Goal: Task Accomplishment & Management: Complete application form

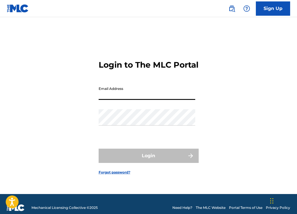
click at [115, 100] on input "Email Address" at bounding box center [147, 92] width 97 height 16
type input "[EMAIL_ADDRESS][DOMAIN_NAME]"
click at [148, 161] on button "Login" at bounding box center [149, 156] width 100 height 14
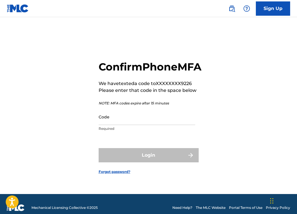
click at [112, 125] on input "Code" at bounding box center [147, 117] width 97 height 16
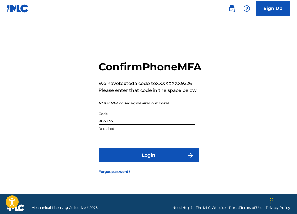
type input "985333"
click at [168, 159] on button "Login" at bounding box center [149, 155] width 100 height 14
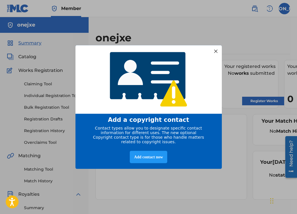
click at [216, 49] on div at bounding box center [215, 50] width 7 height 7
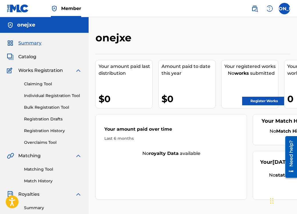
click at [59, 94] on link "Individual Registration Tool" at bounding box center [53, 96] width 58 height 6
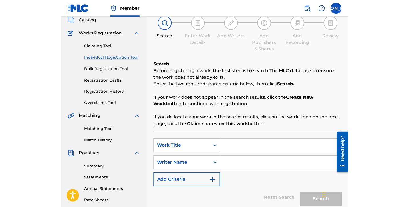
scroll to position [44, 0]
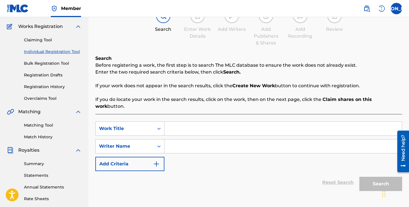
click at [183, 125] on input "Search Form" at bounding box center [284, 129] width 238 height 14
type input "TF?"
click at [197, 140] on input "Search Form" at bounding box center [284, 147] width 238 height 14
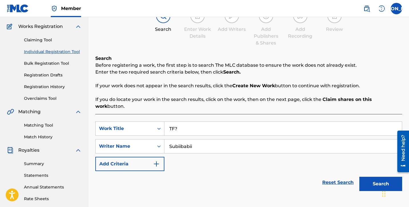
type input "Subiibabii"
click at [150, 157] on button "Add Criteria" at bounding box center [129, 164] width 69 height 14
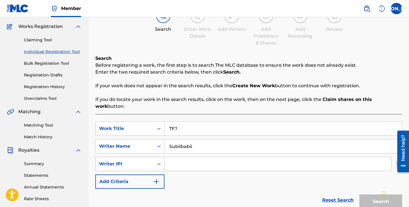
click at [157, 160] on div "Search Form" at bounding box center [159, 164] width 10 height 10
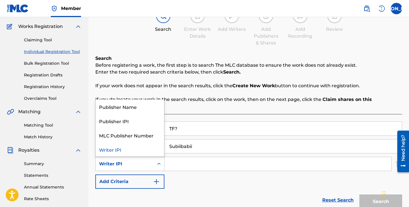
click at [179, 165] on div "SearchWithCriteriae0133d17-7337-4c12-aa9e-9d35f22a9ebd Work Title TF? SearchWit…" at bounding box center [248, 155] width 307 height 67
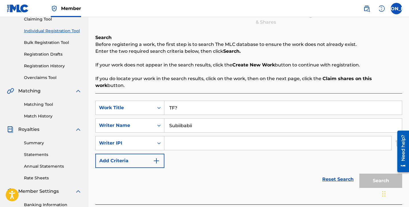
scroll to position [80, 0]
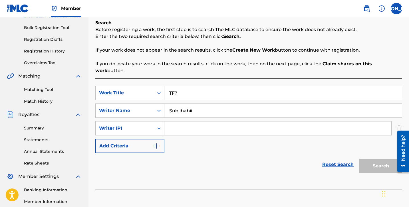
click at [184, 122] on input "Search Form" at bounding box center [278, 129] width 227 height 14
click at [136, 123] on div "Writer IPI" at bounding box center [125, 128] width 58 height 11
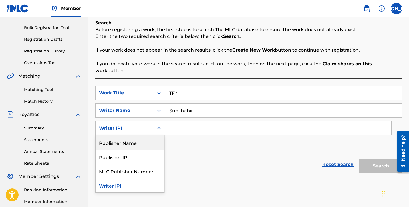
click at [176, 136] on div "SearchWithCriteriae0133d17-7337-4c12-aa9e-9d35f22a9ebd Work Title TF? SearchWit…" at bounding box center [248, 119] width 307 height 67
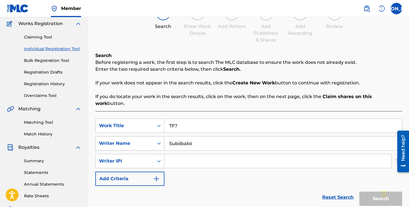
scroll to position [47, 0]
click at [297, 193] on div "Search" at bounding box center [380, 198] width 46 height 23
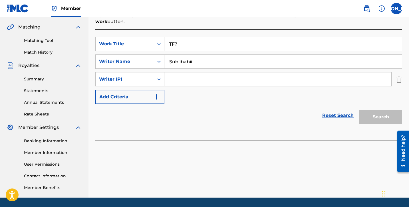
scroll to position [105, 0]
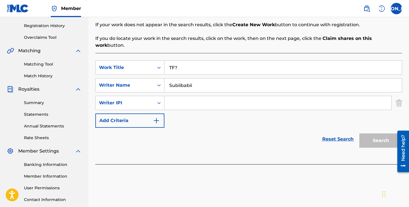
click at [297, 98] on img "Search Form" at bounding box center [399, 103] width 6 height 14
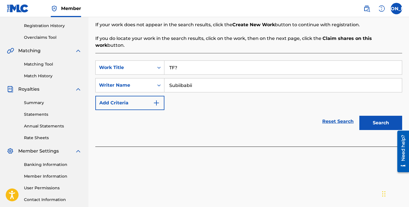
click at [297, 116] on button "Search" at bounding box center [381, 123] width 43 height 14
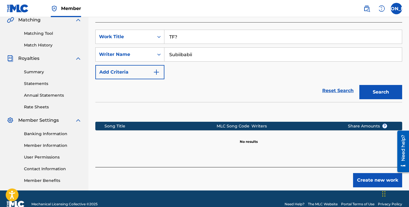
scroll to position [136, 0]
click at [297, 173] on button "Create new work" at bounding box center [377, 180] width 49 height 14
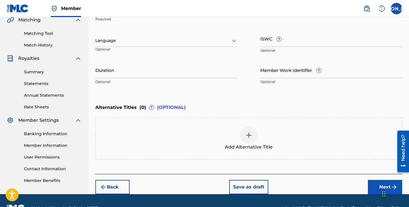
click at [297, 184] on button "Next" at bounding box center [385, 187] width 34 height 14
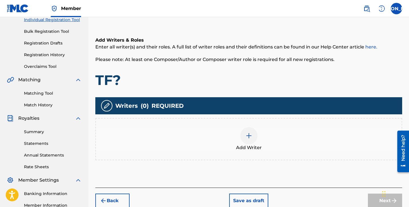
scroll to position [78, 0]
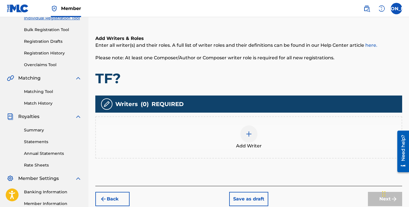
click at [256, 131] on div at bounding box center [249, 134] width 17 height 17
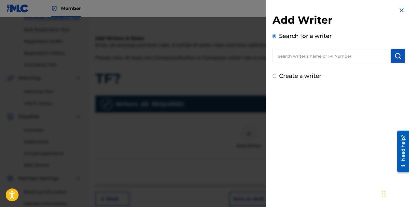
click at [290, 77] on label "Create a writer" at bounding box center [300, 76] width 42 height 7
radio input "true"
click at [277, 77] on input "Create a writer" at bounding box center [275, 76] width 4 height 4
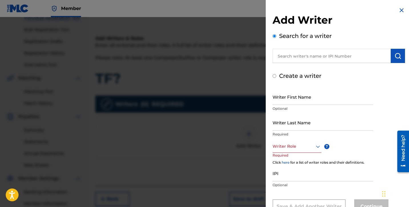
radio input "false"
radio input "true"
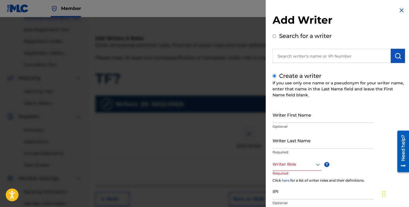
click at [296, 120] on input "Writer First Name" at bounding box center [323, 115] width 101 height 16
type input "K"
type input "[PERSON_NAME]"
click at [297, 142] on input "Writer Last Name" at bounding box center [323, 141] width 101 height 16
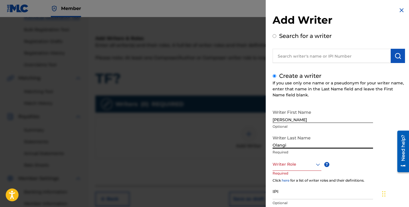
click at [297, 145] on input "Olangi" at bounding box center [323, 141] width 101 height 16
type input "Olangi"
click at [297, 160] on div "Writer First Name Josiah Optional Writer Last Name Olangi Required Writer Role …" at bounding box center [339, 169] width 133 height 125
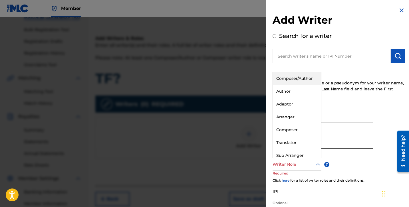
click at [297, 164] on div at bounding box center [297, 164] width 49 height 7
click at [297, 111] on input "[PERSON_NAME]" at bounding box center [323, 115] width 101 height 16
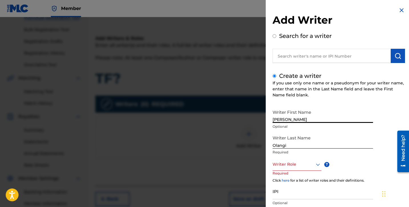
click at [293, 171] on div "Writer Role" at bounding box center [297, 164] width 49 height 13
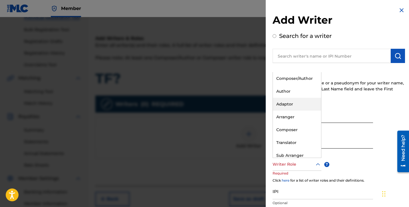
click at [297, 91] on div "If you use only one name or a pseudonym for your writer name, enter that name i…" at bounding box center [339, 89] width 133 height 18
click at [297, 167] on div at bounding box center [297, 164] width 49 height 7
click at [297, 106] on div "Create a writer If you use only one name or a pseudonym for your writer name, e…" at bounding box center [339, 152] width 133 height 160
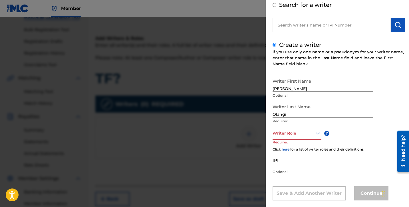
scroll to position [35, 0]
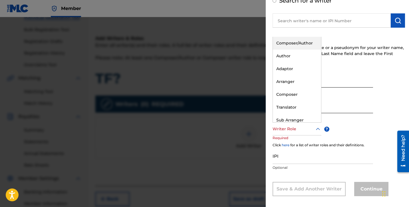
click at [288, 131] on div at bounding box center [297, 129] width 49 height 7
click at [291, 94] on div "Composer" at bounding box center [297, 94] width 48 height 13
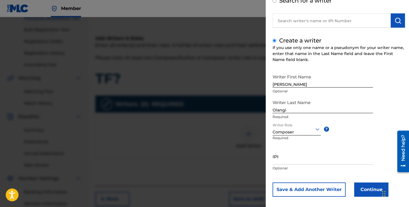
click at [297, 135] on div "Composer" at bounding box center [297, 132] width 48 height 6
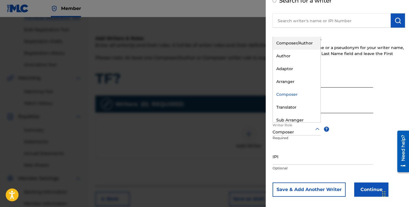
click at [297, 43] on div "Composer/Author" at bounding box center [297, 43] width 48 height 13
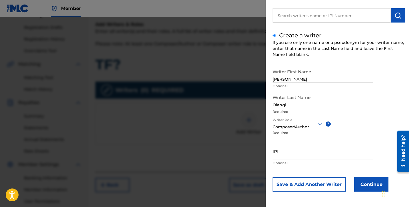
scroll to position [94, 0]
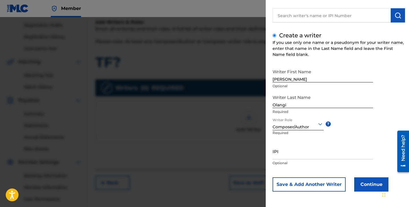
click at [297, 190] on button "Continue" at bounding box center [372, 185] width 34 height 14
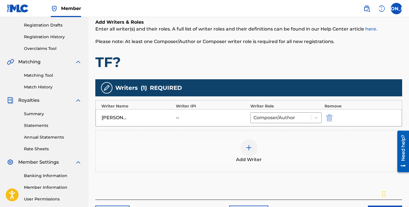
click at [252, 148] on img at bounding box center [249, 148] width 7 height 7
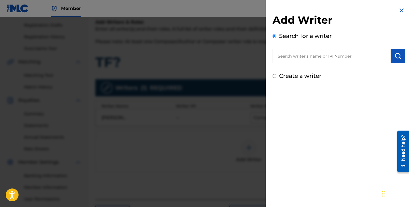
click at [293, 60] on input "text" at bounding box center [332, 56] width 118 height 14
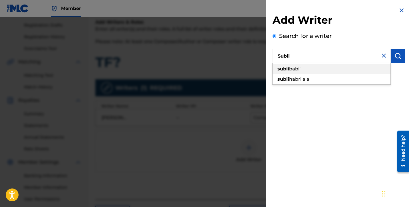
click at [297, 68] on div "subii babii" at bounding box center [332, 69] width 118 height 10
type input "subii babii"
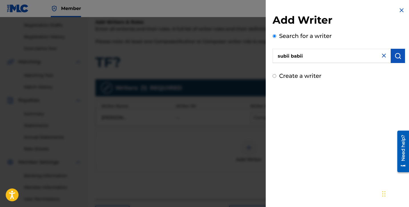
click at [297, 59] on button "submit" at bounding box center [398, 56] width 14 height 14
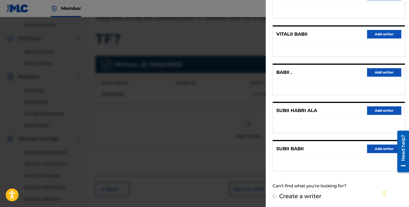
scroll to position [123, 0]
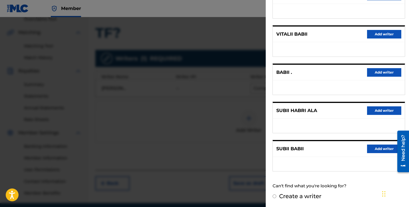
click at [297, 152] on button "Add writer" at bounding box center [384, 149] width 34 height 9
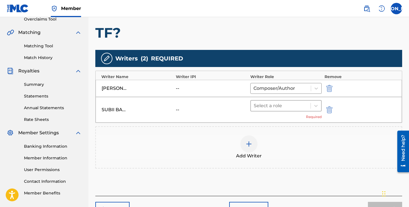
click at [288, 104] on div at bounding box center [281, 106] width 54 height 8
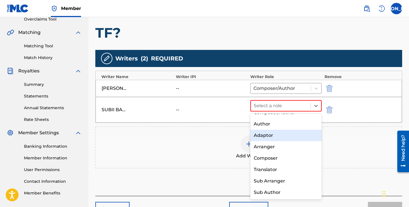
scroll to position [8, 0]
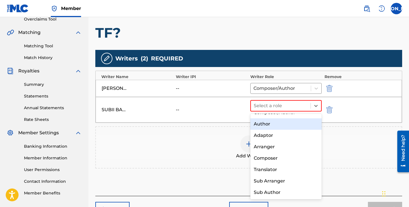
click at [268, 122] on div "Author" at bounding box center [286, 124] width 71 height 11
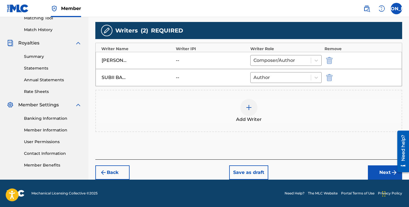
click at [297, 170] on button "Next" at bounding box center [385, 173] width 34 height 14
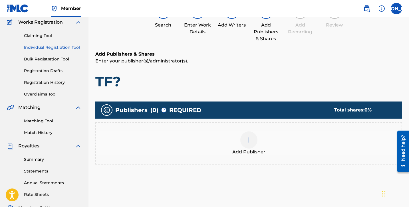
scroll to position [48, 0]
click at [247, 144] on div at bounding box center [249, 140] width 17 height 17
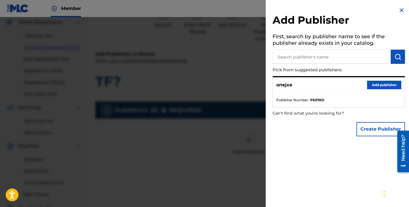
click at [297, 86] on button "Add publisher" at bounding box center [384, 85] width 34 height 9
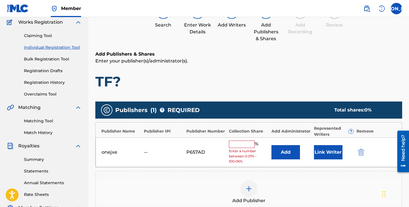
click at [250, 146] on input "text" at bounding box center [242, 144] width 26 height 7
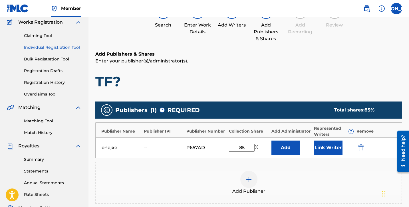
type input "8"
type input "90"
click at [289, 168] on div "Add Publisher" at bounding box center [248, 183] width 307 height 42
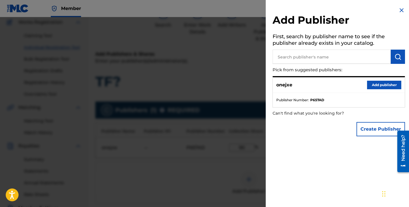
click at [297, 12] on img at bounding box center [402, 10] width 7 height 7
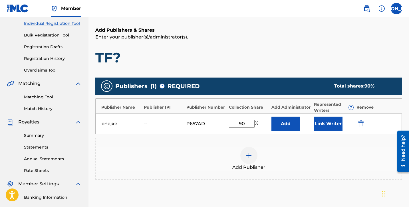
scroll to position [77, 0]
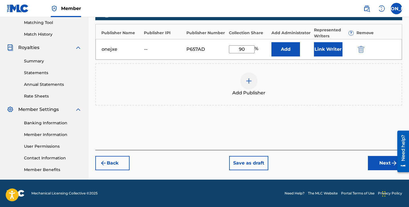
click at [297, 164] on button "Next" at bounding box center [385, 163] width 34 height 14
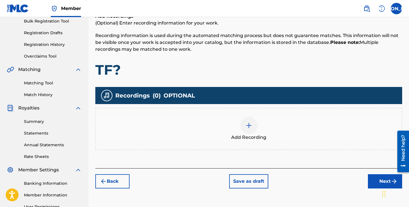
scroll to position [89, 0]
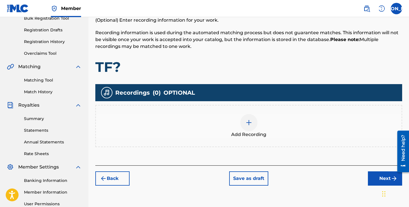
click at [254, 122] on div at bounding box center [249, 122] width 17 height 17
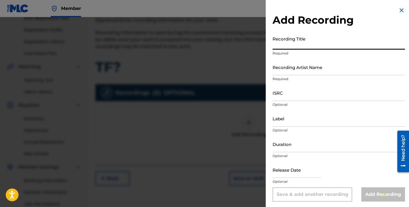
click at [295, 46] on input "Recording Title" at bounding box center [339, 41] width 133 height 16
type input "TF?"
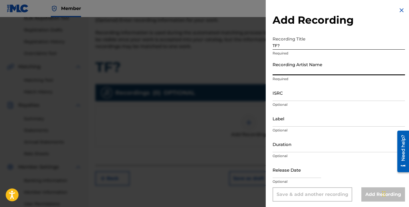
click at [297, 64] on input "Recording Artist Name" at bounding box center [339, 67] width 133 height 16
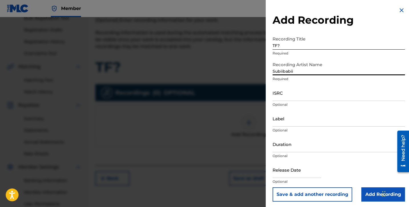
type input "Subiibabii"
click at [297, 92] on input "ISRC" at bounding box center [339, 93] width 133 height 16
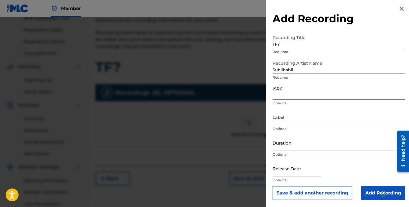
scroll to position [1, 0]
click at [295, 125] on div "Label Optional" at bounding box center [339, 122] width 133 height 26
click at [295, 171] on input "text" at bounding box center [297, 169] width 49 height 16
select select "7"
select select "2025"
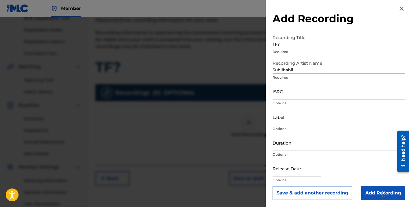
click at [297, 159] on div "Duration Optional" at bounding box center [339, 148] width 133 height 26
click at [295, 148] on input "Duration" at bounding box center [339, 143] width 133 height 16
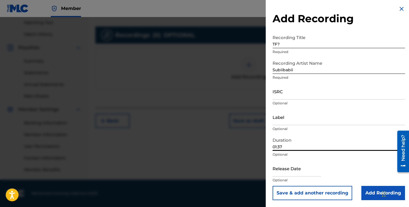
scroll to position [147, 0]
type input "01:37"
click at [297, 192] on input "Add Recording" at bounding box center [384, 193] width 44 height 14
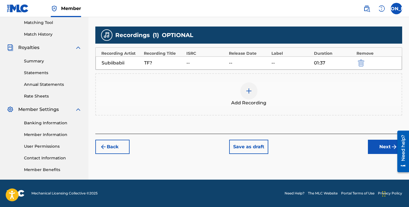
click at [297, 147] on button "Next" at bounding box center [385, 147] width 34 height 14
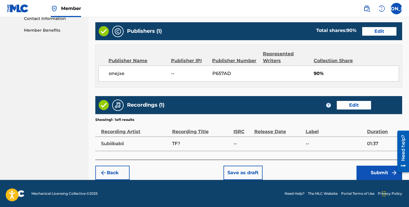
scroll to position [286, 0]
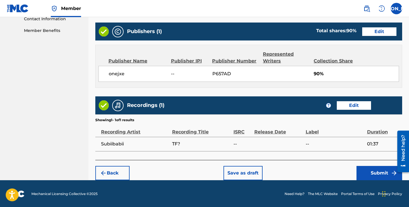
click at [297, 169] on button "Submit" at bounding box center [380, 173] width 46 height 14
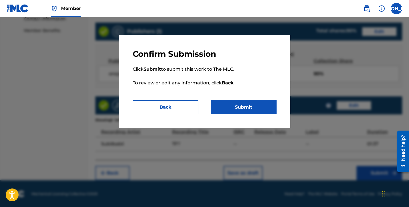
click at [244, 106] on button "Submit" at bounding box center [244, 107] width 66 height 14
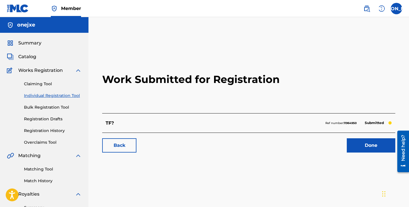
click at [297, 145] on link "Done" at bounding box center [371, 146] width 49 height 14
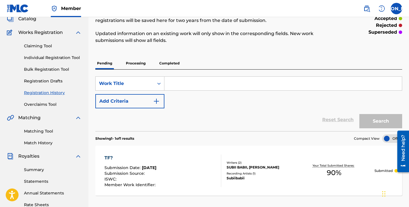
scroll to position [64, 0]
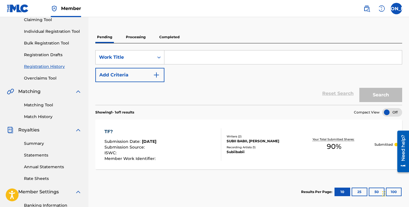
click at [176, 54] on input "Search Form" at bounding box center [284, 58] width 238 height 14
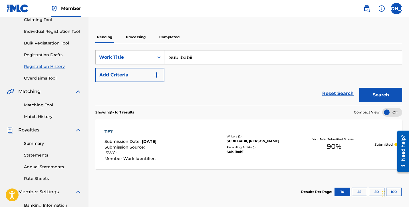
type input "Subiibabii"
click at [139, 76] on button "Add Criteria" at bounding box center [129, 75] width 69 height 14
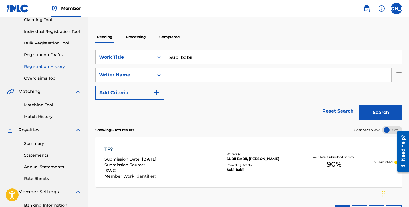
click at [174, 76] on input "Search Form" at bounding box center [278, 75] width 227 height 14
click at [197, 58] on input "Subiibabii" at bounding box center [284, 58] width 238 height 14
click at [177, 77] on input "Search Form" at bounding box center [278, 75] width 227 height 14
paste input "Subiibabii"
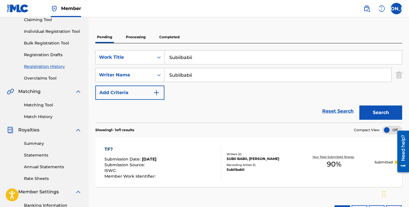
type input "Subiibabii"
click at [184, 57] on input "Subiibabii" at bounding box center [284, 58] width 238 height 14
click at [183, 57] on input "Subiibabii" at bounding box center [284, 58] width 238 height 14
click at [183, 58] on input "Subiibabii" at bounding box center [284, 58] width 238 height 14
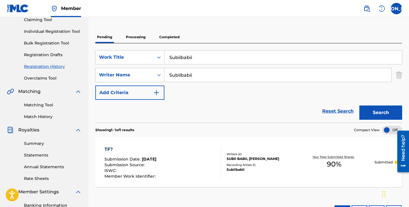
click at [183, 58] on input "Subiibabii" at bounding box center [284, 58] width 238 height 14
type input "MATH"
click at [297, 111] on button "Search" at bounding box center [381, 113] width 43 height 14
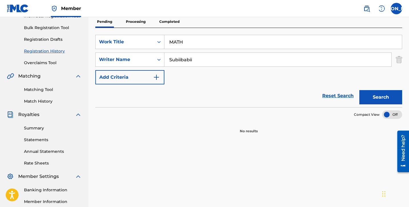
scroll to position [78, 0]
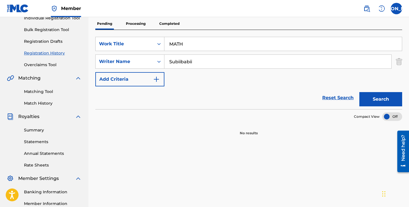
click at [297, 100] on button "Search" at bounding box center [381, 99] width 43 height 14
click at [160, 80] on img "Search Form" at bounding box center [156, 79] width 7 height 7
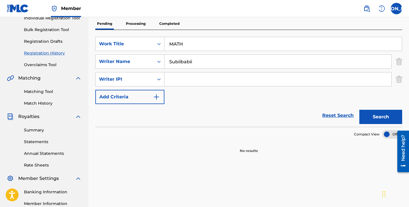
click at [297, 82] on div "SearchWithCriteria3d750a1c-eebd-4639-a47a-c78c813eca2b Writer IPI" at bounding box center [248, 79] width 307 height 14
click at [297, 80] on img "Search Form" at bounding box center [399, 79] width 6 height 14
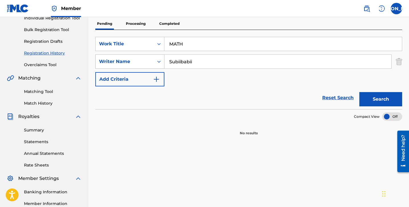
click at [153, 61] on div "Writer Name" at bounding box center [125, 61] width 58 height 11
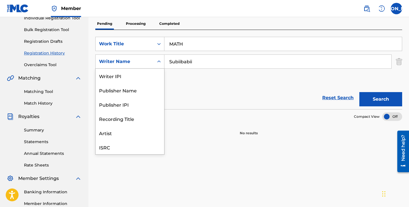
scroll to position [14, 0]
click at [213, 85] on div "SearchWithCriteria28302362-3174-4d5d-ac06-2d3e0cd0a127 Work Title MATH SearchWi…" at bounding box center [248, 62] width 307 height 50
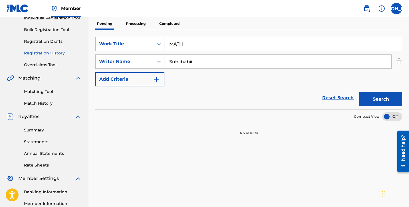
click at [136, 23] on p "Processing" at bounding box center [135, 24] width 23 height 12
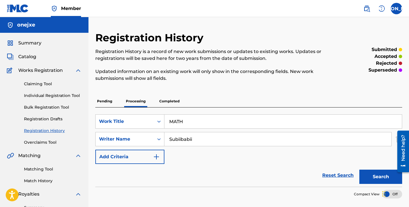
click at [109, 100] on p "Pending" at bounding box center [104, 101] width 19 height 12
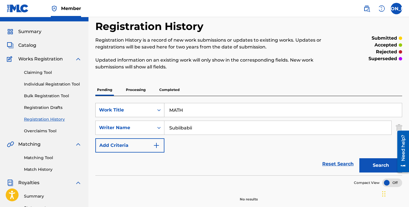
scroll to position [10, 0]
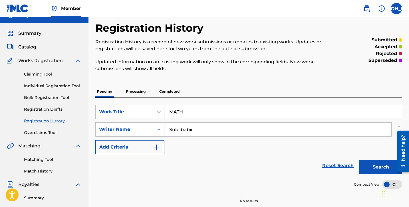
click at [170, 91] on p "Completed" at bounding box center [170, 92] width 24 height 12
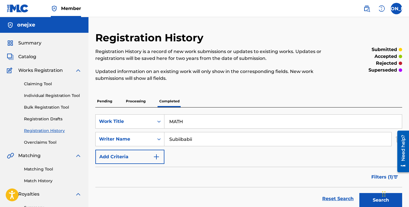
click at [113, 103] on p "Pending" at bounding box center [104, 101] width 19 height 12
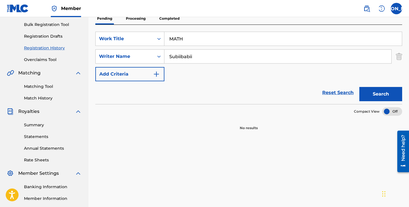
scroll to position [85, 0]
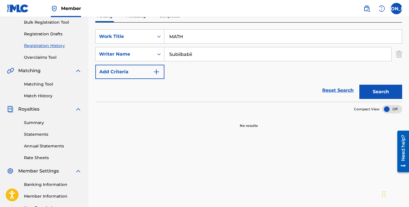
click at [297, 95] on button "Search" at bounding box center [381, 92] width 43 height 14
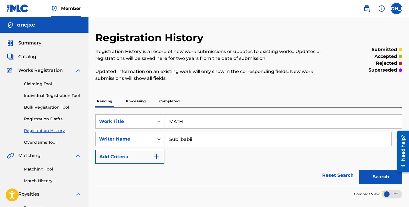
scroll to position [0, 0]
click at [143, 105] on p "Processing" at bounding box center [135, 101] width 23 height 12
click at [109, 107] on p "Pending" at bounding box center [104, 101] width 19 height 12
click at [297, 177] on button "Search" at bounding box center [381, 177] width 43 height 14
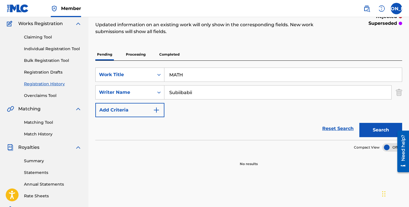
scroll to position [44, 0]
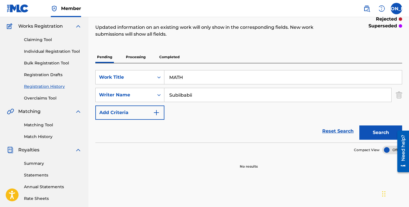
click at [56, 52] on link "Individual Registration Tool" at bounding box center [53, 52] width 58 height 6
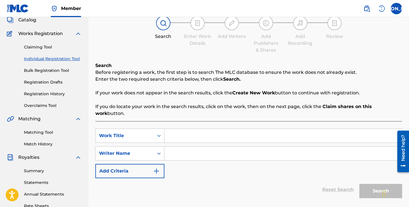
scroll to position [27, 0]
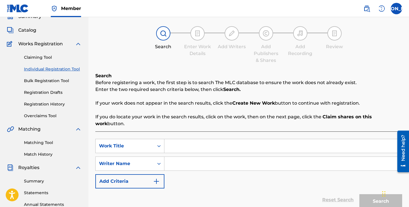
click at [50, 104] on link "Registration History" at bounding box center [53, 104] width 58 height 6
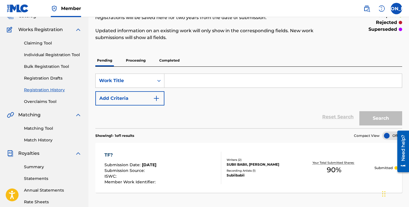
scroll to position [38, 0]
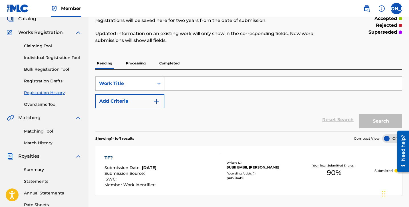
click at [45, 57] on link "Individual Registration Tool" at bounding box center [53, 58] width 58 height 6
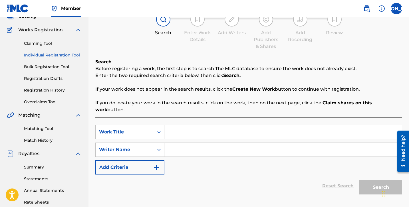
scroll to position [47, 0]
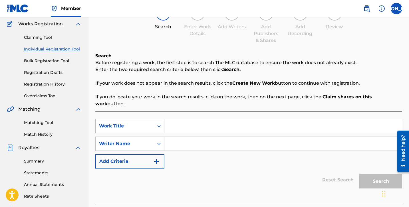
click at [144, 123] on div "Work Title" at bounding box center [124, 126] width 51 height 7
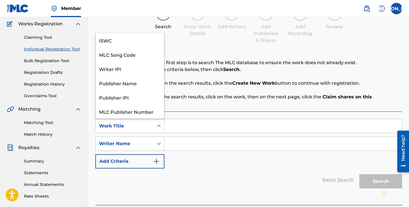
scroll to position [14, 0]
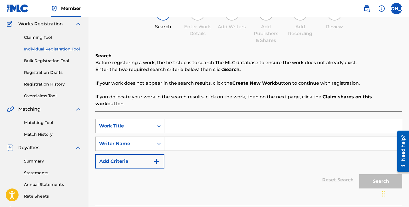
click at [237, 78] on div "Search Before registering a work, the first step is to search The MLC database …" at bounding box center [248, 80] width 307 height 55
click at [194, 119] on div "Search Form" at bounding box center [284, 126] width 238 height 14
click at [198, 119] on input "Search Form" at bounding box center [284, 126] width 238 height 14
type input "MATH"
click at [196, 137] on input "Search Form" at bounding box center [284, 144] width 238 height 14
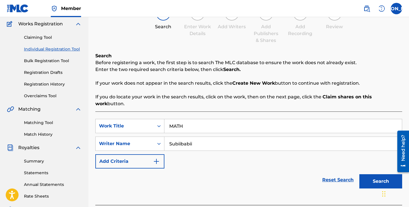
type input "Subiibabii"
click at [297, 175] on button "Search" at bounding box center [381, 182] width 43 height 14
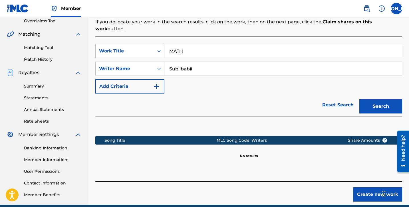
scroll to position [121, 0]
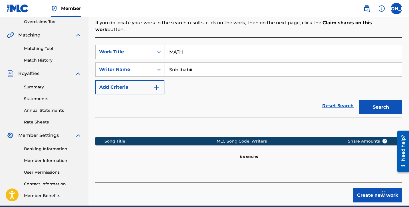
click at [297, 189] on button "Create new work" at bounding box center [377, 196] width 49 height 14
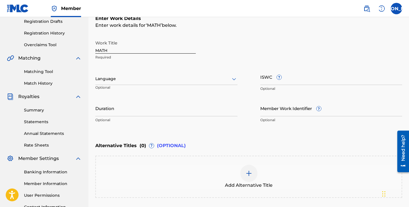
scroll to position [99, 0]
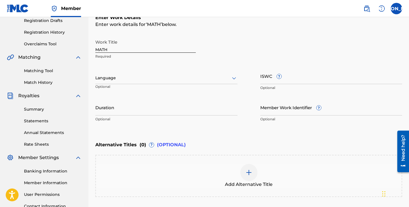
click at [171, 113] on input "Duration" at bounding box center [166, 107] width 142 height 16
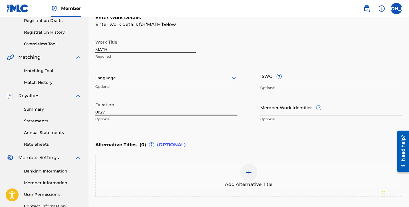
type input "01:27"
click at [168, 134] on div "Enter Work Details Enter work details for ‘ MATH ’ below. Work Title MATH Requi…" at bounding box center [248, 70] width 307 height 138
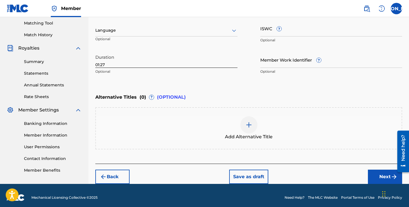
scroll to position [149, 0]
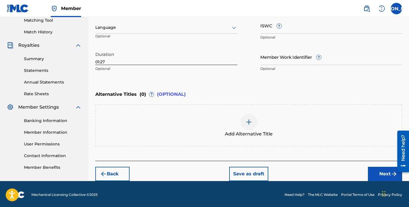
click at [226, 121] on div "Add Alternative Title" at bounding box center [249, 126] width 306 height 24
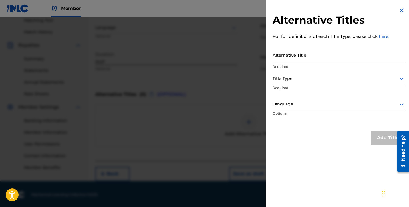
click at [297, 55] on input "Alternative Title" at bounding box center [339, 55] width 133 height 16
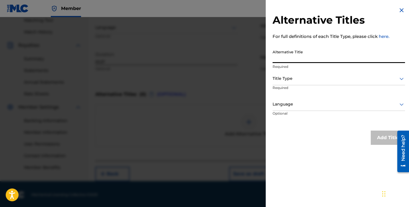
click at [297, 80] on div at bounding box center [339, 78] width 133 height 7
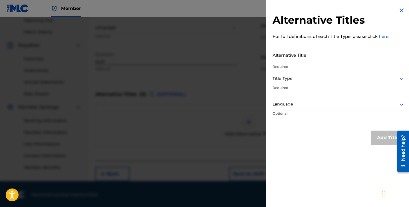
click at [297, 70] on div "Alternative Title Required" at bounding box center [339, 60] width 133 height 26
click at [297, 12] on img at bounding box center [402, 10] width 7 height 7
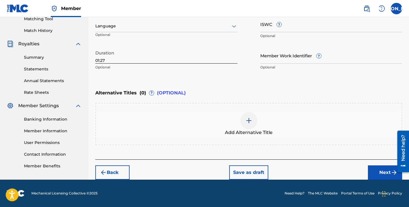
scroll to position [151, 0]
click at [297, 164] on div at bounding box center [401, 151] width 16 height 47
click at [297, 170] on button "Next" at bounding box center [385, 173] width 34 height 14
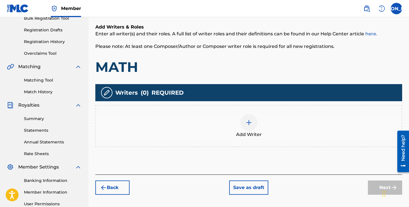
scroll to position [85, 0]
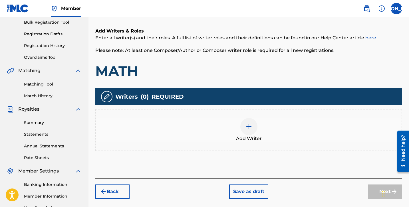
click at [247, 139] on span "Add Writer" at bounding box center [249, 138] width 26 height 7
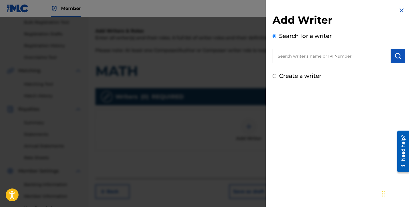
click at [297, 77] on label "Create a writer" at bounding box center [300, 76] width 42 height 7
radio input "true"
click at [277, 77] on input "Create a writer" at bounding box center [275, 76] width 4 height 4
radio input "false"
radio input "true"
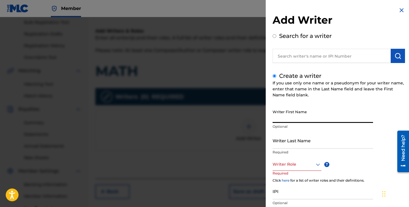
click at [296, 118] on input "Writer First Name" at bounding box center [323, 115] width 101 height 16
type input "[PERSON_NAME]"
click at [292, 143] on input "Writer Last Name" at bounding box center [323, 141] width 101 height 16
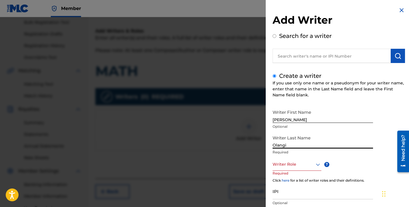
type input "Olangi"
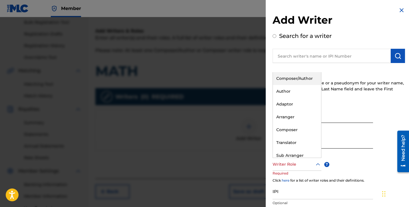
click at [292, 165] on div at bounding box center [297, 164] width 49 height 7
click at [289, 75] on div "Composer/Author" at bounding box center [297, 78] width 48 height 13
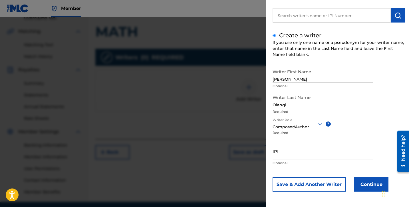
scroll to position [129, 0]
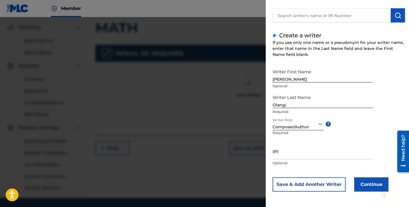
click at [297, 183] on button "Continue" at bounding box center [372, 185] width 34 height 14
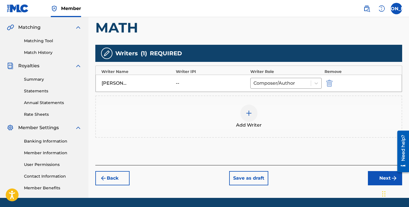
click at [246, 111] on img at bounding box center [249, 113] width 7 height 7
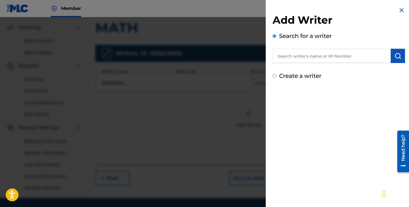
click at [295, 55] on input "text" at bounding box center [332, 56] width 118 height 14
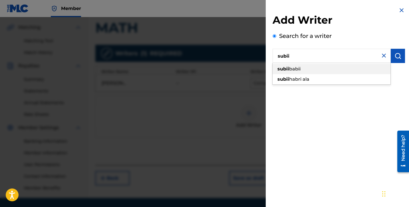
click at [297, 72] on div "subii babii" at bounding box center [332, 69] width 118 height 10
type input "subii babii"
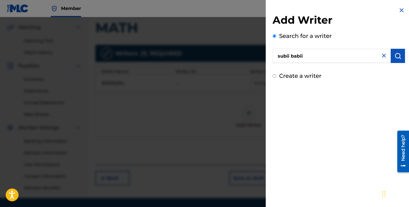
click at [297, 60] on button "submit" at bounding box center [398, 56] width 14 height 14
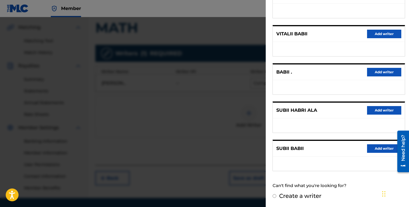
scroll to position [88, 0]
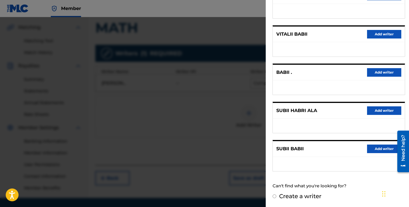
click at [297, 149] on button "Add writer" at bounding box center [384, 149] width 34 height 9
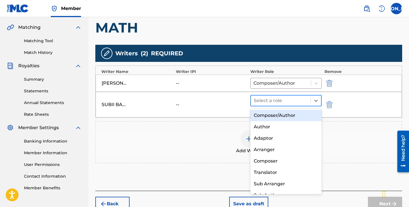
click at [297, 101] on div at bounding box center [281, 101] width 54 height 8
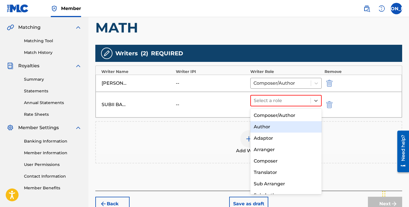
click at [279, 125] on div "Author" at bounding box center [286, 126] width 71 height 11
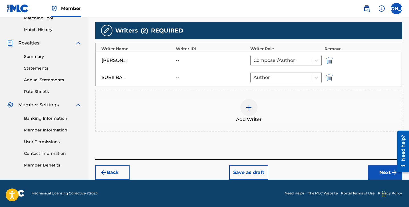
click at [297, 173] on button "Next" at bounding box center [385, 173] width 34 height 14
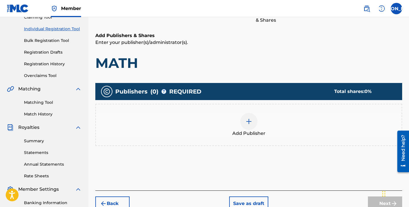
scroll to position [87, 0]
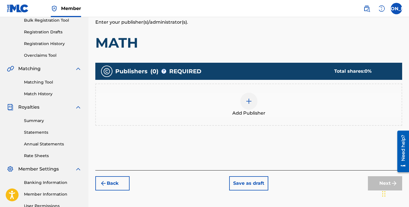
click at [247, 106] on div at bounding box center [249, 101] width 17 height 17
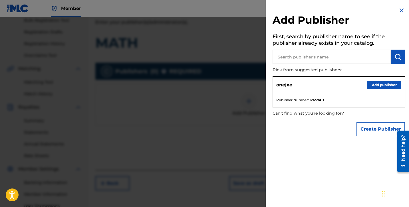
click at [297, 82] on button "Add publisher" at bounding box center [384, 85] width 34 height 9
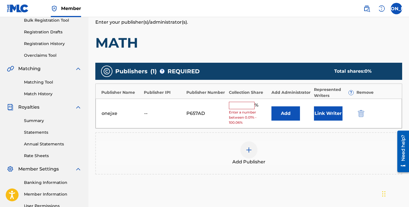
click at [245, 106] on input "text" at bounding box center [242, 105] width 26 height 7
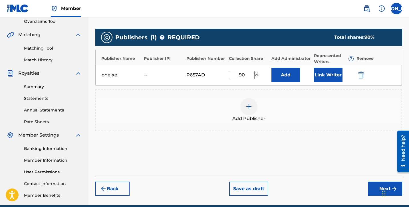
scroll to position [121, 0]
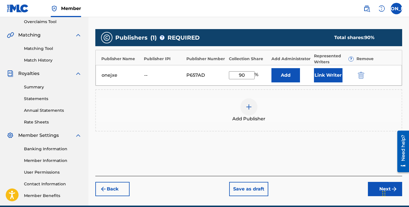
type input "90"
click at [297, 159] on div "Add Publishers & Shares Enter your publisher(s)/administrator(s). MATH Publishe…" at bounding box center [248, 77] width 307 height 198
click at [297, 189] on button "Next" at bounding box center [385, 189] width 34 height 14
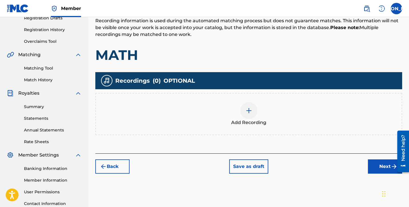
scroll to position [107, 0]
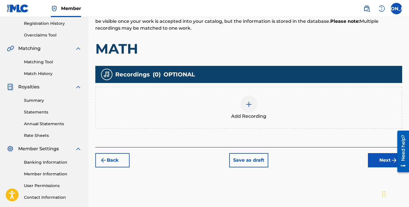
click at [252, 108] on div at bounding box center [249, 104] width 17 height 17
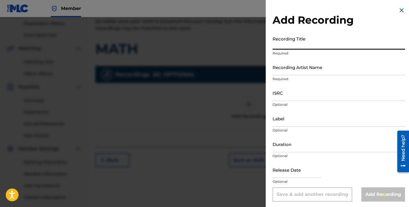
click at [291, 47] on input "Recording Title" at bounding box center [339, 41] width 133 height 16
type input "MATH"
click at [297, 69] on input "Recording Artist Name" at bounding box center [339, 67] width 133 height 16
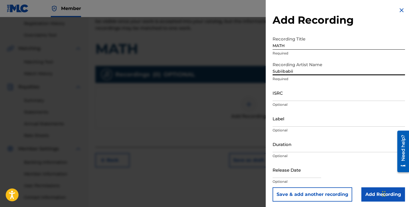
type input "Subiibabii"
click at [295, 147] on input "Duration" at bounding box center [339, 144] width 133 height 16
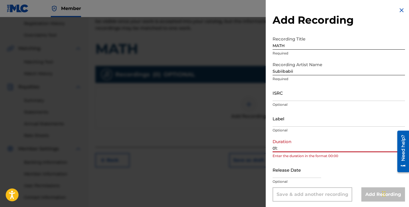
type input "01:"
click at [286, 178] on input "text" at bounding box center [297, 170] width 49 height 16
select select "7"
select select "2025"
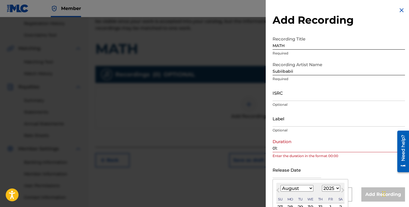
paste input "22 November 2023"
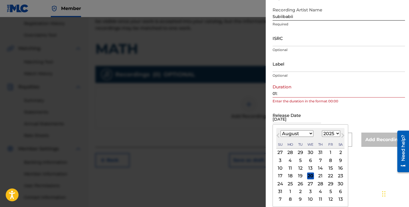
scroll to position [55, 0]
type input "22 November 2023"
select select "2023"
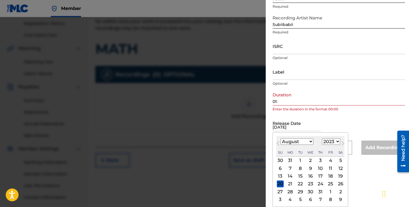
select select "10"
click at [297, 185] on div "22" at bounding box center [310, 184] width 7 height 7
type input "November 22 2023"
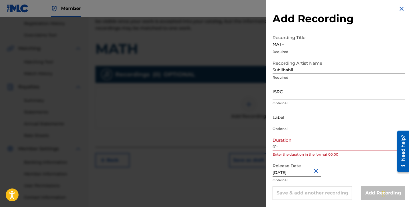
scroll to position [1, 0]
click at [297, 147] on input "01:" at bounding box center [339, 143] width 133 height 16
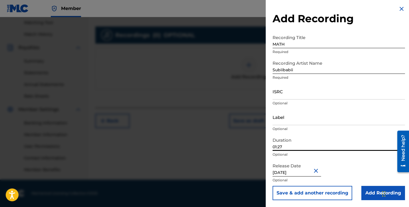
scroll to position [147, 0]
type input "01:27"
click at [297, 190] on input "Add Recording" at bounding box center [384, 193] width 44 height 14
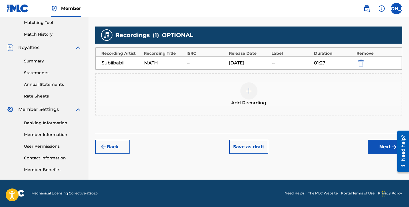
click at [297, 149] on button "Next" at bounding box center [385, 147] width 34 height 14
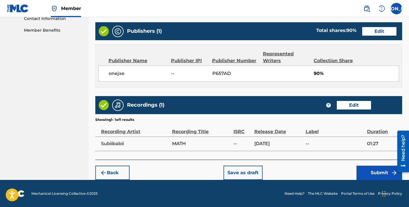
scroll to position [286, 0]
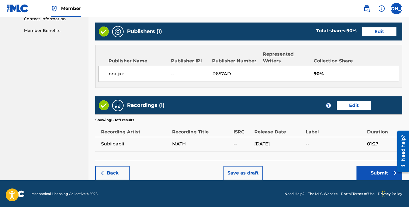
click at [297, 173] on button "Submit" at bounding box center [380, 173] width 46 height 14
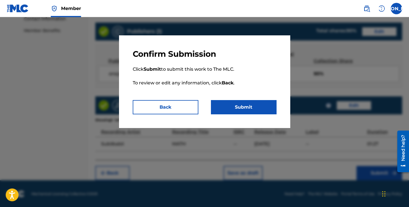
click at [232, 105] on button "Submit" at bounding box center [244, 107] width 66 height 14
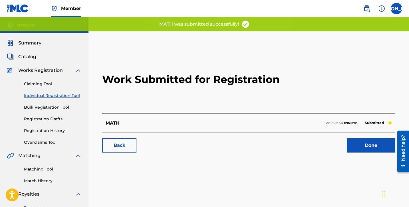
click at [55, 95] on link "Individual Registration Tool" at bounding box center [53, 96] width 58 height 6
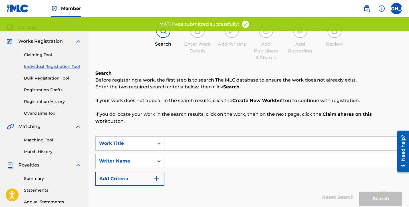
scroll to position [24, 0]
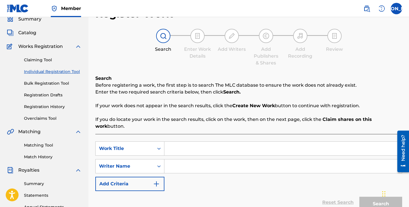
click at [63, 108] on link "Registration History" at bounding box center [53, 107] width 58 height 6
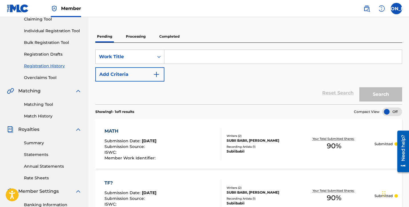
scroll to position [23, 0]
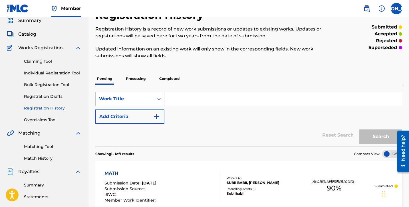
click at [52, 71] on link "Individual Registration Tool" at bounding box center [53, 73] width 58 height 6
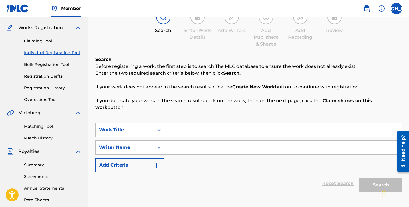
scroll to position [54, 0]
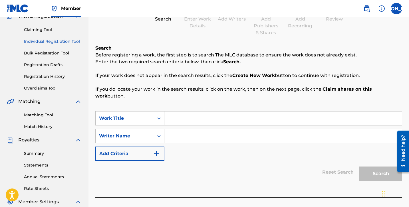
click at [182, 113] on input "Search Form" at bounding box center [284, 119] width 238 height 14
type input "Smoke"
click at [280, 131] on input "Search Form" at bounding box center [284, 136] width 238 height 14
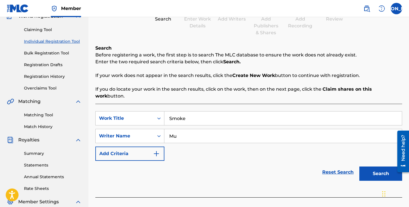
type input "M"
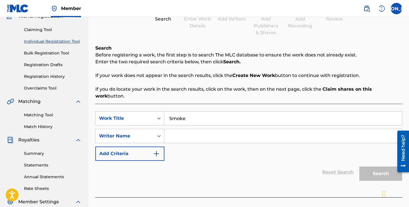
type input "M"
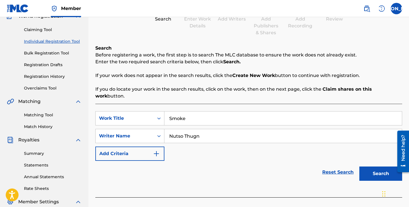
type input "Nutso Thugn"
click at [297, 172] on button "Search" at bounding box center [381, 174] width 43 height 14
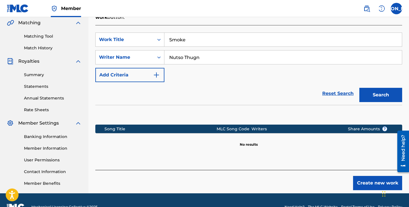
scroll to position [127, 0]
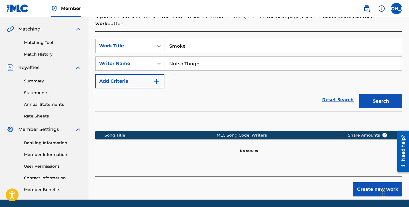
click at [297, 183] on button "Create new work" at bounding box center [377, 190] width 49 height 14
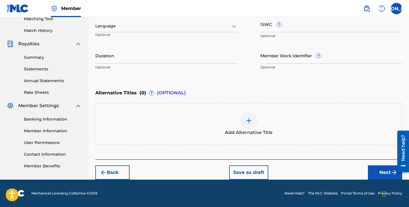
scroll to position [151, 0]
click at [297, 170] on button "Next" at bounding box center [385, 173] width 34 height 14
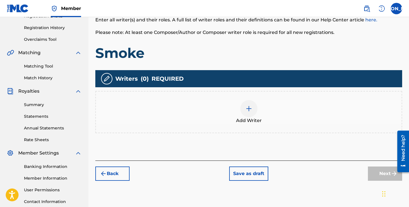
scroll to position [103, 0]
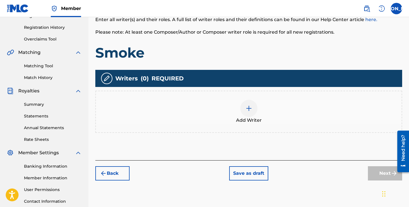
click at [244, 115] on div at bounding box center [249, 108] width 17 height 17
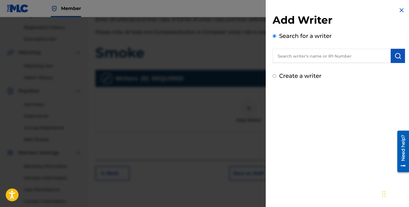
click at [293, 58] on input "text" at bounding box center [332, 56] width 118 height 14
click at [295, 77] on label "Create a writer" at bounding box center [300, 76] width 42 height 7
radio input "true"
click at [277, 77] on input "Create a writer" at bounding box center [275, 76] width 4 height 4
radio input "false"
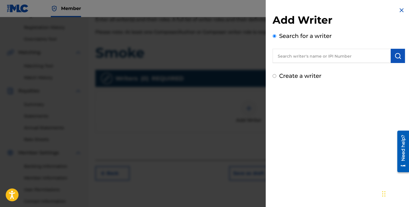
radio input "true"
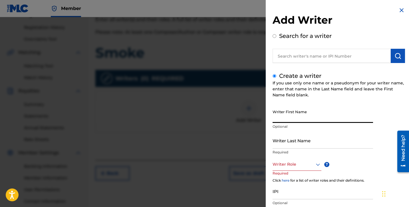
click at [291, 117] on input "Writer First Name" at bounding box center [323, 115] width 101 height 16
type input "[PERSON_NAME]"
click at [297, 139] on input "Writer Last Name" at bounding box center [323, 141] width 101 height 16
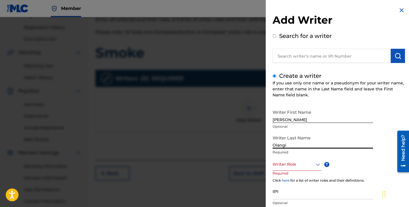
type input "Olangi"
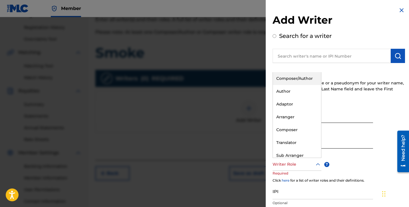
click at [297, 168] on div "Writer Role" at bounding box center [297, 164] width 49 height 13
click at [291, 70] on div "Add Writer Search for a writer Create a writer If you use only one name or a ps…" at bounding box center [339, 123] width 133 height 218
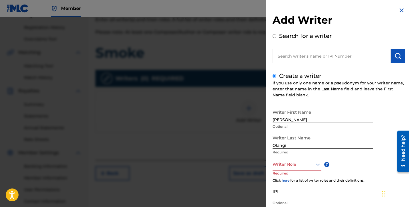
click at [294, 170] on div "Writer Role" at bounding box center [297, 164] width 49 height 13
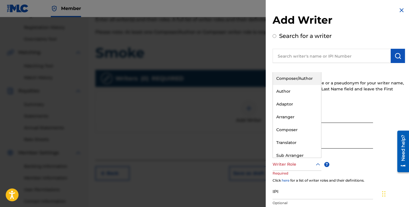
click at [290, 81] on div "Composer/Author" at bounding box center [297, 78] width 48 height 13
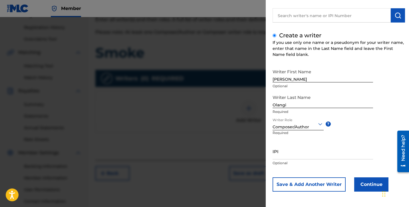
scroll to position [41, 0]
click at [297, 183] on button "Continue" at bounding box center [372, 185] width 34 height 14
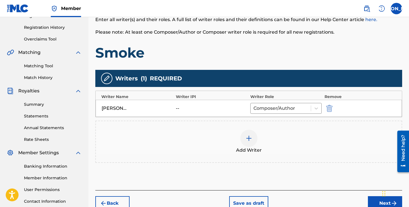
click at [256, 137] on div at bounding box center [249, 138] width 17 height 17
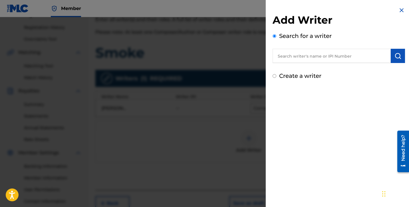
click at [294, 77] on label "Create a writer" at bounding box center [300, 76] width 42 height 7
radio input "true"
click at [277, 77] on input "Create a writer" at bounding box center [275, 76] width 4 height 4
radio input "false"
radio input "true"
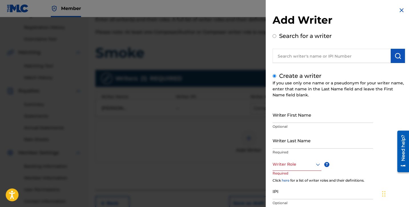
click at [291, 43] on div "Search for a writer" at bounding box center [339, 47] width 133 height 31
click at [290, 35] on label "Search for a writer" at bounding box center [305, 36] width 53 height 7
click at [277, 35] on input "Search for a writer" at bounding box center [275, 36] width 4 height 4
radio input "false"
radio input "true"
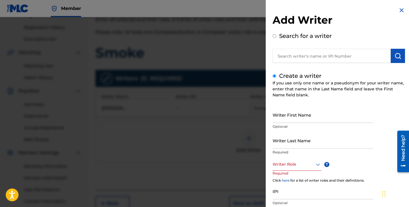
radio input "true"
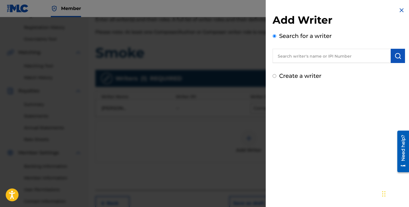
click at [297, 64] on div "Add Writer Search for a writer Create a writer" at bounding box center [339, 47] width 133 height 67
click at [297, 56] on input "text" at bounding box center [332, 56] width 118 height 14
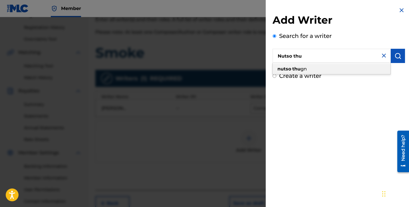
click at [297, 67] on span "gn" at bounding box center [304, 68] width 6 height 5
type input "nutso thugn"
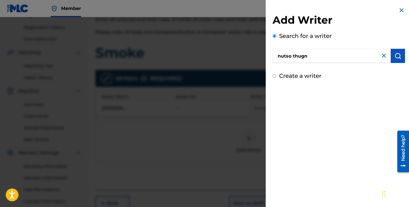
click at [297, 56] on img "submit" at bounding box center [398, 56] width 7 height 7
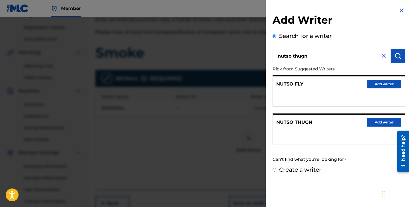
click at [297, 119] on button "Add writer" at bounding box center [384, 122] width 34 height 9
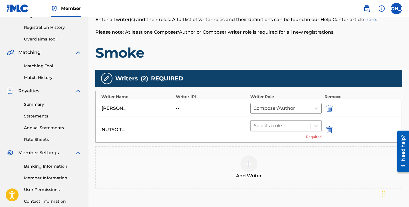
click at [273, 121] on div "Select a role" at bounding box center [281, 126] width 60 height 10
click at [273, 125] on div at bounding box center [281, 126] width 54 height 8
click at [273, 127] on div at bounding box center [281, 126] width 54 height 8
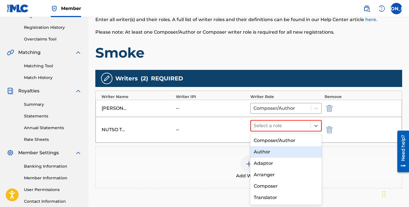
click at [273, 149] on div "Author" at bounding box center [286, 152] width 71 height 11
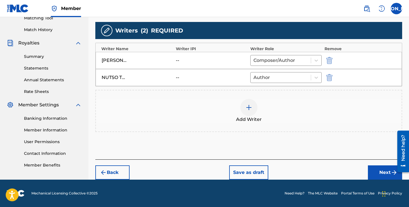
click at [297, 175] on button "Next" at bounding box center [385, 173] width 34 height 14
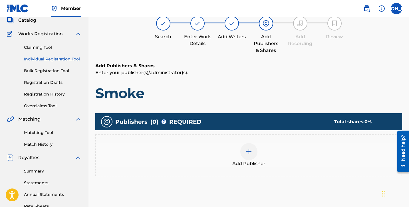
scroll to position [31, 0]
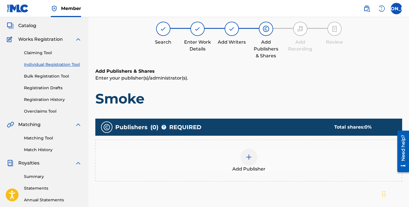
click at [256, 155] on div at bounding box center [249, 157] width 17 height 17
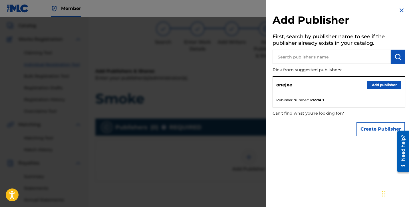
click at [297, 86] on button "Add publisher" at bounding box center [384, 85] width 34 height 9
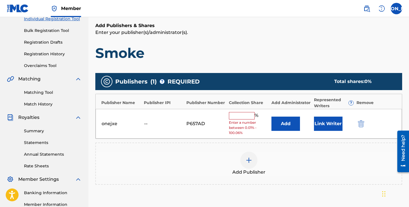
scroll to position [77, 0]
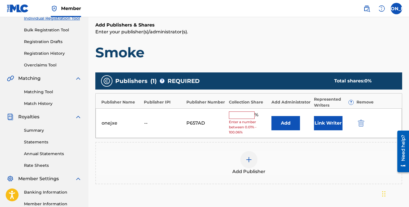
click at [243, 116] on input "text" at bounding box center [242, 115] width 26 height 7
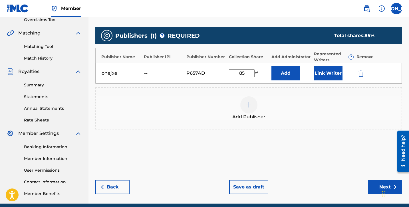
scroll to position [141, 0]
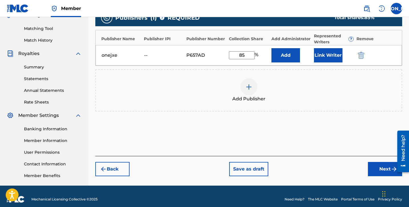
type input "85"
click at [297, 164] on button "Next" at bounding box center [385, 169] width 34 height 14
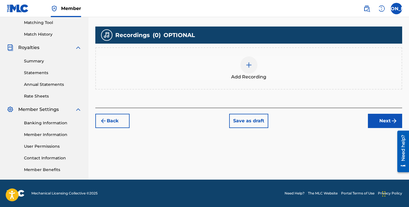
scroll to position [147, 0]
click at [250, 72] on div at bounding box center [249, 65] width 17 height 17
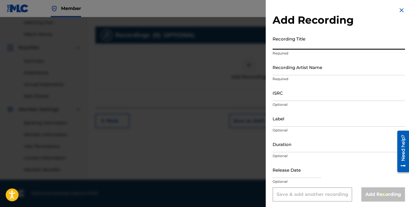
click at [297, 38] on input "Recording Title" at bounding box center [339, 41] width 133 height 16
type input "Smoke"
click at [297, 68] on input "Recording Artist Name" at bounding box center [339, 67] width 133 height 16
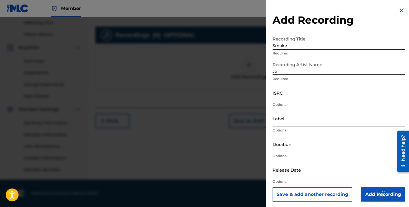
type input "J"
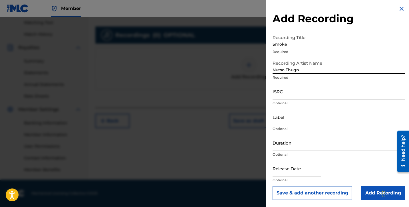
scroll to position [1, 0]
type input "Nutso Thugn"
click at [292, 149] on input "Duration" at bounding box center [339, 143] width 133 height 16
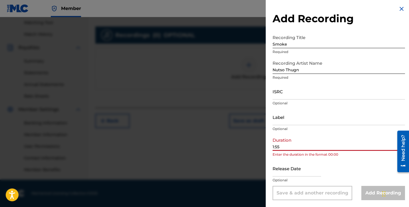
scroll to position [147, 0]
click at [297, 175] on div "Release Date Optional" at bounding box center [339, 174] width 133 height 26
click at [273, 147] on input "1:55" at bounding box center [339, 143] width 133 height 16
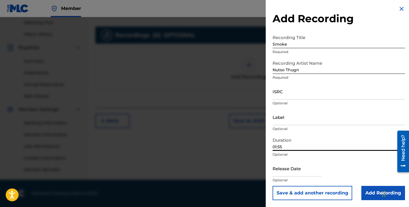
type input "01:55"
click at [297, 193] on input "Add Recording" at bounding box center [384, 193] width 44 height 14
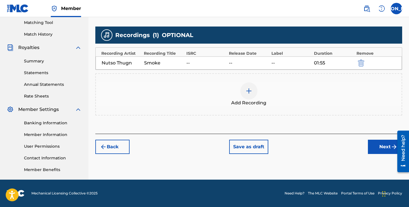
click at [297, 146] on button "Next" at bounding box center [385, 147] width 34 height 14
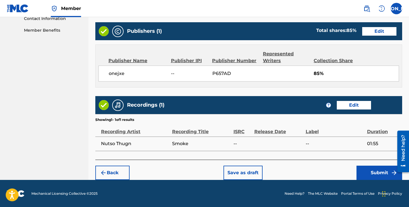
click at [297, 169] on button "Submit" at bounding box center [380, 173] width 46 height 14
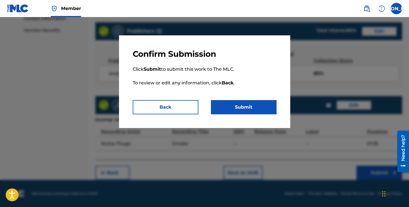
scroll to position [286, 0]
click at [243, 102] on button "Submit" at bounding box center [244, 107] width 66 height 14
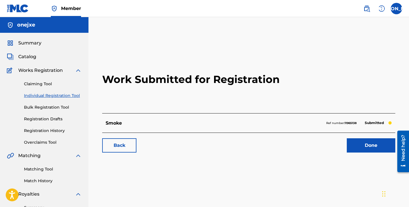
click at [297, 143] on link "Done" at bounding box center [371, 146] width 49 height 14
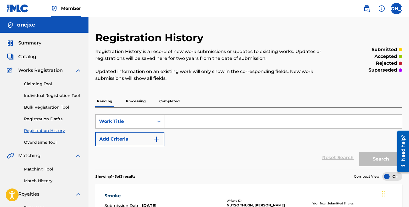
click at [68, 95] on link "Individual Registration Tool" at bounding box center [53, 96] width 58 height 6
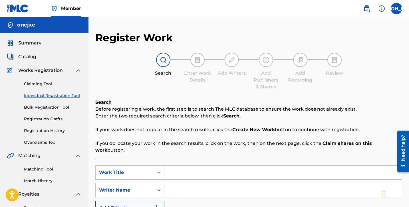
click at [54, 130] on link "Registration History" at bounding box center [53, 131] width 58 height 6
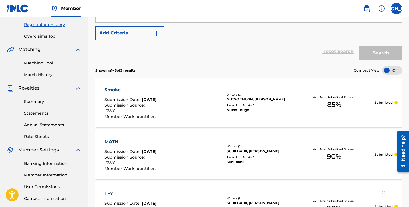
scroll to position [63, 0]
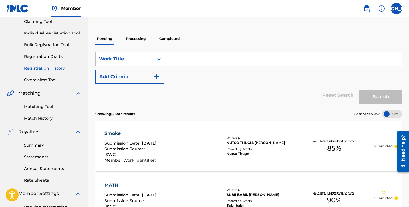
click at [175, 64] on input "Search Form" at bounding box center [284, 59] width 238 height 14
type input "Lit"
click at [133, 77] on button "Add Criteria" at bounding box center [129, 77] width 69 height 14
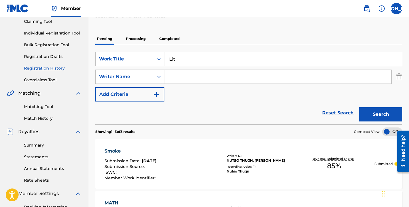
click at [179, 72] on input "Search Form" at bounding box center [278, 77] width 227 height 14
type input "R"
type input "e"
type input "Redda"
click at [297, 109] on button "Search" at bounding box center [381, 114] width 43 height 14
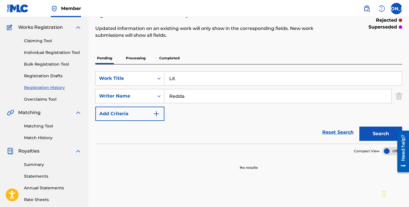
scroll to position [30, 0]
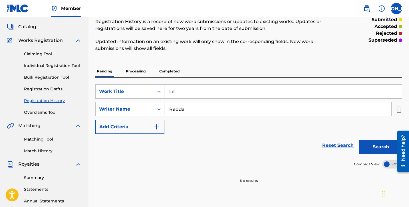
click at [54, 64] on link "Individual Registration Tool" at bounding box center [53, 66] width 58 height 6
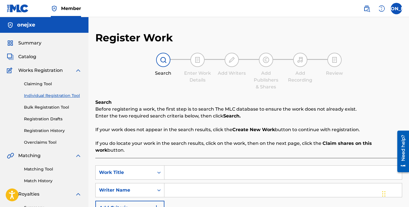
click at [191, 158] on div "SearchWithCriteriae0133d17-7337-4c12-aa9e-9d35f22a9ebd Work Title SearchWithCri…" at bounding box center [248, 205] width 307 height 94
click at [191, 166] on input "Search Form" at bounding box center [284, 173] width 238 height 14
type input "O"
type input "Lit"
click at [200, 184] on input "Search Form" at bounding box center [284, 191] width 238 height 14
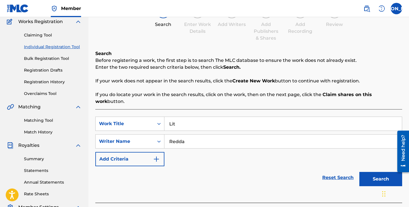
scroll to position [50, 0]
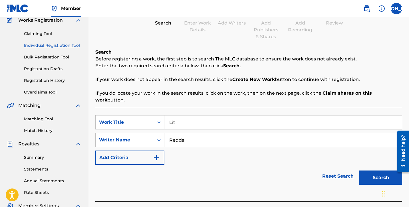
type input "Redda"
click at [297, 171] on button "Search" at bounding box center [381, 178] width 43 height 14
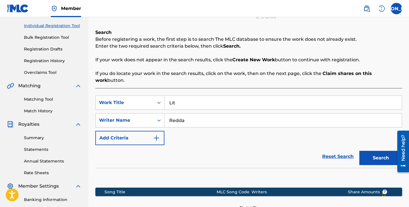
scroll to position [68, 0]
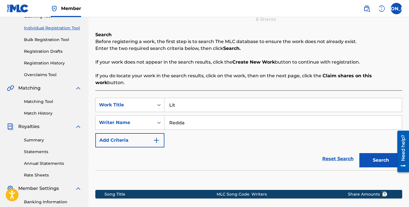
click at [297, 155] on button "Search" at bounding box center [381, 160] width 43 height 14
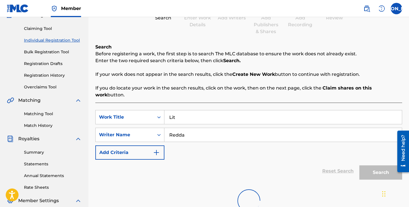
scroll to position [44, 0]
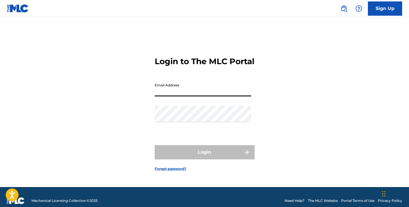
type input "[EMAIL_ADDRESS][DOMAIN_NAME]"
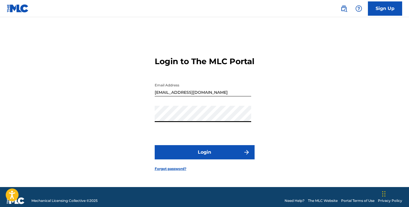
click at [205, 157] on button "Login" at bounding box center [205, 152] width 100 height 14
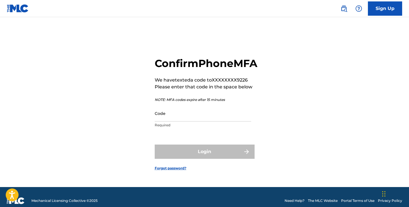
click at [191, 122] on input "Code" at bounding box center [203, 113] width 97 height 16
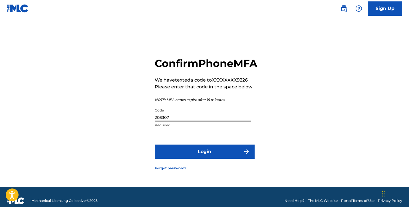
type input "203307"
click at [204, 156] on button "Login" at bounding box center [205, 152] width 100 height 14
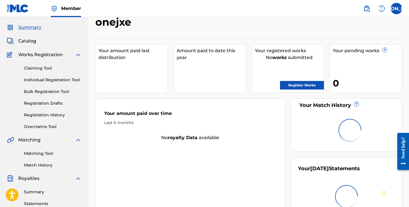
scroll to position [15, 0]
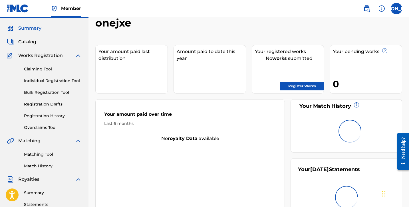
click at [52, 81] on link "Individual Registration Tool" at bounding box center [53, 81] width 58 height 6
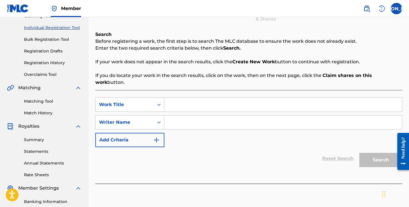
scroll to position [80, 0]
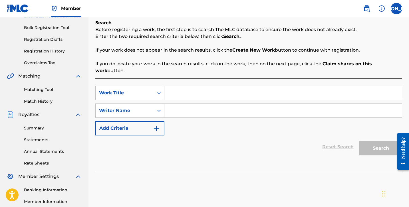
click at [176, 93] on div "SearchWithCriteria52773581-2e82-47ca-a27d-17449582dfae Work Title SearchWithCri…" at bounding box center [248, 111] width 307 height 50
click at [176, 91] on input "Search Form" at bounding box center [284, 93] width 238 height 14
type input "Lit"
click at [196, 104] on input "Search Form" at bounding box center [284, 111] width 238 height 14
type input "Redda"
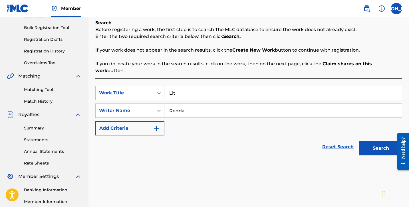
click at [386, 142] on button "Search" at bounding box center [381, 148] width 43 height 14
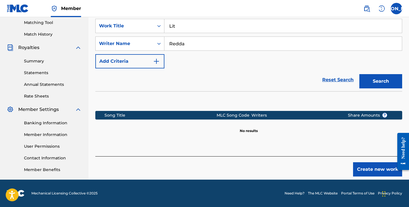
click at [381, 163] on button "Create new work" at bounding box center [377, 170] width 49 height 14
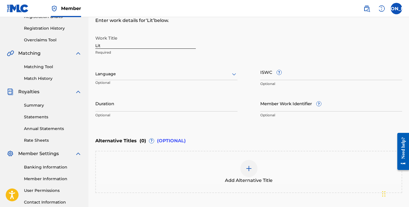
scroll to position [102, 0]
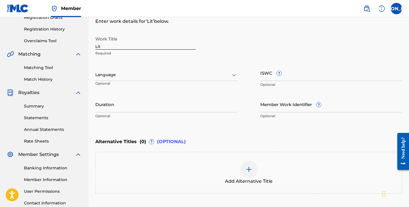
click at [242, 159] on div "Add Alternative Title" at bounding box center [248, 173] width 307 height 42
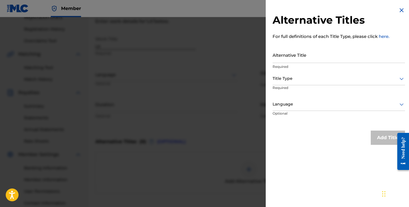
click at [399, 12] on img at bounding box center [402, 10] width 7 height 7
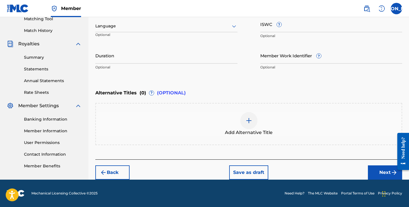
click at [381, 172] on button "Next" at bounding box center [385, 173] width 34 height 14
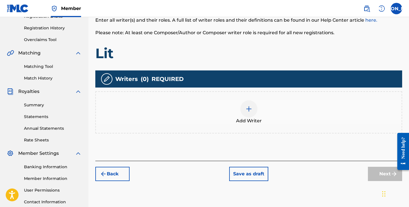
scroll to position [84, 0]
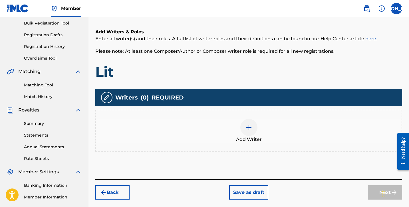
click at [260, 120] on div "Add Writer" at bounding box center [249, 131] width 306 height 24
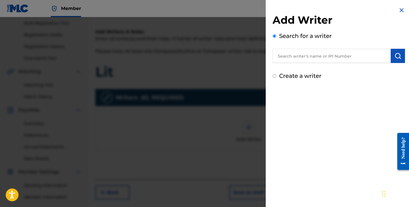
click at [312, 57] on input "text" at bounding box center [332, 56] width 118 height 14
click at [303, 76] on label "Create a writer" at bounding box center [300, 76] width 42 height 7
radio input "true"
click at [277, 76] on input "Create a writer" at bounding box center [275, 76] width 4 height 4
radio input "false"
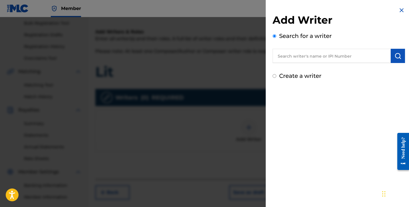
radio input "true"
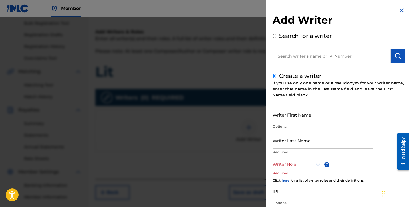
click at [306, 119] on input "Writer First Name" at bounding box center [323, 115] width 101 height 16
type input "[PERSON_NAME]"
click at [322, 139] on input "Writer Last Name" at bounding box center [323, 141] width 101 height 16
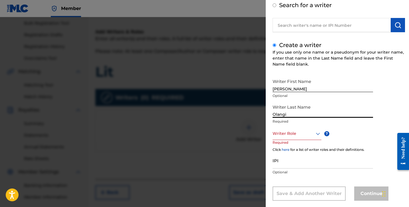
scroll to position [39, 0]
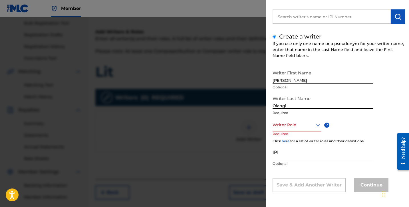
type input "Olangi"
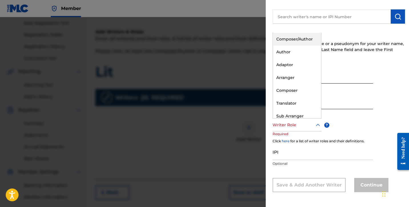
click at [303, 125] on div at bounding box center [297, 125] width 49 height 7
click at [298, 41] on div "Composer/Author" at bounding box center [297, 39] width 48 height 13
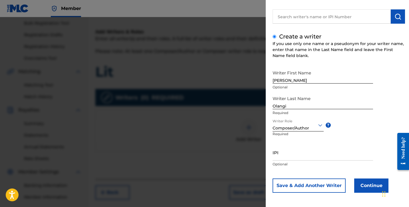
click at [361, 184] on button "Continue" at bounding box center [372, 186] width 34 height 14
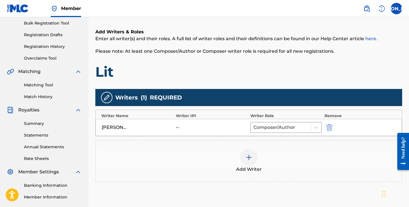
click at [252, 157] on img at bounding box center [249, 157] width 7 height 7
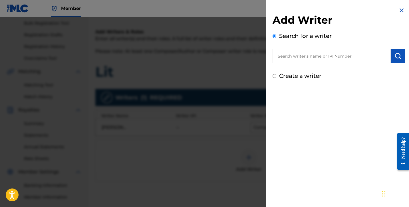
click at [308, 59] on input "text" at bounding box center [332, 56] width 118 height 14
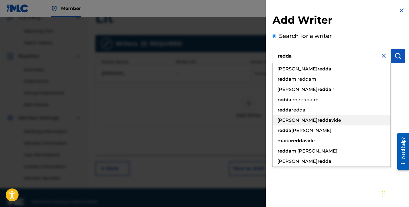
scroll to position [141, 0]
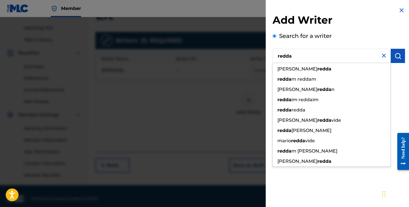
click at [400, 55] on button "submit" at bounding box center [398, 56] width 14 height 14
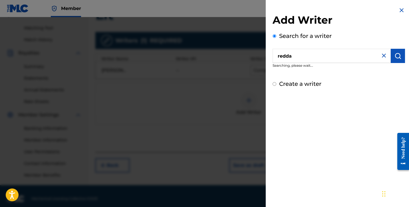
click at [318, 55] on input "redda" at bounding box center [332, 56] width 118 height 14
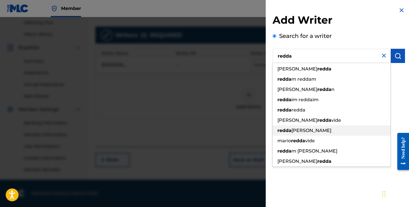
scroll to position [147, 0]
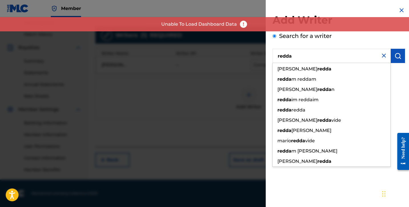
click at [316, 56] on input "redda" at bounding box center [332, 56] width 118 height 14
click at [400, 85] on div "Create a writer" at bounding box center [339, 84] width 133 height 9
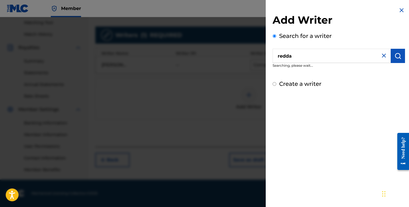
click at [339, 60] on input "redda" at bounding box center [332, 56] width 118 height 14
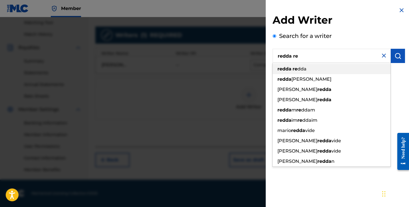
click at [315, 71] on div "redda re dda" at bounding box center [332, 69] width 118 height 10
type input "redda redda"
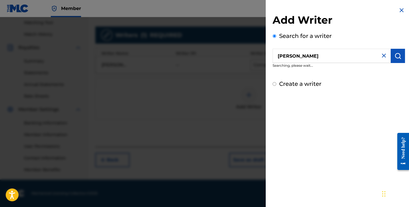
click at [400, 60] on button "submit" at bounding box center [398, 56] width 14 height 14
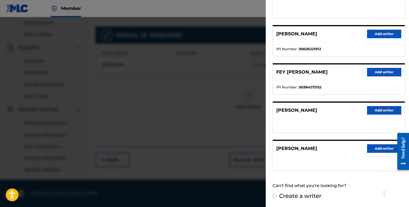
scroll to position [88, 0]
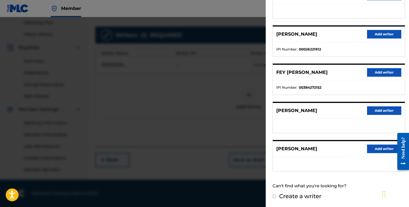
click at [382, 151] on button "Add writer" at bounding box center [384, 149] width 34 height 9
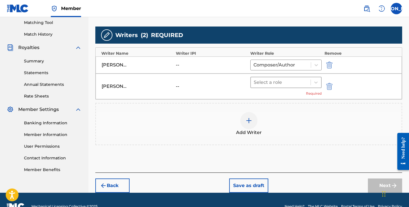
click at [289, 83] on div at bounding box center [281, 83] width 54 height 8
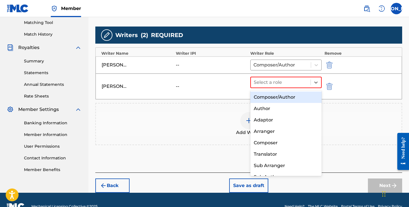
click at [286, 105] on div "Author" at bounding box center [286, 108] width 71 height 11
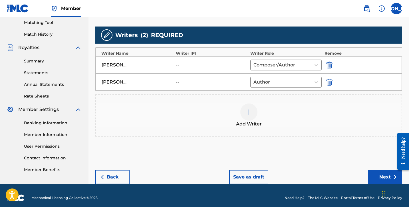
click at [389, 178] on button "Next" at bounding box center [385, 177] width 34 height 14
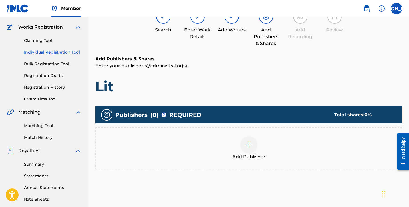
scroll to position [26, 0]
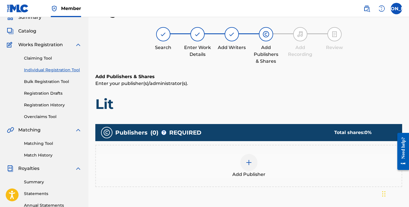
click at [229, 33] on img at bounding box center [232, 34] width 7 height 7
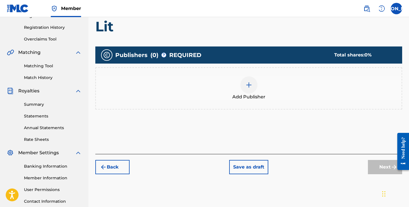
scroll to position [104, 0]
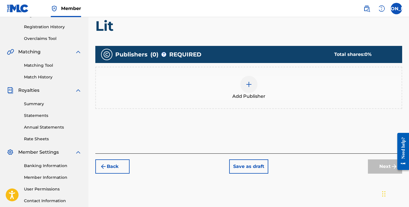
click at [117, 165] on button "Back" at bounding box center [112, 167] width 34 height 14
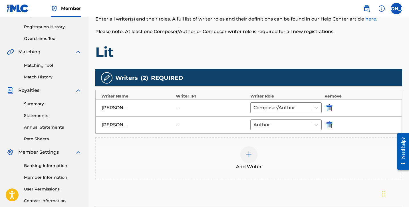
click at [242, 157] on div at bounding box center [249, 155] width 17 height 17
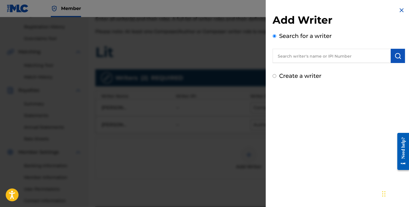
paste input "Bryan Trillos"
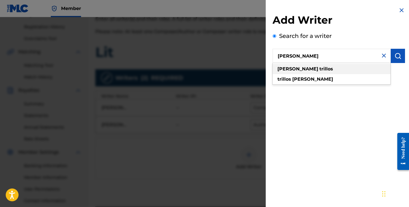
click at [317, 69] on div "bryan trillos" at bounding box center [332, 69] width 118 height 10
click at [307, 68] on div "bryan tril los" at bounding box center [332, 69] width 118 height 10
type input "bryan trillos"
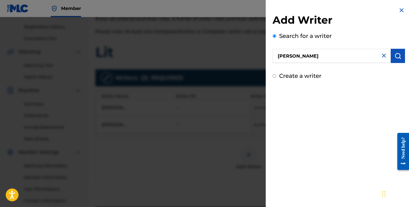
click at [396, 55] on img "submit" at bounding box center [398, 56] width 7 height 7
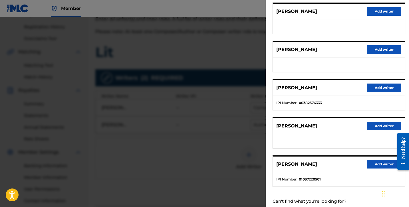
scroll to position [73, 0]
click at [369, 89] on button "Add writer" at bounding box center [384, 88] width 34 height 9
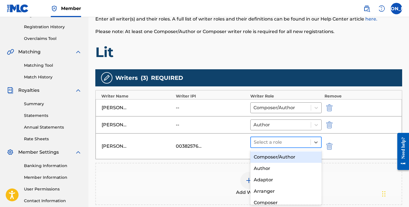
click at [306, 142] on div at bounding box center [281, 143] width 54 height 8
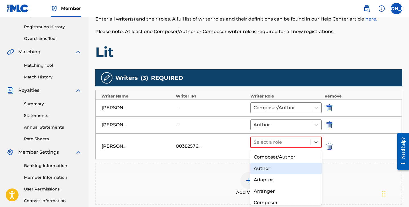
click at [265, 167] on div "Author" at bounding box center [286, 168] width 71 height 11
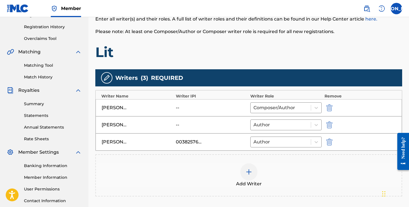
click at [329, 124] on img "submit" at bounding box center [330, 125] width 6 height 7
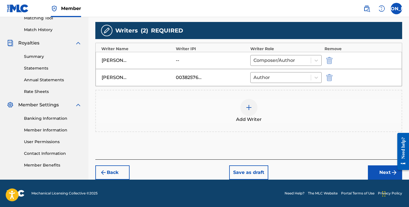
scroll to position [151, 0]
click at [380, 171] on button "Next" at bounding box center [385, 173] width 34 height 14
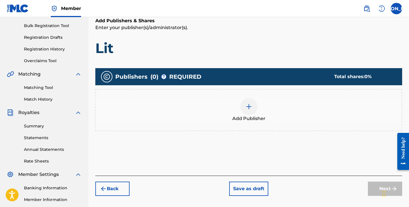
scroll to position [70, 0]
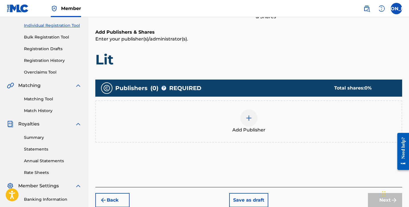
click at [246, 137] on div "Add Publisher" at bounding box center [248, 122] width 307 height 42
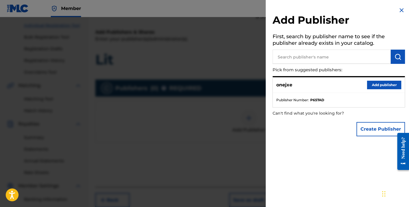
click at [376, 85] on button "Add publisher" at bounding box center [384, 85] width 34 height 9
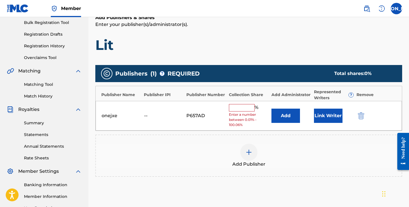
scroll to position [103, 0]
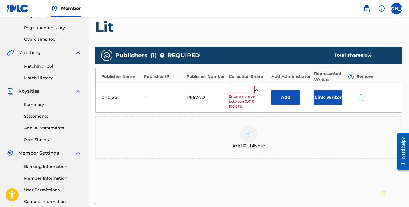
click at [243, 93] on div "%" at bounding box center [244, 89] width 31 height 7
click at [242, 91] on input "text" at bounding box center [242, 89] width 26 height 7
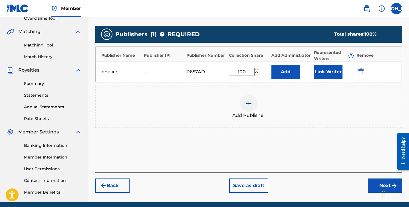
scroll to position [130, 0]
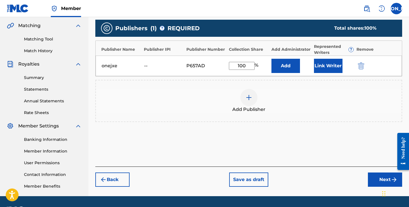
type input "100"
click at [379, 179] on button "Next" at bounding box center [385, 180] width 34 height 14
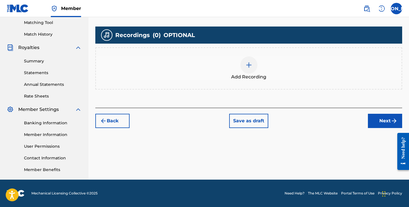
scroll to position [147, 0]
click at [257, 55] on div "Add Recording" at bounding box center [248, 68] width 307 height 42
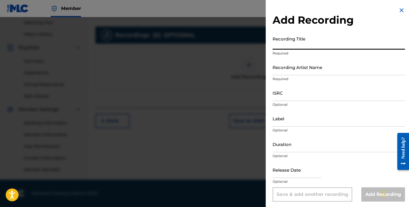
click at [291, 44] on input "Recording Title" at bounding box center [339, 41] width 133 height 16
type input "O"
type input "Lit"
click at [328, 69] on input "Recording Artist Name" at bounding box center [339, 67] width 133 height 16
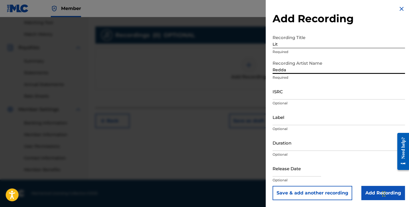
type input "Redda"
click at [332, 141] on input "Duration" at bounding box center [339, 143] width 133 height 16
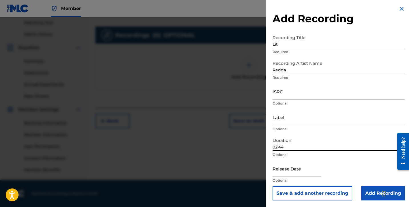
type input "02:44"
click at [368, 194] on input "Add Recording" at bounding box center [384, 193] width 44 height 14
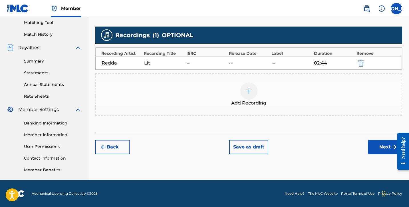
click at [375, 149] on button "Next" at bounding box center [385, 147] width 34 height 14
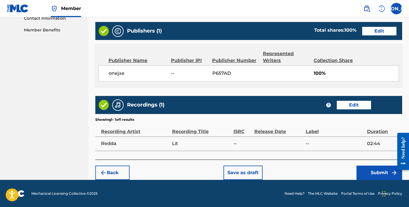
scroll to position [287, 0]
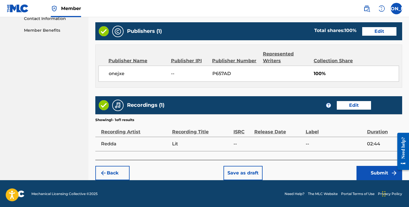
click at [377, 171] on button "Submit" at bounding box center [380, 173] width 46 height 14
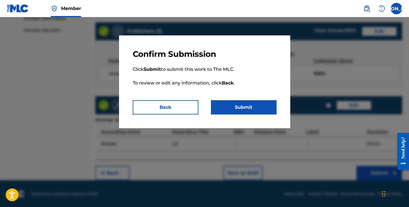
click at [258, 109] on button "Submit" at bounding box center [244, 107] width 66 height 14
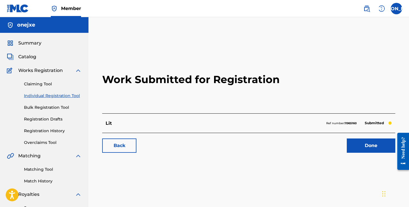
click at [379, 147] on link "Done" at bounding box center [371, 146] width 49 height 14
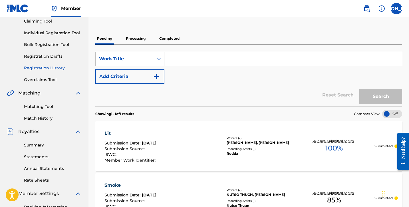
scroll to position [30, 0]
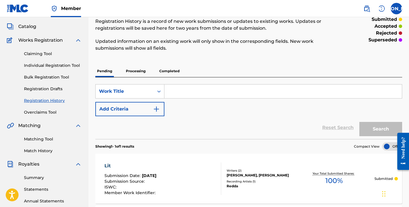
click at [57, 65] on link "Individual Registration Tool" at bounding box center [53, 66] width 58 height 6
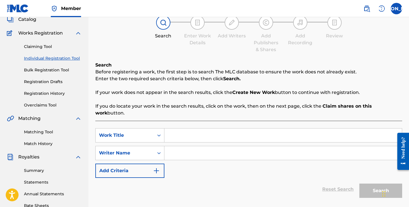
scroll to position [67, 0]
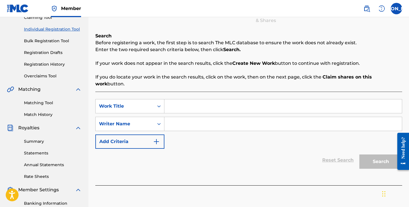
click at [174, 100] on input "Search Form" at bounding box center [284, 106] width 238 height 14
type input "Miss Ya"
click at [181, 117] on input "Search Form" at bounding box center [284, 124] width 238 height 14
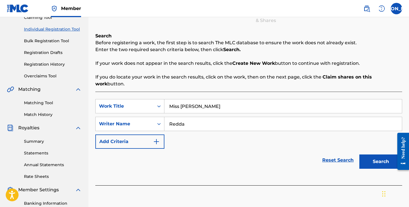
type input "Redda"
click at [381, 155] on button "Search" at bounding box center [381, 162] width 43 height 14
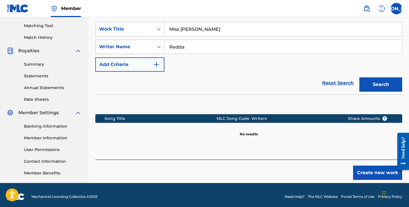
scroll to position [147, 0]
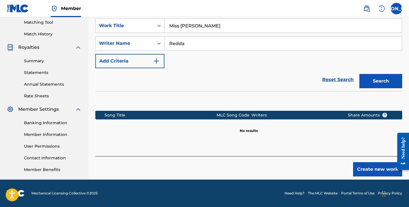
click at [374, 162] on button "Create new work" at bounding box center [377, 169] width 49 height 14
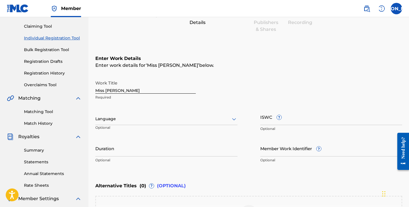
scroll to position [62, 0]
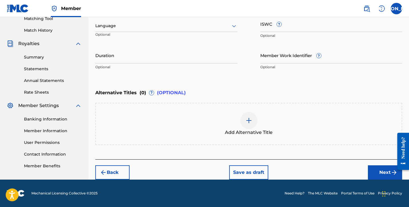
click at [389, 166] on button "Next" at bounding box center [385, 172] width 34 height 14
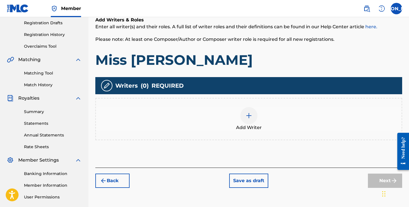
scroll to position [96, 0]
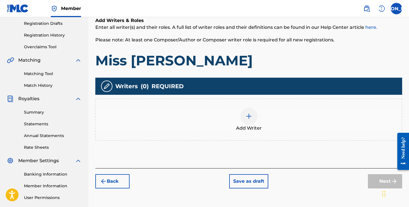
click at [240, 118] on div "Add Writer" at bounding box center [249, 120] width 306 height 24
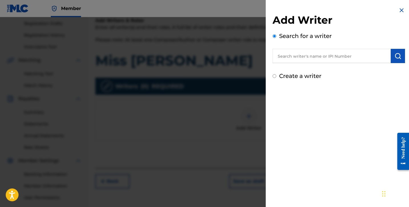
click at [303, 58] on input "text" at bounding box center [332, 56] width 118 height 14
click at [296, 80] on div "Create a writer" at bounding box center [339, 76] width 133 height 9
click at [293, 75] on label "Create a writer" at bounding box center [300, 76] width 42 height 7
radio input "true"
click at [277, 75] on input "Create a writer" at bounding box center [275, 76] width 4 height 4
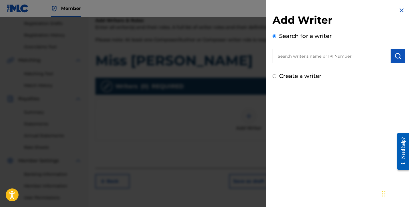
radio input "false"
radio input "true"
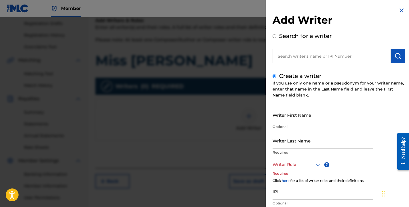
click at [299, 119] on input "Writer First Name" at bounding box center [323, 115] width 101 height 16
type input "[PERSON_NAME]"
click at [345, 133] on input "Writer Last Name" at bounding box center [323, 141] width 101 height 16
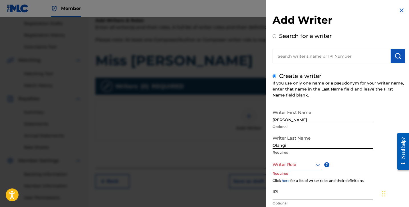
type input "Olangi"
click at [289, 167] on div at bounding box center [297, 164] width 49 height 7
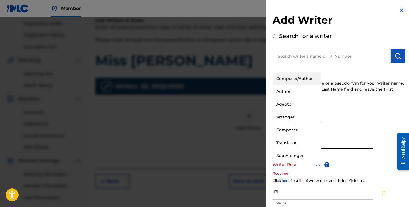
click at [288, 80] on div "Composer/Author" at bounding box center [297, 78] width 48 height 13
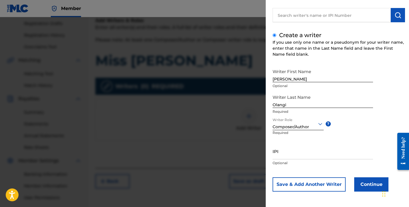
scroll to position [41, 0]
click at [366, 184] on button "Continue" at bounding box center [372, 184] width 34 height 14
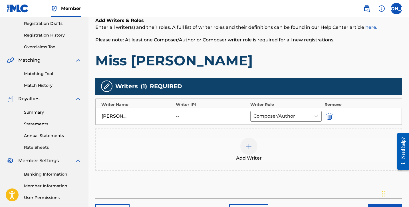
click at [246, 146] on img at bounding box center [249, 146] width 7 height 7
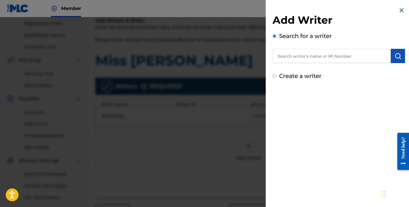
click at [283, 60] on input "text" at bounding box center [332, 56] width 118 height 14
paste input "Bryan Trillos"
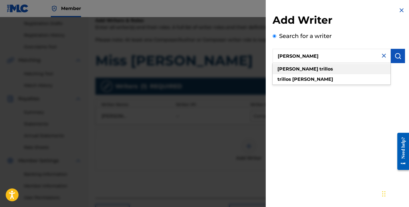
click at [323, 68] on div "bryan trillos" at bounding box center [332, 69] width 118 height 10
type input "bryan trillos"
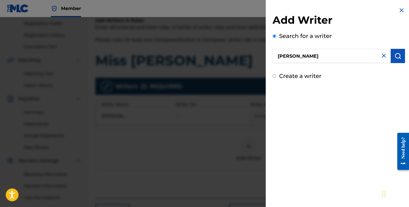
click at [401, 55] on button "submit" at bounding box center [398, 56] width 14 height 14
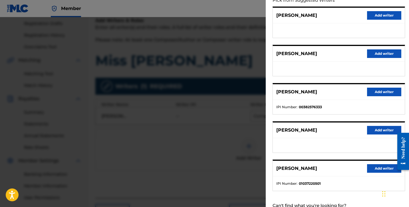
scroll to position [70, 0]
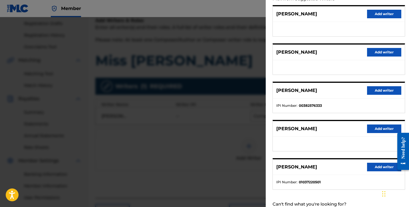
click at [383, 89] on button "Add writer" at bounding box center [384, 90] width 34 height 9
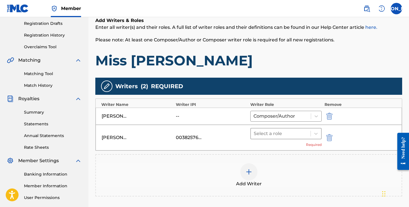
click at [290, 135] on div at bounding box center [281, 134] width 54 height 8
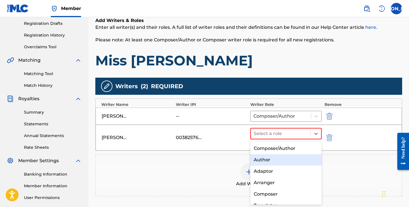
click at [277, 160] on div "Author" at bounding box center [286, 159] width 71 height 11
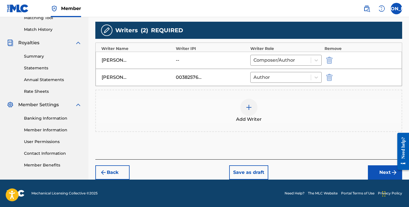
click at [386, 166] on button "Next" at bounding box center [385, 172] width 34 height 14
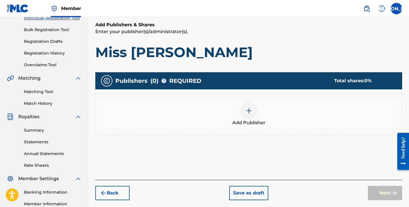
scroll to position [77, 0]
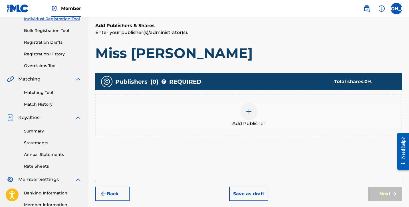
click at [243, 117] on div at bounding box center [249, 111] width 17 height 17
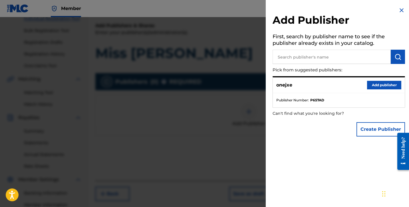
click at [371, 83] on button "Add publisher" at bounding box center [384, 85] width 34 height 9
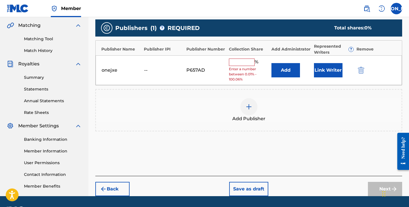
scroll to position [133, 0]
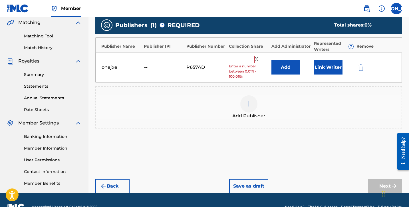
click at [241, 55] on div "onejxe -- P657AD % Enter a number between 0.01% - 100.06% Add Link Writer" at bounding box center [249, 68] width 307 height 30
click at [247, 61] on input "text" at bounding box center [242, 59] width 26 height 7
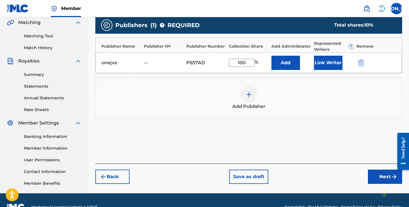
type input "100"
click at [383, 177] on button "Next" at bounding box center [385, 177] width 34 height 14
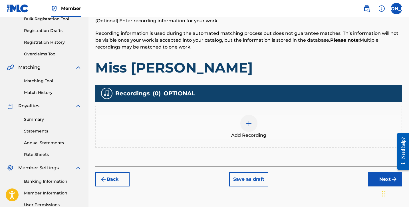
scroll to position [87, 0]
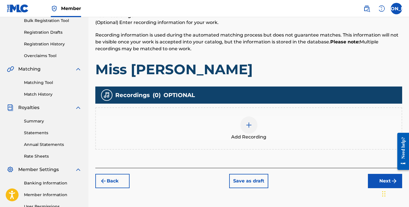
click at [260, 135] on span "Add Recording" at bounding box center [248, 137] width 35 height 7
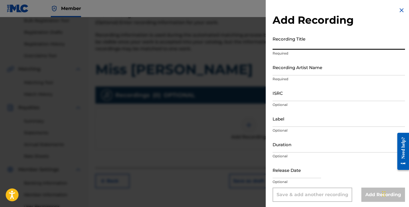
click at [296, 45] on input "Recording Title" at bounding box center [339, 41] width 133 height 16
type input "Miss Ya"
click at [305, 71] on input "Recording Artist Name" at bounding box center [339, 67] width 133 height 16
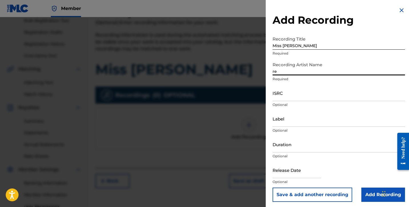
type input "r"
click at [271, 71] on div "Add Recording Recording Title Miss Ya Required Recording Artist Name redda Requ…" at bounding box center [339, 104] width 146 height 209
click at [274, 71] on input "redda" at bounding box center [339, 67] width 133 height 16
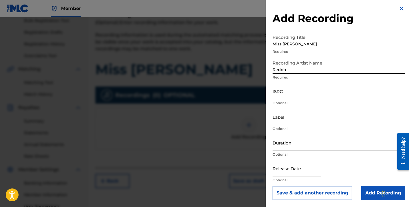
type input "Redda"
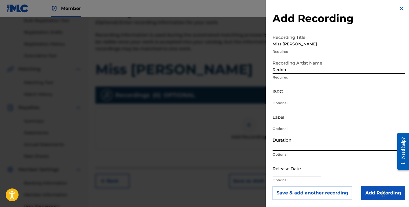
scroll to position [2, 0]
click at [294, 139] on input "Duration" at bounding box center [339, 143] width 133 height 16
click at [233, 1] on nav "Member JO JO Josiah Olangi siaholangi89@gmail.com Notification Preferences Prof…" at bounding box center [204, 8] width 409 height 17
click at [288, 143] on input "Duration" at bounding box center [339, 143] width 133 height 16
type input "01:44"
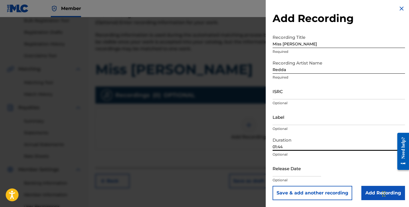
click at [374, 194] on input "Add Recording" at bounding box center [384, 193] width 44 height 14
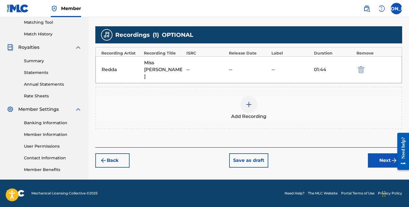
click at [379, 153] on button "Next" at bounding box center [385, 160] width 34 height 14
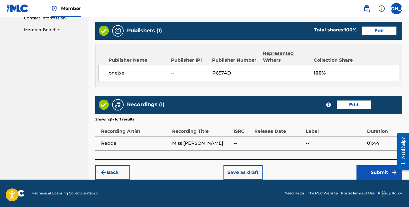
scroll to position [287, 0]
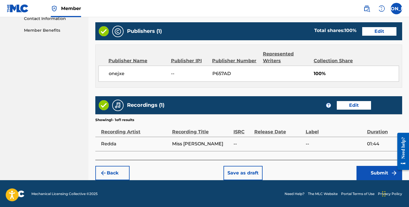
click at [366, 173] on button "Submit" at bounding box center [380, 173] width 46 height 14
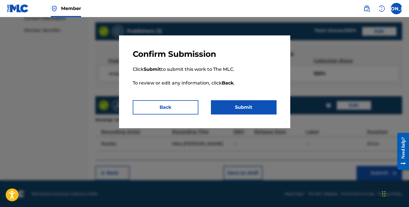
click at [247, 107] on button "Submit" at bounding box center [244, 107] width 66 height 14
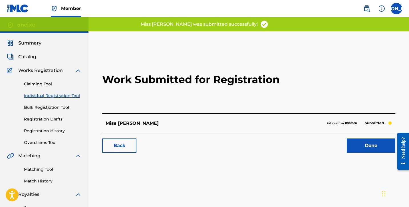
click at [54, 131] on link "Registration History" at bounding box center [53, 131] width 58 height 6
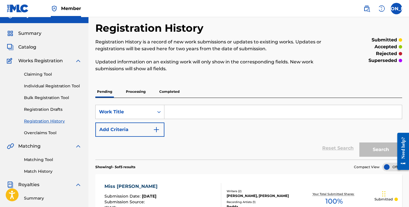
scroll to position [13, 0]
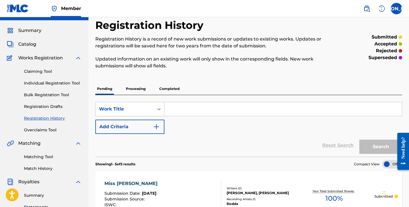
click at [57, 81] on link "Individual Registration Tool" at bounding box center [53, 83] width 58 height 6
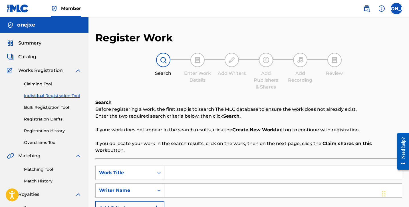
click at [175, 166] on input "Search Form" at bounding box center [284, 173] width 238 height 14
type input "Wasted"
click at [175, 187] on input "Search Form" at bounding box center [284, 191] width 238 height 14
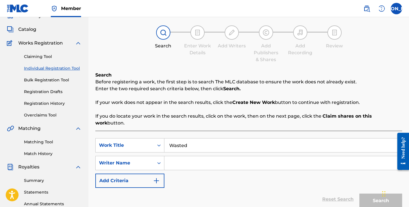
scroll to position [36, 0]
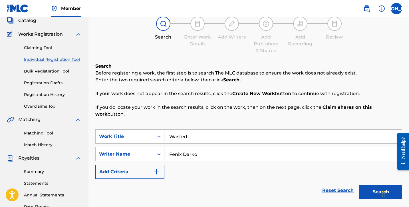
type input "Fenix Darko"
click at [379, 185] on button "Search" at bounding box center [381, 192] width 43 height 14
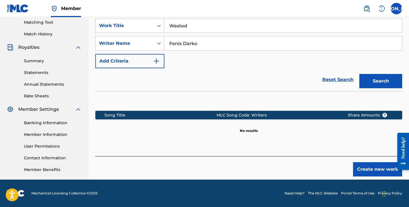
click at [366, 162] on button "Create new work" at bounding box center [377, 169] width 49 height 14
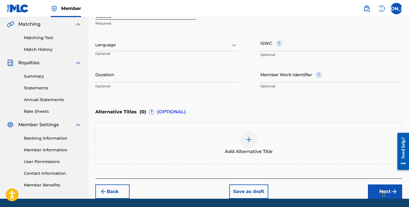
scroll to position [139, 0]
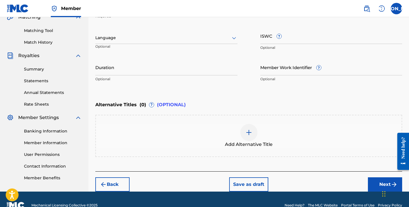
click at [374, 185] on button "Next" at bounding box center [385, 184] width 34 height 14
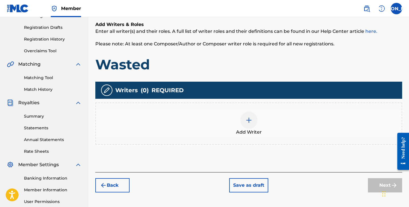
scroll to position [93, 0]
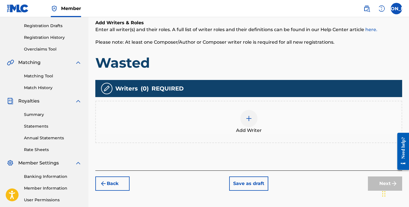
click at [254, 120] on div at bounding box center [249, 118] width 17 height 17
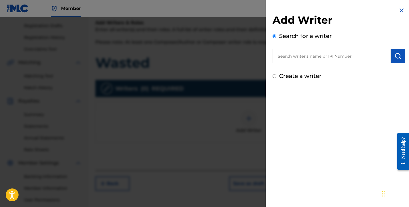
click at [315, 59] on input "text" at bounding box center [332, 56] width 118 height 14
click at [305, 72] on div "Create a writer" at bounding box center [339, 76] width 133 height 9
click at [305, 75] on label "Create a writer" at bounding box center [300, 76] width 42 height 7
radio input "true"
click at [277, 75] on input "Create a writer" at bounding box center [275, 76] width 4 height 4
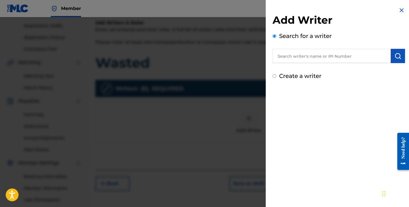
radio input "false"
radio input "true"
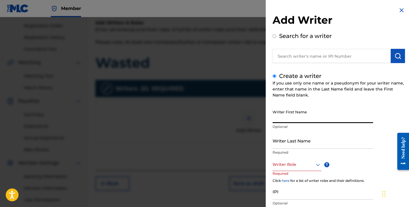
click at [305, 117] on input "Writer First Name" at bounding box center [323, 115] width 101 height 16
type input "[PERSON_NAME]"
click at [312, 144] on input "Writer Last Name" at bounding box center [323, 141] width 101 height 16
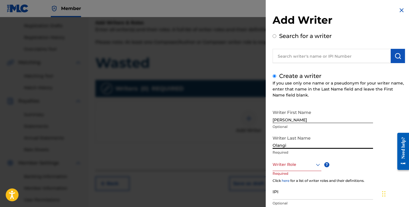
scroll to position [7, 0]
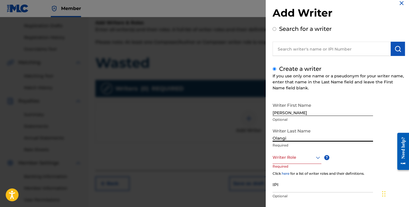
type input "Olangi"
click at [310, 156] on div at bounding box center [297, 157] width 49 height 7
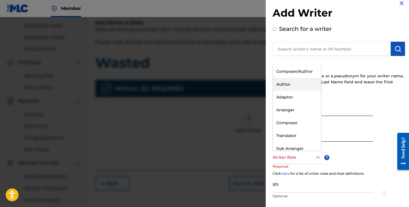
click at [290, 75] on div "Composer/Author" at bounding box center [297, 71] width 48 height 13
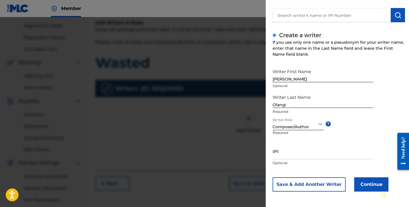
scroll to position [41, 0]
click at [368, 187] on button "Continue" at bounding box center [372, 184] width 34 height 14
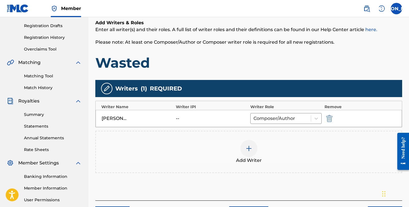
click at [258, 149] on div "Add Writer" at bounding box center [249, 152] width 306 height 24
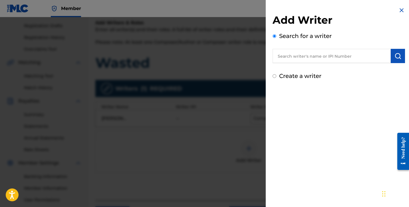
click at [341, 55] on input "text" at bounding box center [332, 56] width 118 height 14
click at [401, 56] on button "submit" at bounding box center [398, 56] width 14 height 14
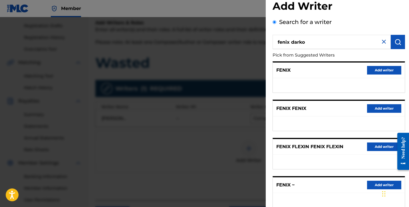
scroll to position [10, 0]
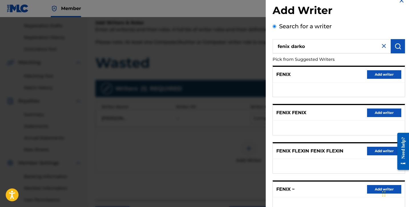
drag, startPoint x: 310, startPoint y: 45, endPoint x: 255, endPoint y: 44, distance: 54.9
click at [255, 44] on div "Add Writer Search for a writer fenix darko Pick from Suggested Writers FENIX Ad…" at bounding box center [204, 112] width 409 height 190
paste input "602BG"
type input "602BG"
click at [401, 46] on button "submit" at bounding box center [398, 46] width 14 height 14
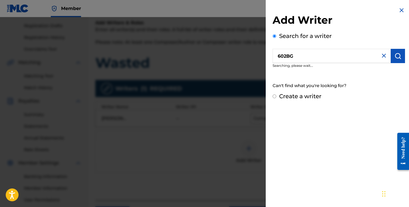
scroll to position [0, 0]
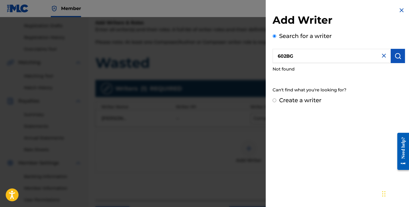
click at [381, 58] on img at bounding box center [384, 55] width 7 height 7
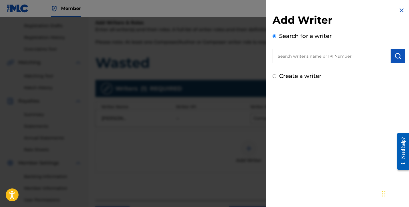
click at [295, 62] on input "text" at bounding box center [332, 56] width 118 height 14
click at [397, 51] on button "submit" at bounding box center [398, 56] width 14 height 14
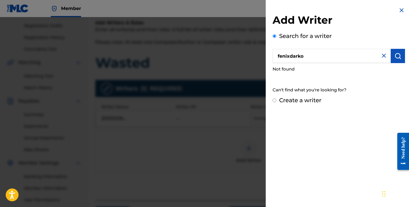
click at [290, 56] on input "fenixdarko" at bounding box center [332, 56] width 118 height 14
click at [398, 57] on img "submit" at bounding box center [398, 56] width 7 height 7
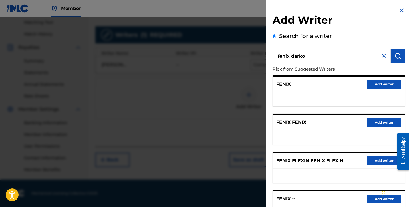
click at [293, 57] on input "fenix darko" at bounding box center [332, 56] width 118 height 14
click at [396, 59] on img "submit" at bounding box center [398, 56] width 7 height 7
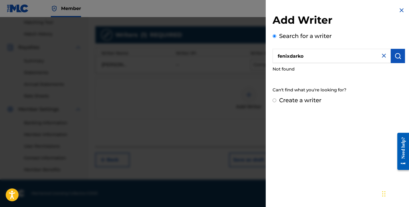
click at [290, 56] on input "fenixdarko" at bounding box center [332, 56] width 118 height 14
type input "fenix darko"
click at [392, 62] on button "submit" at bounding box center [398, 56] width 14 height 14
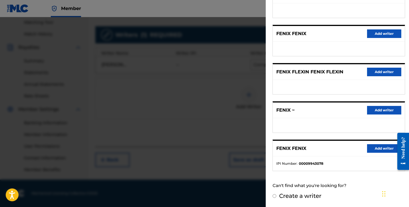
scroll to position [89, 0]
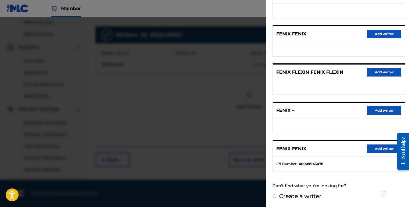
click at [284, 196] on label "Create a writer" at bounding box center [300, 196] width 42 height 7
radio input "true"
click at [277, 196] on input "Create a writer" at bounding box center [275, 197] width 4 height 4
radio input "false"
radio input "true"
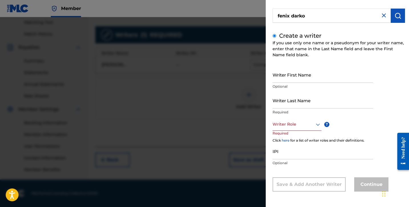
scroll to position [40, 0]
click at [295, 75] on input "Writer First Name" at bounding box center [323, 75] width 101 height 16
type input "F"
click at [300, 106] on input "Writer Last Name" at bounding box center [323, 100] width 101 height 16
type input "D"
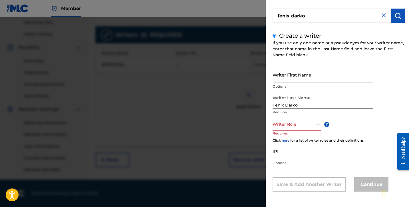
type input "Fenix Darko"
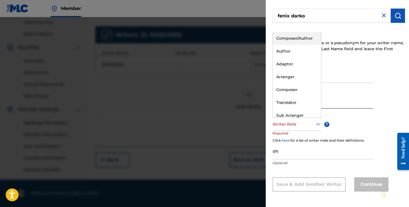
click at [295, 127] on div at bounding box center [297, 124] width 49 height 7
click at [299, 49] on div "Author" at bounding box center [297, 51] width 48 height 13
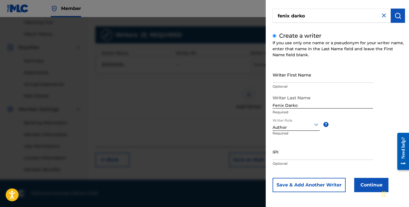
click at [365, 185] on button "Continue" at bounding box center [372, 185] width 34 height 14
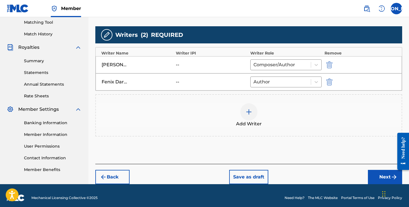
click at [392, 171] on button "Next" at bounding box center [385, 177] width 34 height 14
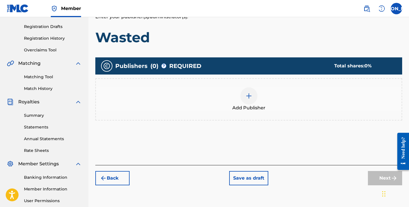
scroll to position [95, 0]
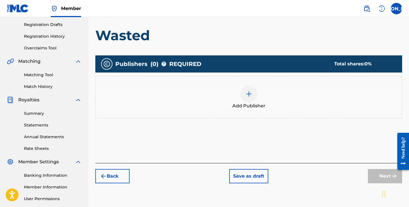
click at [240, 102] on div "Add Publisher" at bounding box center [249, 97] width 306 height 24
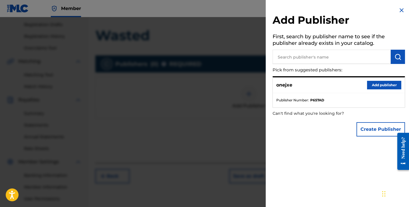
click at [374, 82] on button "Add publisher" at bounding box center [384, 85] width 34 height 9
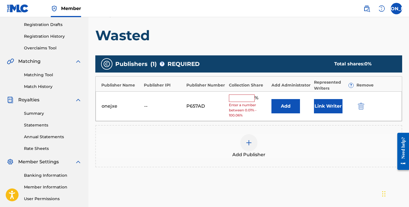
click at [251, 96] on input "text" at bounding box center [242, 98] width 26 height 7
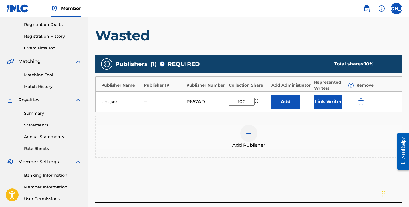
type input "100"
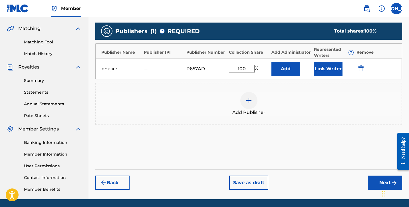
click at [370, 179] on button "Next" at bounding box center [385, 183] width 34 height 14
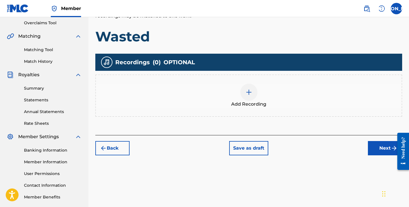
scroll to position [123, 0]
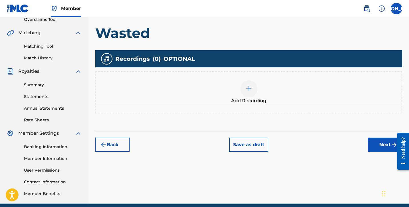
click at [262, 95] on div "Add Recording" at bounding box center [249, 92] width 306 height 24
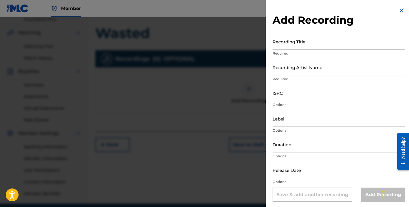
click at [304, 44] on input "Recording Title" at bounding box center [339, 41] width 133 height 16
type input "Wasted"
click at [315, 70] on input "Recording Artist Name" at bounding box center [339, 67] width 133 height 16
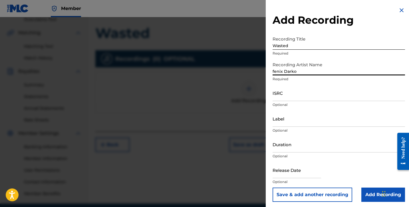
click at [275, 70] on input "fenix Darko" at bounding box center [339, 67] width 133 height 16
type input "Fenix Darko"
click at [299, 147] on input "Duration" at bounding box center [339, 144] width 133 height 16
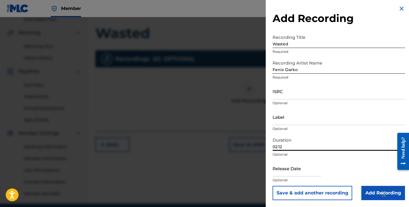
scroll to position [2, 0]
type input "02:12"
click at [375, 191] on input "Add Recording" at bounding box center [384, 193] width 44 height 14
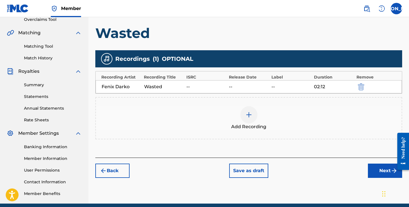
click at [381, 163] on div "Back Save as draft Next" at bounding box center [248, 168] width 307 height 20
click at [381, 170] on button "Next" at bounding box center [385, 171] width 34 height 14
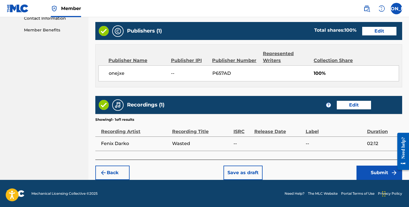
scroll to position [287, 0]
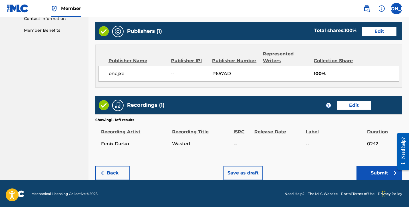
click at [379, 170] on button "Submit" at bounding box center [380, 173] width 46 height 14
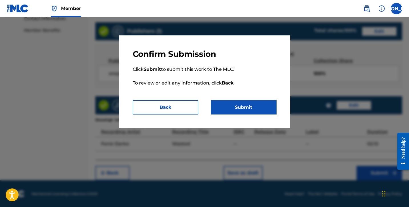
click at [244, 109] on button "Submit" at bounding box center [244, 107] width 66 height 14
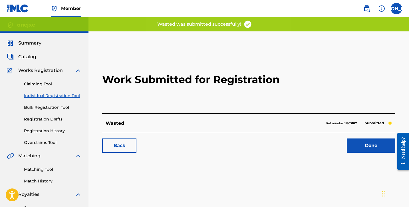
click at [361, 148] on link "Done" at bounding box center [371, 146] width 49 height 14
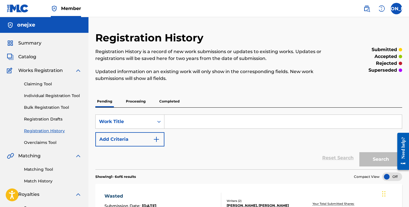
click at [59, 94] on link "Individual Registration Tool" at bounding box center [53, 96] width 58 height 6
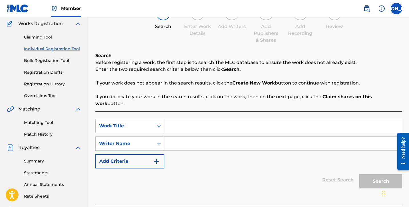
scroll to position [70, 0]
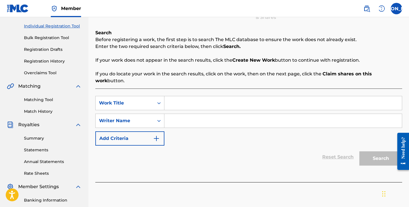
click at [179, 101] on input "Search Form" at bounding box center [284, 103] width 238 height 14
type input "h"
type input "chains"
click at [172, 117] on input "Search Form" at bounding box center [284, 121] width 238 height 14
type input "!"
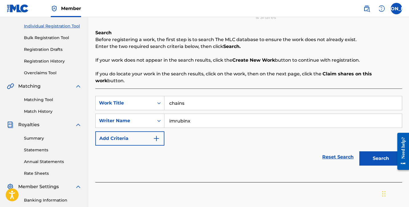
type input "imrubinx"
click at [372, 155] on button "Search" at bounding box center [381, 158] width 43 height 14
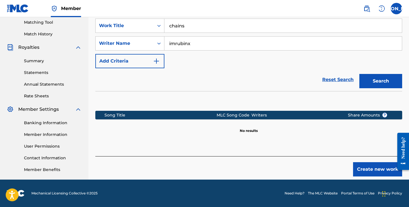
click at [370, 162] on button "Create new work" at bounding box center [377, 169] width 49 height 14
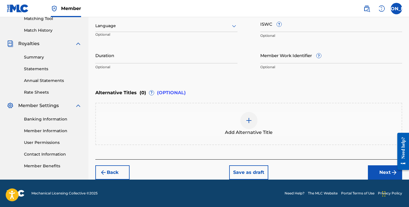
click at [377, 169] on button "Next" at bounding box center [385, 172] width 34 height 14
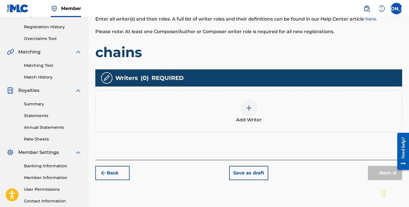
scroll to position [103, 0]
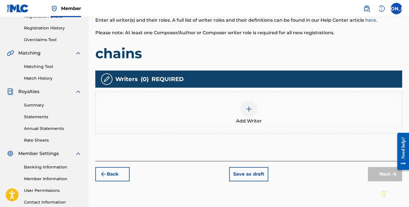
click at [254, 121] on span "Add Writer" at bounding box center [249, 121] width 26 height 7
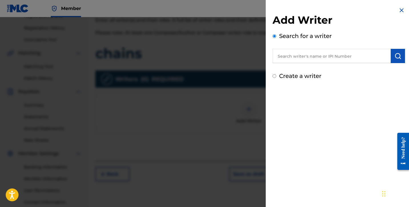
click at [293, 55] on input "text" at bounding box center [332, 56] width 118 height 14
click at [293, 76] on label "Create a writer" at bounding box center [300, 76] width 42 height 7
radio input "true"
click at [277, 76] on input "Create a writer" at bounding box center [275, 76] width 4 height 4
radio input "false"
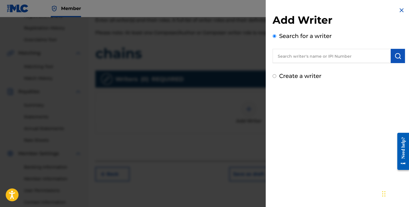
radio input "true"
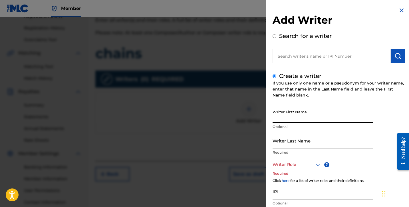
click at [291, 120] on input "Writer First Name" at bounding box center [323, 115] width 101 height 16
type input "[PERSON_NAME]"
click at [336, 147] on input "Writer Last Name" at bounding box center [323, 141] width 101 height 16
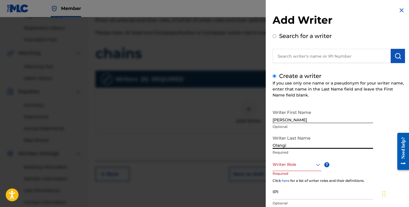
type input "Olangi"
click at [312, 163] on div at bounding box center [297, 164] width 49 height 7
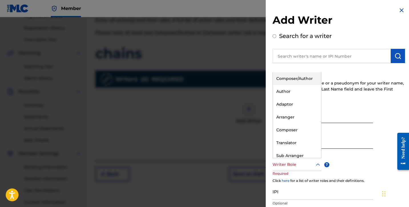
click at [287, 79] on div "Composer/Author" at bounding box center [297, 78] width 48 height 13
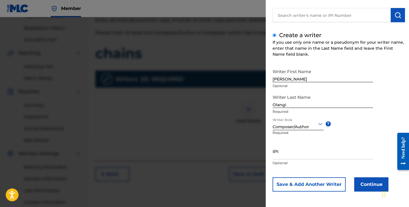
scroll to position [41, 0]
click at [371, 188] on button "Continue" at bounding box center [372, 184] width 34 height 14
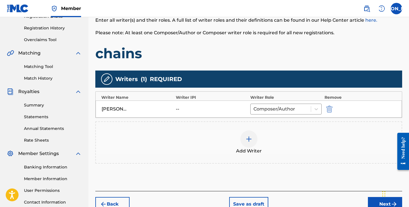
click at [247, 145] on div at bounding box center [249, 139] width 17 height 17
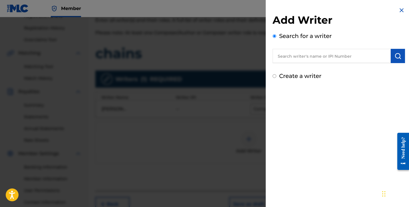
click at [297, 59] on input "text" at bounding box center [332, 56] width 118 height 14
type input "imrubinx"
click at [398, 58] on img "submit" at bounding box center [398, 56] width 7 height 7
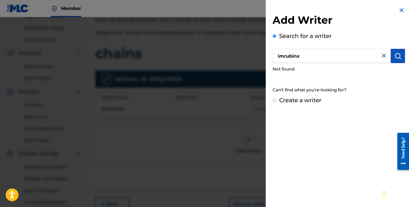
click at [300, 102] on label "Create a writer" at bounding box center [300, 100] width 42 height 7
radio input "true"
click at [277, 102] on input "Create a writer" at bounding box center [275, 101] width 4 height 4
radio input "false"
radio input "true"
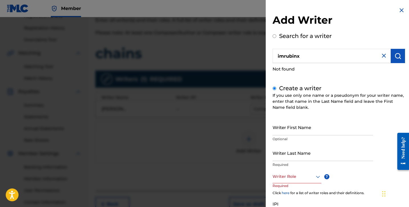
click at [304, 152] on input "Writer Last Name" at bounding box center [323, 153] width 101 height 16
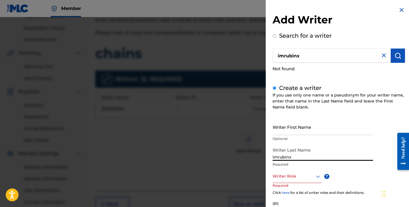
type input "imrubinx"
click at [300, 178] on div at bounding box center [297, 176] width 49 height 7
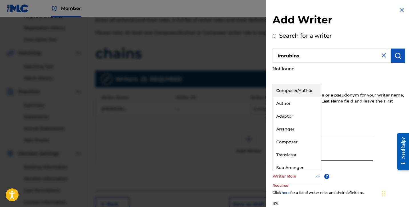
click at [291, 104] on div "Author" at bounding box center [297, 103] width 48 height 13
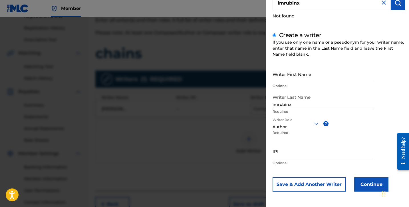
scroll to position [53, 0]
click at [368, 188] on button "Continue" at bounding box center [372, 185] width 34 height 14
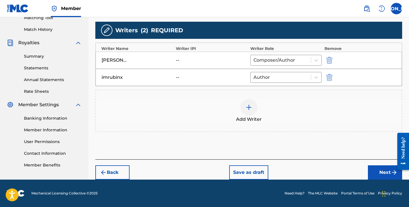
click at [384, 171] on button "Next" at bounding box center [385, 172] width 34 height 14
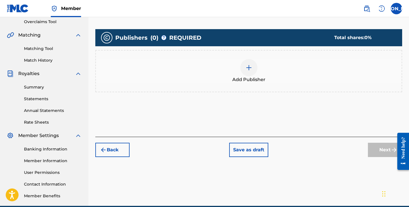
scroll to position [102, 0]
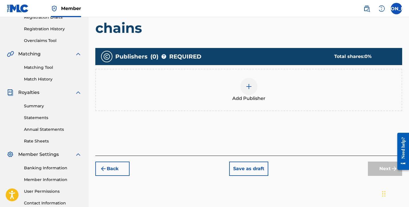
click at [247, 98] on span "Add Publisher" at bounding box center [249, 98] width 33 height 7
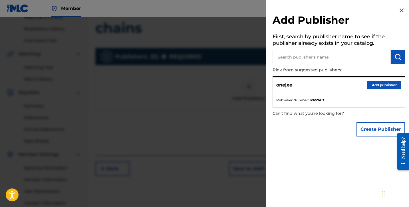
click at [367, 82] on button "Add publisher" at bounding box center [384, 85] width 34 height 9
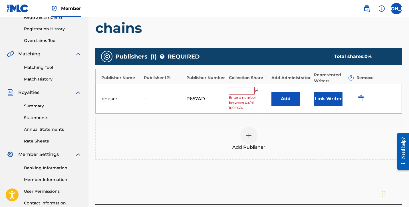
click at [243, 92] on input "text" at bounding box center [242, 90] width 26 height 7
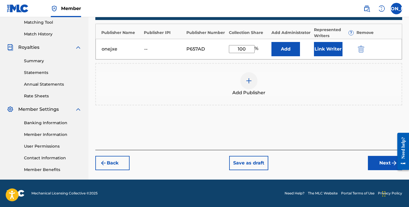
type input "100"
click at [375, 166] on button "Next" at bounding box center [385, 163] width 34 height 14
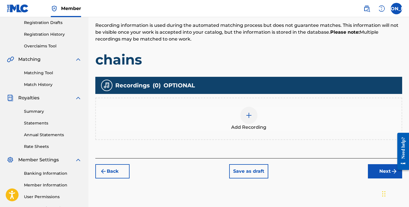
scroll to position [100, 0]
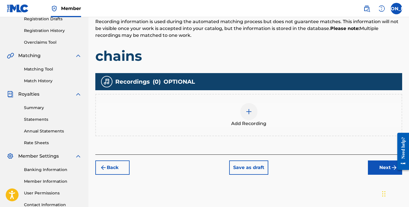
click at [314, 117] on div "Add Recording" at bounding box center [249, 115] width 306 height 24
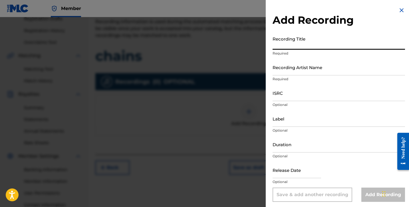
click at [287, 45] on input "Recording Title" at bounding box center [339, 41] width 133 height 16
type input "chains"
click at [293, 73] on input "Recording Artist Name" at bounding box center [339, 67] width 133 height 16
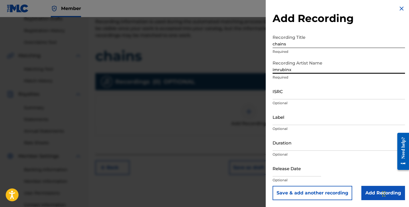
scroll to position [2, 0]
type input "imrubinx"
click at [306, 147] on input "Duration" at bounding box center [339, 143] width 133 height 16
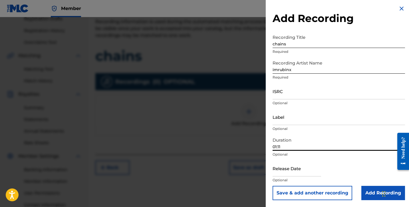
type input "01:11"
click at [376, 197] on input "Add Recording" at bounding box center [384, 193] width 44 height 14
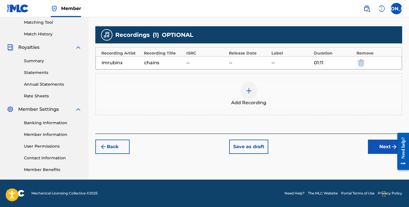
click at [379, 147] on button "Next" at bounding box center [385, 147] width 34 height 14
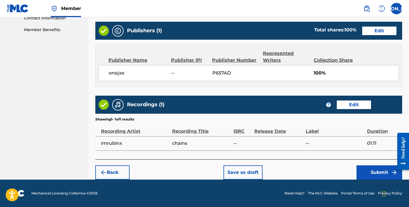
click at [367, 167] on button "Submit" at bounding box center [380, 172] width 46 height 14
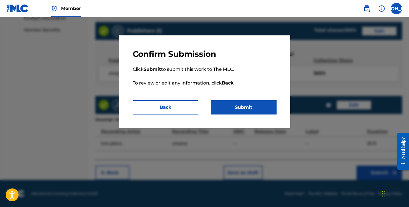
scroll to position [287, 0]
click at [243, 111] on button "Submit" at bounding box center [244, 107] width 66 height 14
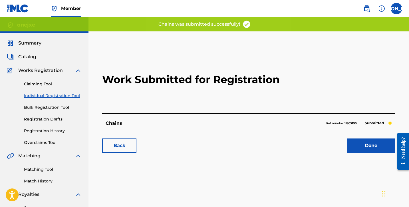
click at [363, 146] on link "Done" at bounding box center [371, 146] width 49 height 14
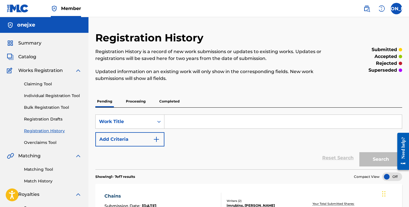
scroll to position [0, 0]
click at [387, 177] on div at bounding box center [393, 176] width 20 height 9
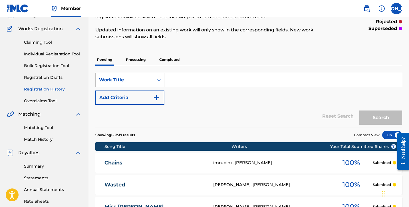
scroll to position [38, 0]
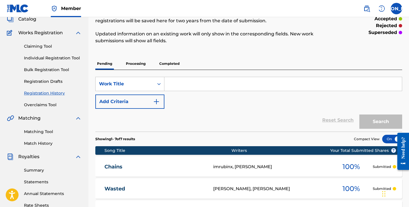
click at [57, 61] on div "Claiming Tool Individual Registration Tool Bulk Registration Tool Registration …" at bounding box center [44, 72] width 75 height 72
click at [50, 57] on link "Individual Registration Tool" at bounding box center [53, 58] width 58 height 6
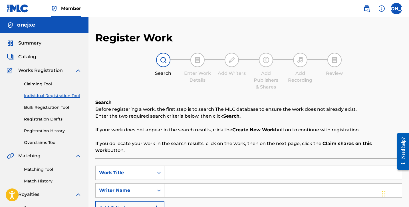
click at [174, 166] on input "Search Form" at bounding box center [284, 173] width 238 height 14
type input "Third Eye"
click at [205, 191] on div "SearchWithCriteria52773581-2e82-47ca-a27d-17449582dfae Work Title Third Eye Sea…" at bounding box center [248, 191] width 307 height 50
click at [199, 185] on input "Search Form" at bounding box center [284, 191] width 238 height 14
type input "k"
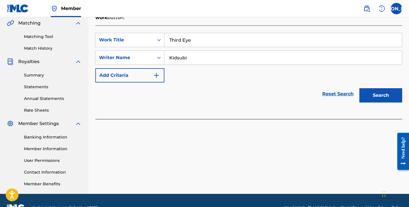
scroll to position [147, 0]
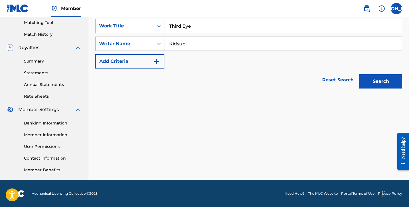
type input "Kidsubi"
click at [371, 74] on button "Search" at bounding box center [381, 81] width 43 height 14
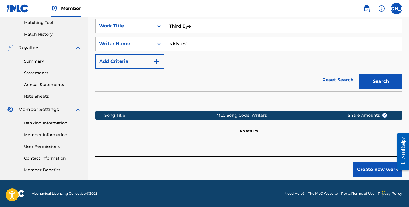
scroll to position [130, 0]
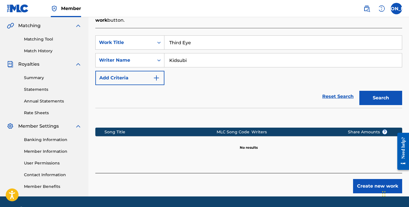
click at [364, 179] on button "Create new work" at bounding box center [377, 186] width 49 height 14
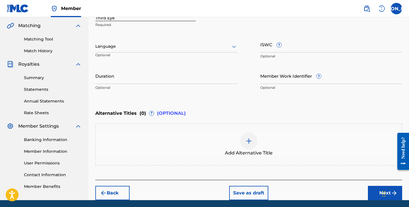
click at [374, 196] on button "Next" at bounding box center [385, 193] width 34 height 14
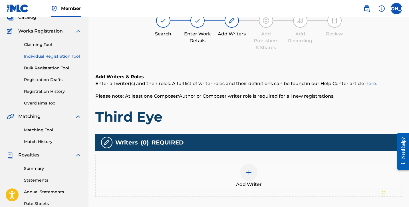
scroll to position [37, 0]
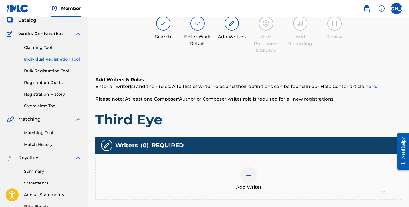
click at [245, 162] on div "Add Writer" at bounding box center [248, 179] width 307 height 42
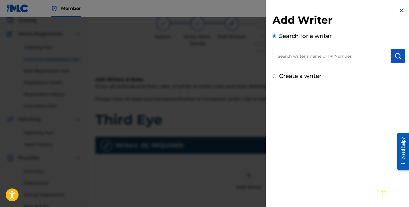
click at [319, 73] on label "Create a writer" at bounding box center [300, 76] width 42 height 7
radio input "true"
click at [277, 74] on input "Create a writer" at bounding box center [275, 76] width 4 height 4
radio input "false"
radio input "true"
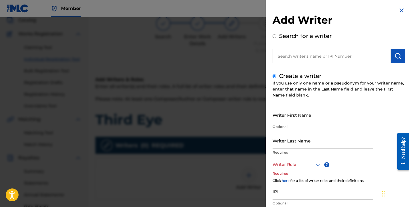
click at [308, 118] on input "Writer First Name" at bounding box center [323, 115] width 101 height 16
type input "[PERSON_NAME]"
click at [335, 144] on input "Writer Last Name" at bounding box center [323, 141] width 101 height 16
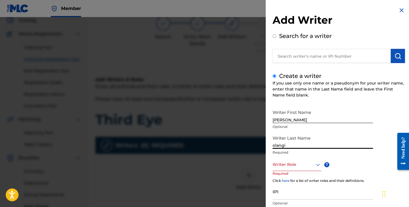
type input "Olangi"
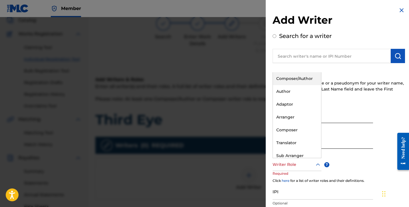
drag, startPoint x: 335, startPoint y: 148, endPoint x: 313, endPoint y: 165, distance: 27.8
click at [313, 165] on div at bounding box center [297, 164] width 49 height 7
click at [349, 93] on div "If you use only one name or a pseudonym for your writer name, enter that name i…" at bounding box center [339, 89] width 133 height 18
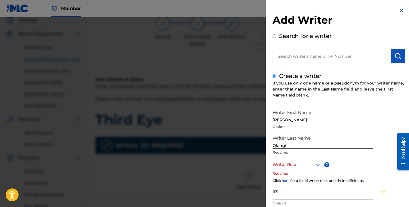
click at [289, 167] on div at bounding box center [297, 164] width 49 height 7
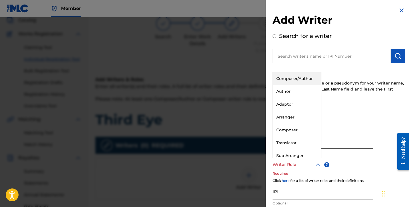
click at [297, 83] on div "Composer/Author" at bounding box center [297, 78] width 48 height 13
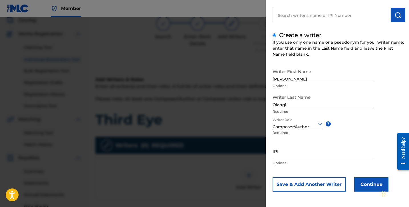
scroll to position [41, 0]
click at [360, 185] on button "Continue" at bounding box center [372, 184] width 34 height 14
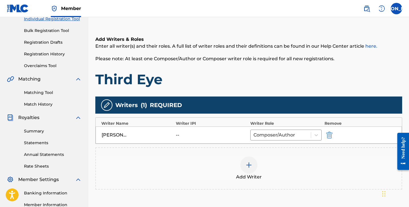
scroll to position [79, 0]
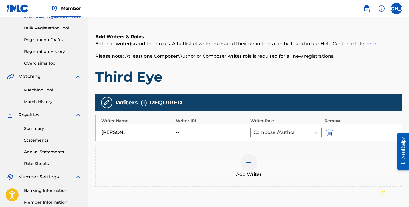
click at [244, 162] on div at bounding box center [249, 162] width 17 height 17
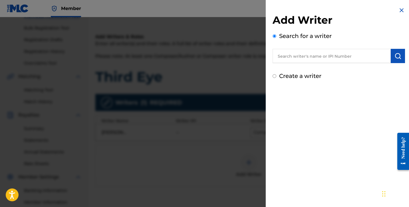
click at [301, 58] on input "text" at bounding box center [332, 56] width 118 height 14
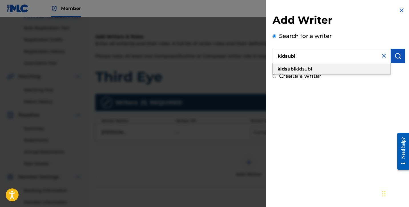
click at [309, 70] on span "kidsubi" at bounding box center [303, 68] width 17 height 5
type input "kidsubi kidsubi"
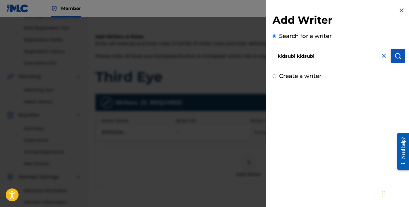
click at [398, 56] on img "submit" at bounding box center [398, 56] width 7 height 7
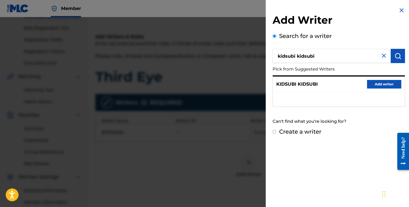
click at [370, 82] on button "Add writer" at bounding box center [384, 84] width 34 height 9
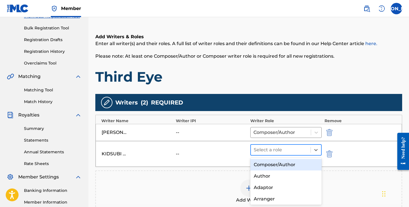
click at [297, 151] on div at bounding box center [281, 150] width 54 height 8
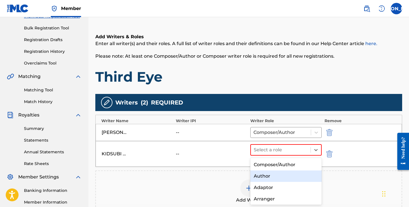
click at [281, 175] on div "Author" at bounding box center [286, 176] width 71 height 11
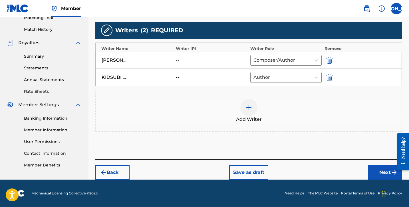
click at [374, 170] on button "Next" at bounding box center [385, 172] width 34 height 14
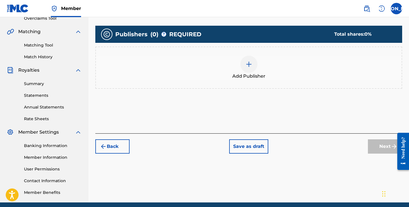
scroll to position [117, 0]
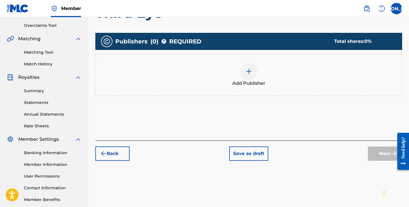
click at [280, 97] on div "Publishers ( 0 ) ? REQUIRED Total shares: 0 % Add Publisher" at bounding box center [248, 67] width 307 height 69
click at [269, 82] on div "Add Publisher" at bounding box center [249, 75] width 306 height 24
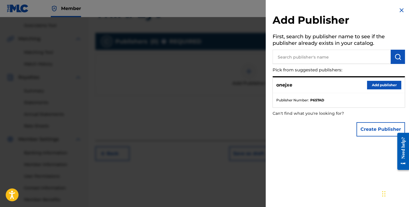
click at [379, 83] on button "Add publisher" at bounding box center [384, 85] width 34 height 9
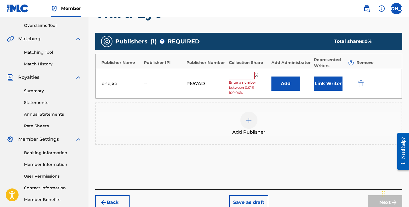
drag, startPoint x: 244, startPoint y: 75, endPoint x: 244, endPoint y: 69, distance: 6.0
click at [244, 75] on input "text" at bounding box center [242, 75] width 26 height 7
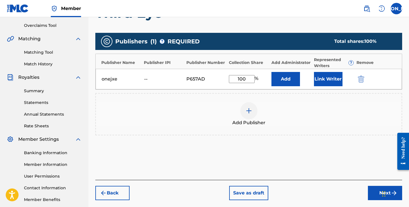
type input "100"
click at [373, 189] on button "Next" at bounding box center [385, 193] width 34 height 14
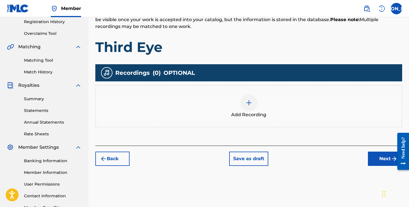
scroll to position [108, 0]
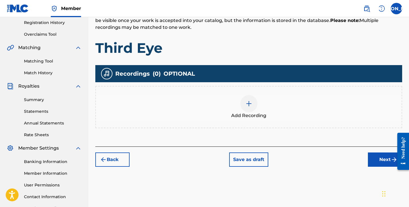
click at [287, 117] on div "Add Recording" at bounding box center [249, 107] width 306 height 24
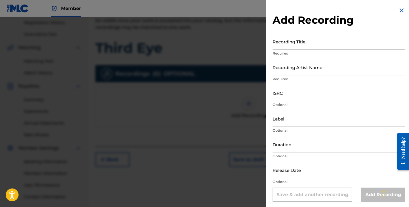
click at [295, 46] on input "Recording Title" at bounding box center [339, 41] width 133 height 16
type input "Third Eye"
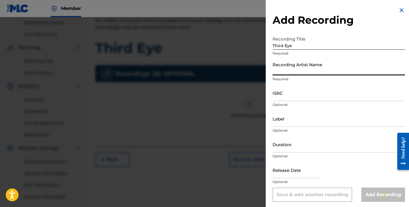
click at [305, 72] on input "Recording Artist Name" at bounding box center [339, 67] width 133 height 16
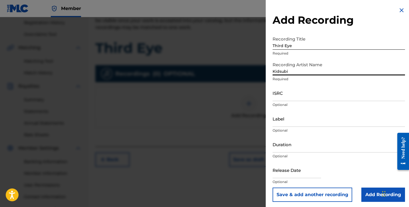
type input "Kidsubi"
click at [171, 0] on nav "Member JO JO Josiah Olangi siaholangi89@gmail.com Notification Preferences Prof…" at bounding box center [204, 8] width 409 height 17
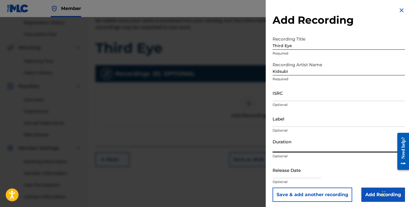
click at [289, 149] on input "Duration" at bounding box center [339, 144] width 133 height 16
type input "01:22"
click at [376, 195] on input "Add Recording" at bounding box center [384, 195] width 44 height 14
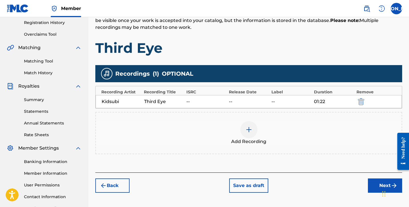
click at [374, 183] on button "Next" at bounding box center [385, 186] width 34 height 14
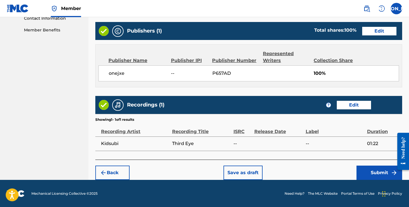
scroll to position [287, 0]
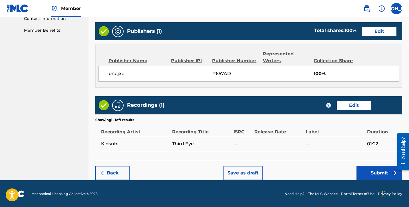
click at [374, 168] on button "Submit" at bounding box center [380, 173] width 46 height 14
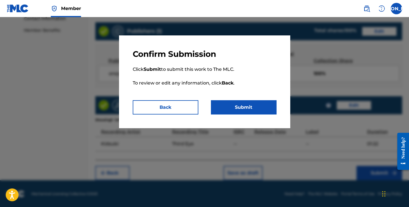
click at [227, 108] on button "Submit" at bounding box center [244, 107] width 66 height 14
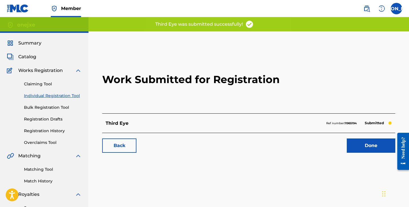
click at [360, 140] on link "Done" at bounding box center [371, 146] width 49 height 14
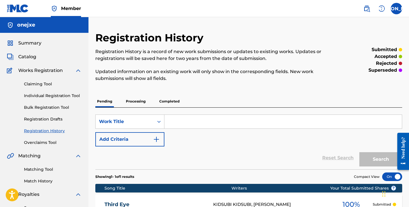
click at [57, 96] on link "Individual Registration Tool" at bounding box center [53, 96] width 58 height 6
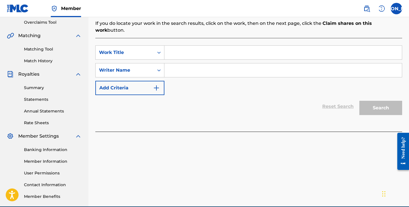
scroll to position [118, 0]
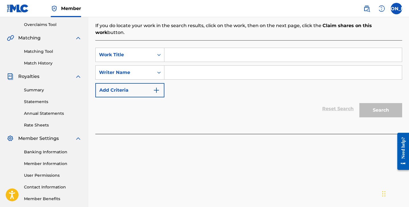
click at [186, 48] on input "Search Form" at bounding box center [284, 55] width 238 height 14
click at [174, 48] on input "Search Form" at bounding box center [284, 55] width 238 height 14
paste input "intro..."
type input "intro..."
click at [198, 72] on input "Search Form" at bounding box center [284, 73] width 238 height 14
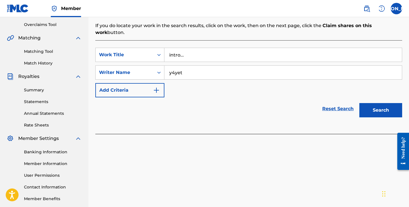
type input "y4yet"
click at [379, 105] on button "Search" at bounding box center [381, 110] width 43 height 14
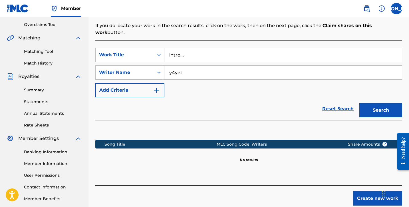
click at [361, 191] on button "Create new work" at bounding box center [377, 198] width 49 height 14
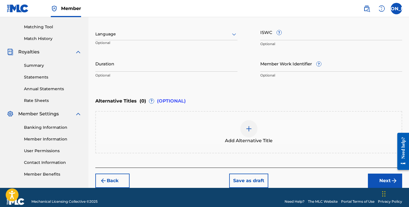
scroll to position [148, 0]
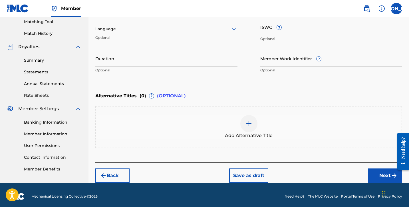
click at [373, 173] on button "Next" at bounding box center [385, 176] width 34 height 14
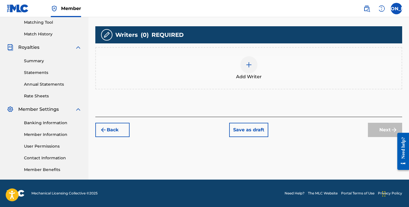
click at [223, 76] on div "Add Writer" at bounding box center [249, 68] width 306 height 24
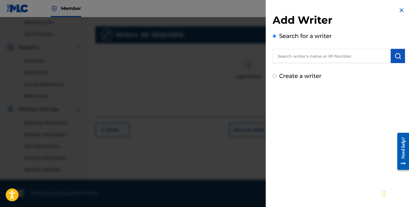
click at [289, 76] on label "Create a writer" at bounding box center [300, 76] width 42 height 7
radio input "true"
click at [277, 76] on input "Create a writer" at bounding box center [275, 76] width 4 height 4
radio input "false"
radio input "true"
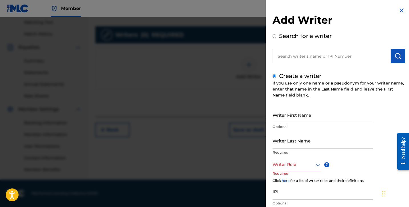
click at [282, 118] on input "Writer First Name" at bounding box center [323, 115] width 101 height 16
type input "j"
type input "[PERSON_NAME]"
click at [329, 146] on input "Writer Last Name" at bounding box center [323, 141] width 101 height 16
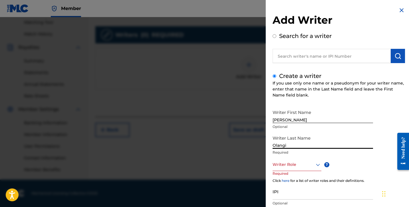
type input "Olangi"
click at [311, 166] on div at bounding box center [297, 164] width 49 height 7
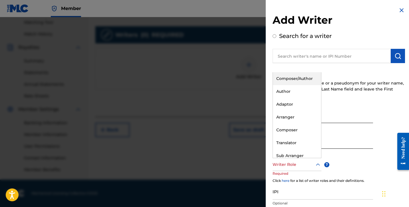
click at [290, 78] on div "Composer/Author" at bounding box center [297, 78] width 48 height 13
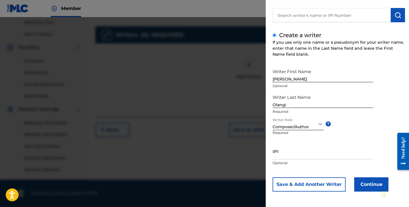
scroll to position [41, 0]
click at [372, 184] on button "Continue" at bounding box center [372, 184] width 34 height 14
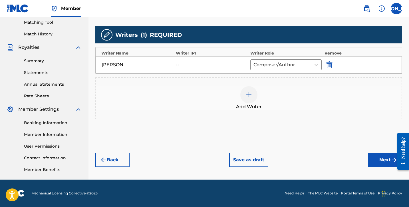
click at [251, 96] on img at bounding box center [249, 94] width 7 height 7
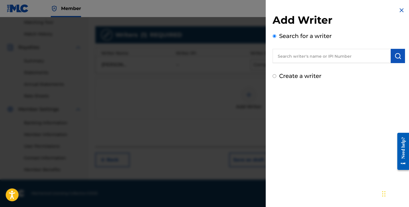
click at [307, 60] on input "text" at bounding box center [332, 56] width 118 height 14
type input "y4yet"
click at [399, 56] on img "submit" at bounding box center [398, 56] width 7 height 7
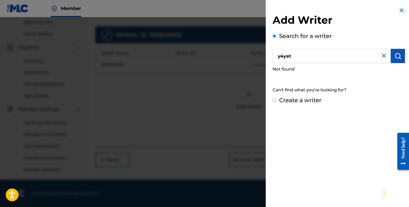
click at [309, 101] on label "Create a writer" at bounding box center [300, 100] width 42 height 7
radio input "true"
click at [277, 101] on input "Create a writer" at bounding box center [275, 101] width 4 height 4
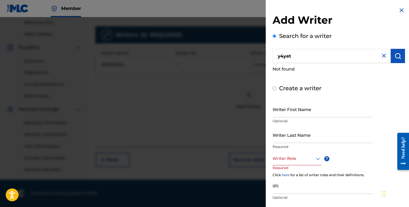
radio input "false"
radio input "true"
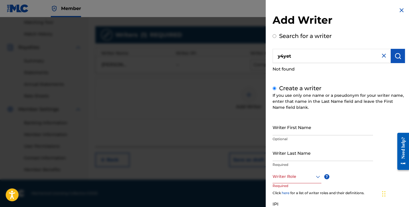
click at [303, 153] on input "Writer Last Name" at bounding box center [323, 153] width 101 height 16
type input "y4yet"
click at [297, 174] on div at bounding box center [297, 176] width 49 height 7
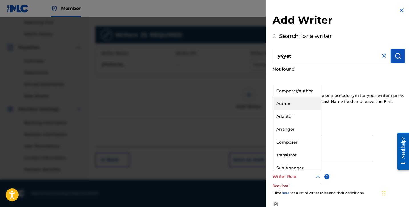
click at [297, 103] on div "Author" at bounding box center [297, 103] width 48 height 13
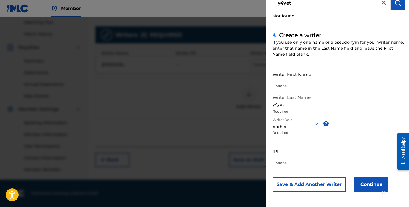
scroll to position [53, 0]
click at [364, 181] on button "Continue" at bounding box center [372, 185] width 34 height 14
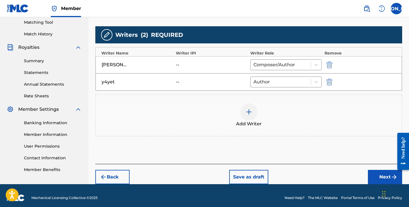
click at [381, 175] on button "Next" at bounding box center [385, 177] width 34 height 14
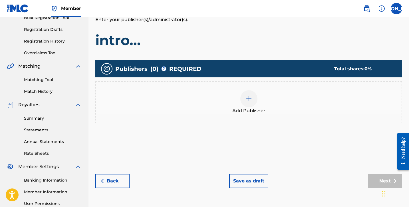
scroll to position [99, 0]
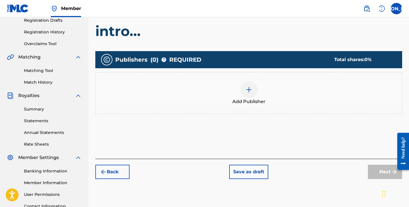
click at [241, 87] on div at bounding box center [249, 89] width 17 height 17
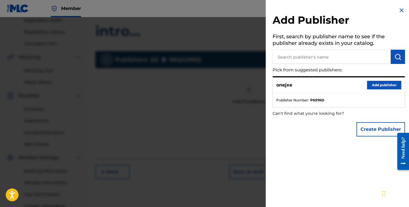
click at [377, 85] on button "Add publisher" at bounding box center [384, 85] width 34 height 9
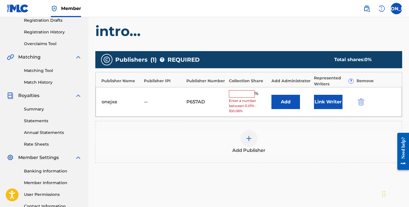
click at [232, 92] on input "text" at bounding box center [242, 93] width 26 height 7
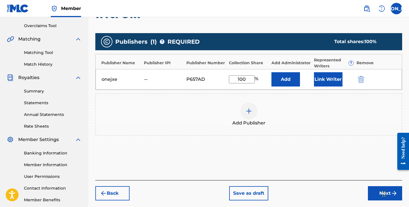
scroll to position [137, 0]
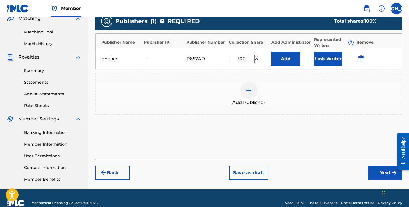
type input "100"
click at [374, 177] on button "Next" at bounding box center [385, 173] width 34 height 14
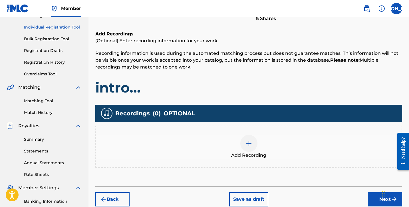
scroll to position [98, 0]
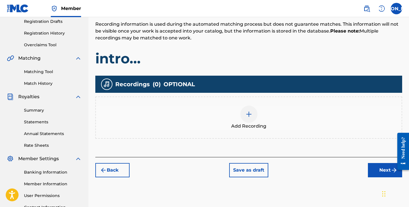
click at [258, 115] on div "Add Recording" at bounding box center [249, 118] width 306 height 24
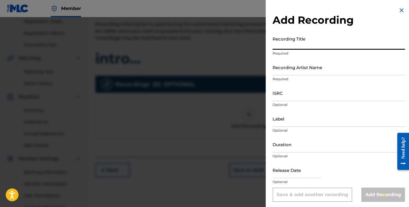
click at [297, 44] on input "Recording Title" at bounding box center [339, 41] width 133 height 16
type input "u"
type input "intro..."
click at [303, 72] on input "Recording Artist Name" at bounding box center [339, 67] width 133 height 16
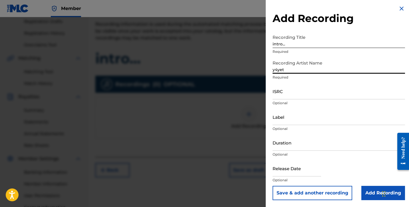
scroll to position [2, 0]
type input "y4yet"
click at [302, 141] on input "Duration" at bounding box center [339, 143] width 133 height 16
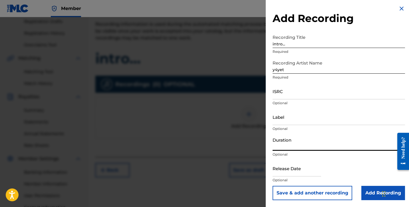
type input ")"
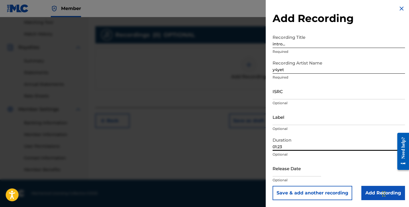
scroll to position [147, 0]
type input "01:23"
click at [371, 191] on input "Add Recording" at bounding box center [384, 193] width 44 height 14
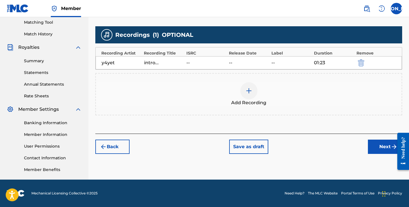
click at [383, 147] on button "Next" at bounding box center [385, 147] width 34 height 14
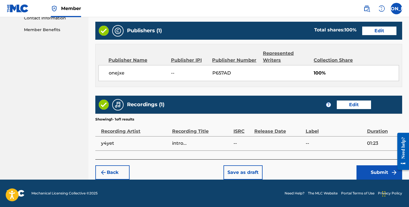
scroll to position [287, 0]
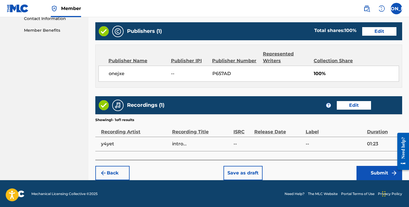
click at [382, 168] on button "Submit" at bounding box center [380, 173] width 46 height 14
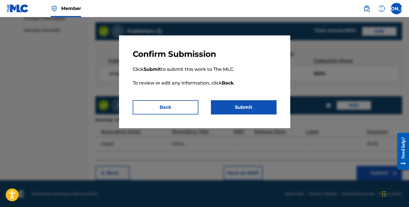
click at [262, 106] on button "Submit" at bounding box center [244, 107] width 66 height 14
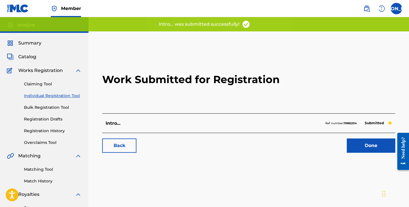
click at [382, 143] on link "Done" at bounding box center [371, 146] width 49 height 14
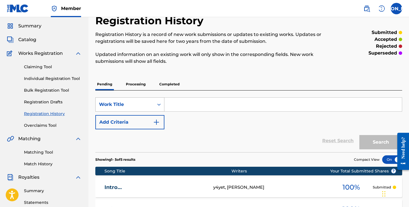
scroll to position [17, 0]
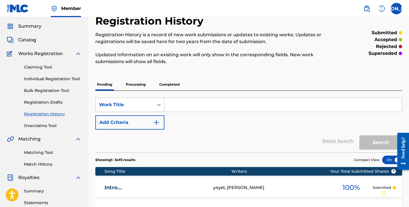
click at [53, 79] on link "Individual Registration Tool" at bounding box center [53, 79] width 58 height 6
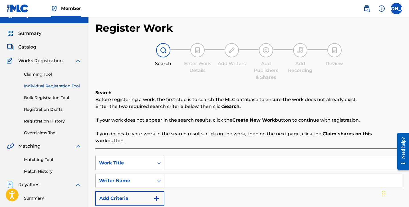
scroll to position [11, 0]
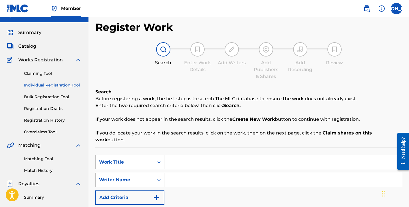
click at [183, 155] on input "Search Form" at bounding box center [284, 162] width 238 height 14
type input "r"
type input "SICK OF WAITING"
click at [198, 173] on input "Search Form" at bounding box center [284, 180] width 238 height 14
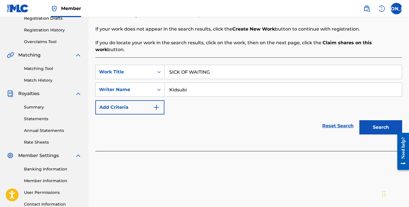
scroll to position [107, 0]
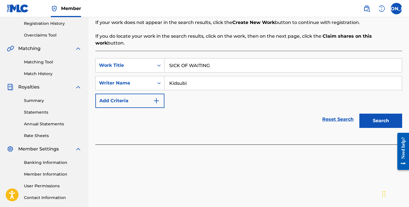
type input "Kidsubi"
click at [369, 116] on button "Search" at bounding box center [381, 121] width 43 height 14
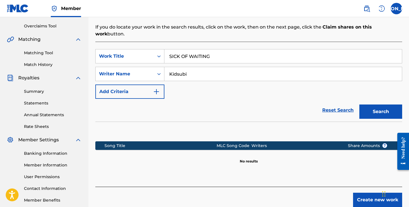
scroll to position [123, 0]
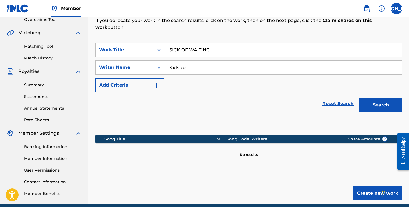
click at [369, 186] on button "Create new work" at bounding box center [377, 193] width 49 height 14
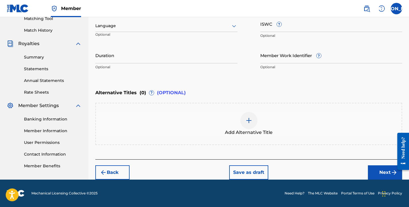
click at [379, 170] on button "Next" at bounding box center [385, 172] width 34 height 14
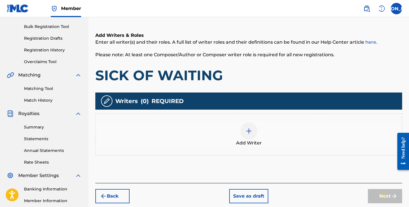
scroll to position [83, 0]
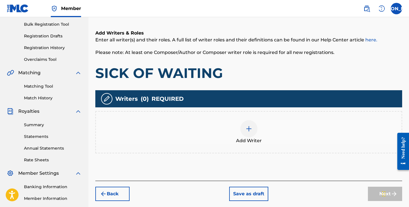
click at [270, 130] on div "Add Writer" at bounding box center [249, 132] width 306 height 24
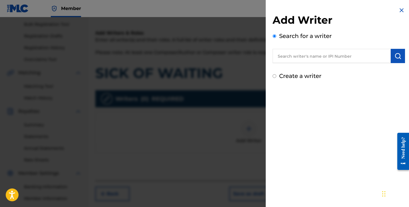
click at [297, 75] on label "Create a writer" at bounding box center [300, 76] width 42 height 7
radio input "true"
click at [277, 75] on input "Create a writer" at bounding box center [275, 76] width 4 height 4
radio input "false"
radio input "true"
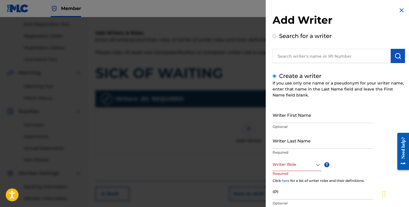
click at [302, 123] on div "Writer First Name Optional" at bounding box center [323, 120] width 101 height 26
click at [297, 117] on input "Writer First Name" at bounding box center [323, 115] width 101 height 16
type input "J"
type input "[PERSON_NAME]"
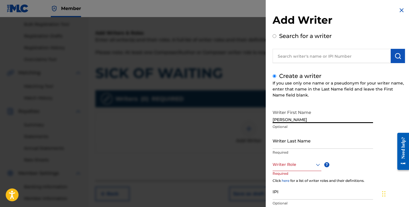
click at [313, 140] on input "Writer Last Name" at bounding box center [323, 141] width 101 height 16
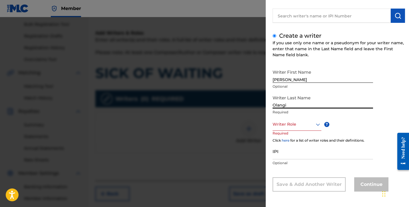
scroll to position [85, 0]
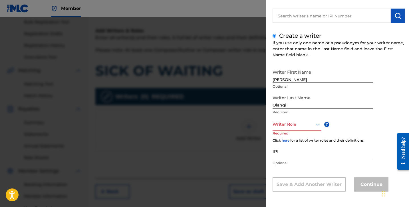
type input "Olangi"
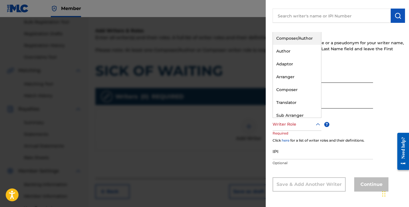
click at [302, 128] on div at bounding box center [297, 124] width 49 height 7
click at [291, 37] on div "Composer/Author" at bounding box center [297, 38] width 48 height 13
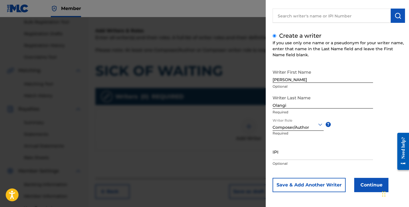
click at [369, 190] on button "Continue" at bounding box center [372, 185] width 34 height 14
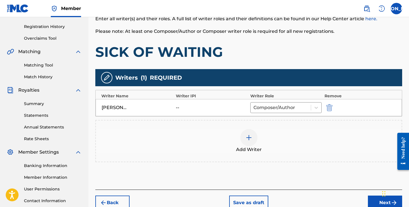
scroll to position [110, 0]
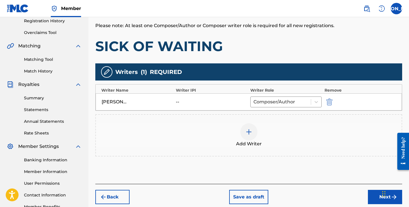
click at [252, 129] on img at bounding box center [249, 132] width 7 height 7
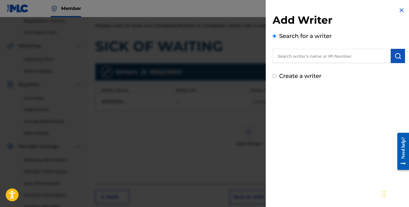
click at [286, 62] on input "text" at bounding box center [332, 56] width 118 height 14
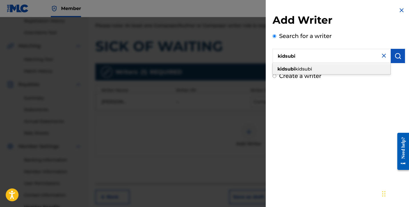
click at [310, 67] on span "kidsubi" at bounding box center [303, 68] width 17 height 5
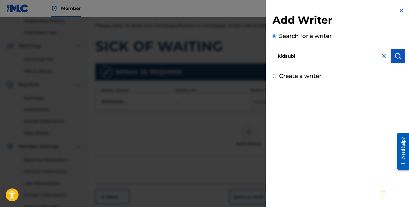
type input "kidsubi kidsubi"
click at [393, 59] on button "submit" at bounding box center [398, 56] width 14 height 14
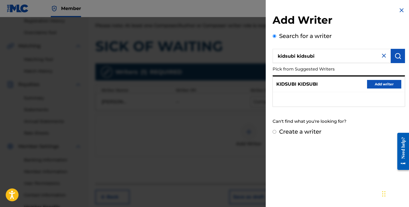
click at [379, 83] on button "Add writer" at bounding box center [384, 84] width 34 height 9
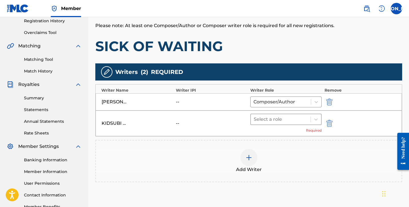
click at [295, 116] on div at bounding box center [281, 119] width 54 height 8
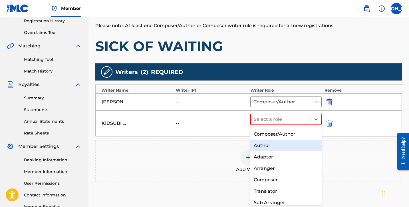
click at [278, 143] on div "Author" at bounding box center [286, 145] width 71 height 11
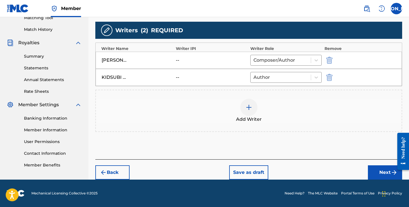
click at [371, 170] on button "Next" at bounding box center [385, 172] width 34 height 14
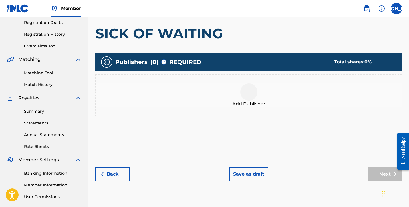
scroll to position [93, 0]
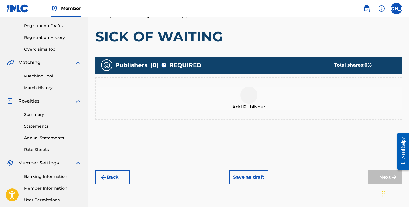
click at [200, 85] on div "Add Publisher" at bounding box center [248, 98] width 307 height 42
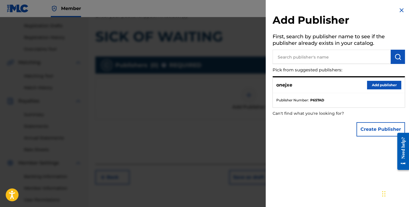
click at [374, 81] on button "Add publisher" at bounding box center [384, 85] width 34 height 9
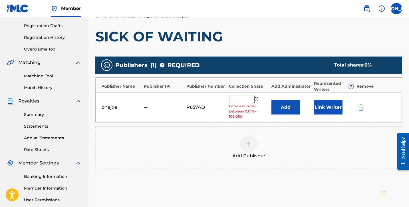
click at [238, 100] on input "text" at bounding box center [242, 99] width 26 height 7
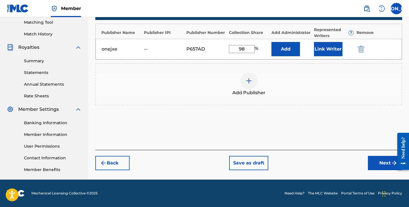
scroll to position [147, 0]
type input "9"
type input "100"
click at [378, 161] on button "Next" at bounding box center [385, 163] width 34 height 14
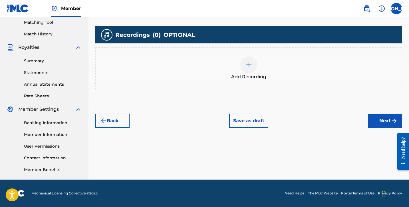
click at [241, 55] on div "Add Recording" at bounding box center [248, 68] width 307 height 42
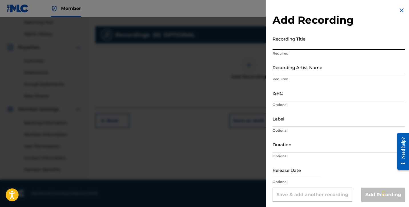
click at [301, 45] on input "Recording Title" at bounding box center [339, 41] width 133 height 16
type input "SICK OF WAITING"
click at [305, 67] on input "Recording Artist Name" at bounding box center [339, 67] width 133 height 16
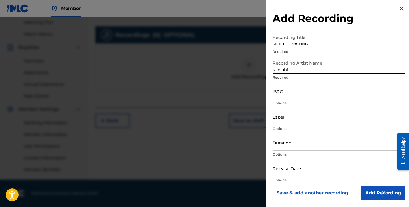
scroll to position [2, 0]
type input "Kidsubi"
click at [333, 148] on input "Duration" at bounding box center [339, 143] width 133 height 16
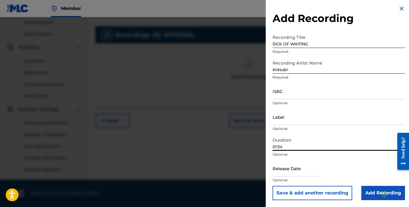
type input "01:34"
click at [374, 196] on input "Add Recording" at bounding box center [384, 193] width 44 height 14
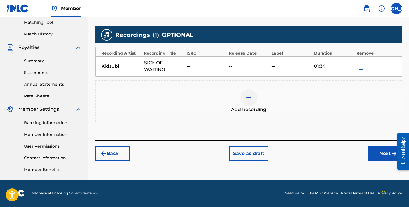
click at [387, 154] on button "Next" at bounding box center [385, 154] width 34 height 14
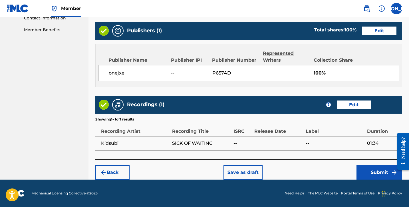
scroll to position [287, 0]
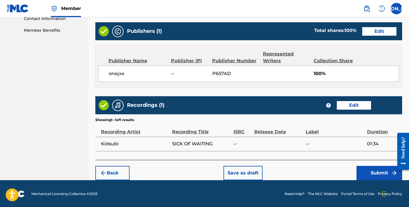
click at [359, 175] on button "Submit" at bounding box center [380, 173] width 46 height 14
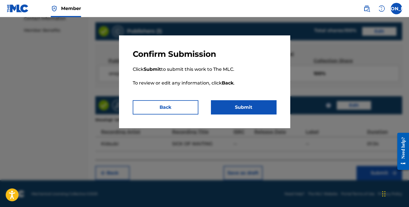
click at [224, 103] on button "Submit" at bounding box center [244, 107] width 66 height 14
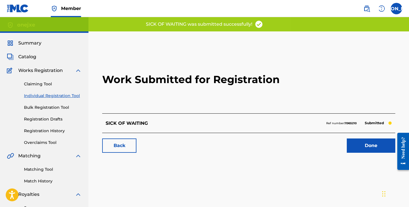
click at [371, 147] on link "Done" at bounding box center [371, 146] width 49 height 14
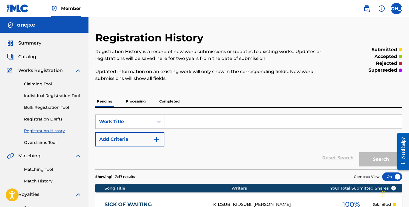
click at [57, 95] on link "Individual Registration Tool" at bounding box center [53, 96] width 58 height 6
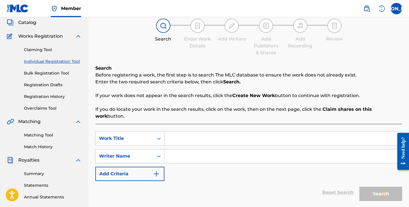
scroll to position [35, 0]
click at [170, 134] on input "Search Form" at bounding box center [284, 138] width 238 height 14
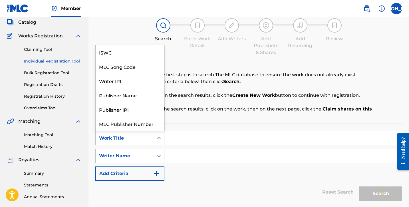
click at [148, 136] on div "Work Title" at bounding box center [125, 138] width 58 height 11
click at [190, 112] on p "If you do locate your work in the search results, click on the work, then on th…" at bounding box center [248, 113] width 307 height 14
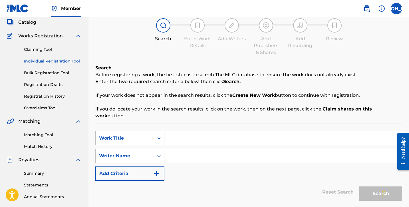
click at [185, 133] on input "Search Form" at bounding box center [284, 138] width 238 height 14
type input "k"
type input "Crash Out"
click at [174, 149] on input "Search Form" at bounding box center [284, 156] width 238 height 14
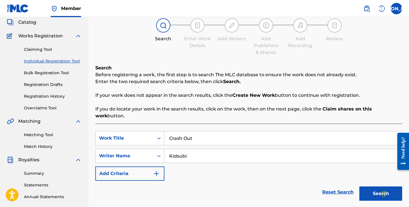
type input "Kidsubi"
click at [374, 187] on button "Search" at bounding box center [381, 194] width 43 height 14
click at [368, 187] on button "Search" at bounding box center [381, 194] width 43 height 14
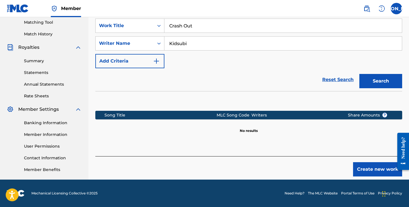
click at [369, 162] on button "Create new work" at bounding box center [377, 169] width 49 height 14
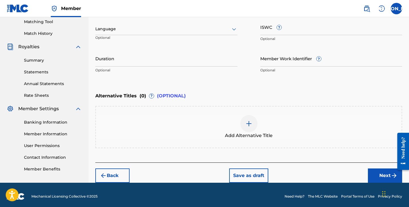
scroll to position [147, 0]
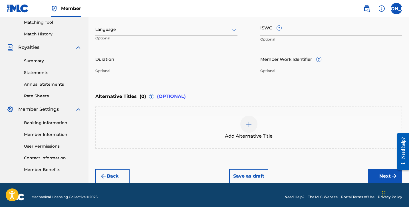
click at [382, 175] on button "Next" at bounding box center [385, 176] width 34 height 14
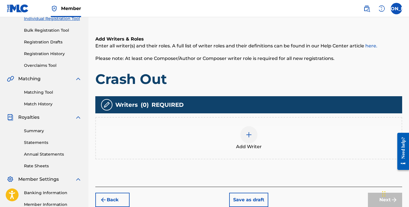
scroll to position [80, 0]
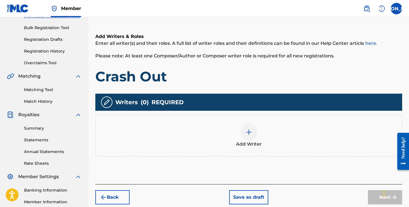
click at [244, 129] on div at bounding box center [249, 132] width 17 height 17
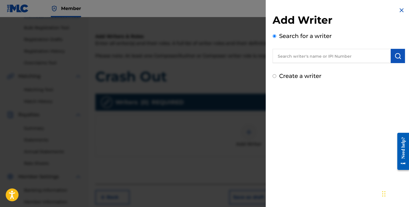
click at [293, 60] on input "text" at bounding box center [332, 56] width 118 height 14
click at [295, 75] on label "Create a writer" at bounding box center [300, 76] width 42 height 7
radio input "true"
click at [277, 75] on input "Create a writer" at bounding box center [275, 76] width 4 height 4
radio input "false"
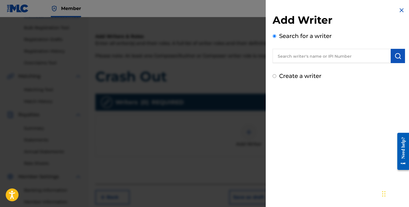
radio input "true"
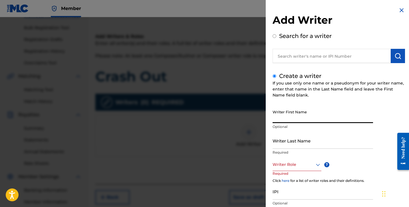
click at [300, 120] on input "Writer First Name" at bounding box center [323, 115] width 101 height 16
type input "j"
type input "[PERSON_NAME]"
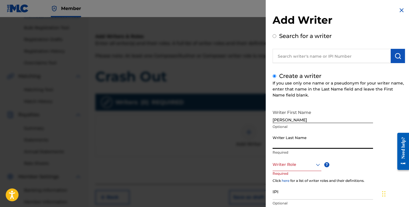
click at [297, 144] on input "Writer Last Name" at bounding box center [323, 141] width 101 height 16
type input "Olangi"
click at [299, 165] on div at bounding box center [297, 164] width 49 height 7
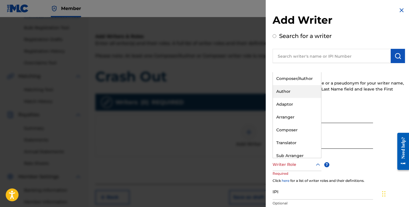
click at [291, 79] on div "Composer/Author" at bounding box center [297, 78] width 48 height 13
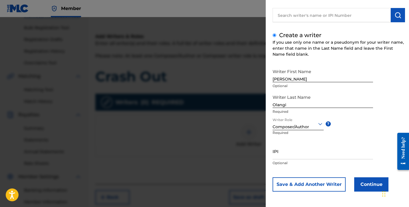
scroll to position [41, 0]
click at [372, 184] on button "Continue" at bounding box center [372, 184] width 34 height 14
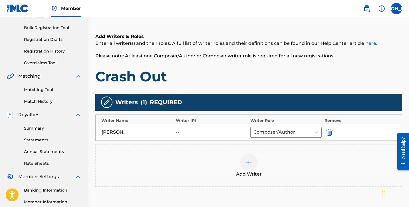
click at [250, 156] on div at bounding box center [249, 162] width 17 height 17
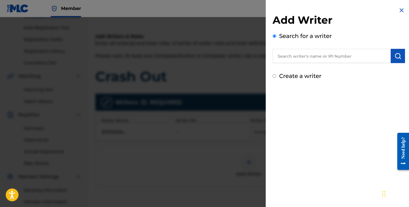
click at [300, 75] on label "Create a writer" at bounding box center [300, 76] width 42 height 7
radio input "true"
click at [277, 75] on input "Create a writer" at bounding box center [275, 76] width 4 height 4
radio input "false"
radio input "true"
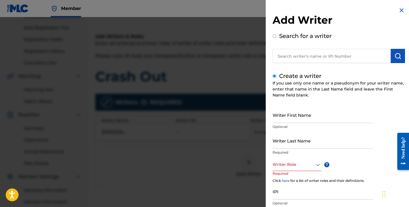
click at [290, 116] on input "Writer First Name" at bounding box center [323, 115] width 101 height 16
click at [301, 59] on input "text" at bounding box center [332, 56] width 118 height 14
radio input "true"
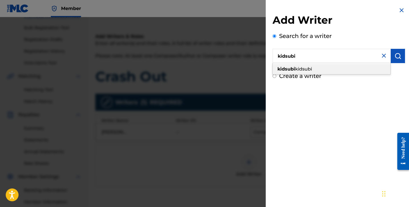
click at [310, 70] on span "kidsubi" at bounding box center [303, 68] width 17 height 5
type input "kidsubi kidsubi"
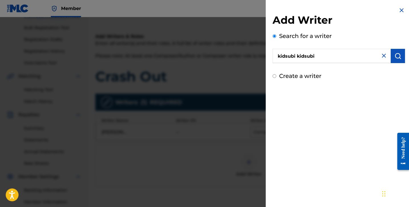
click at [398, 53] on img "submit" at bounding box center [398, 56] width 7 height 7
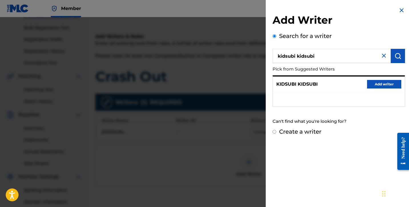
click at [386, 83] on button "Add writer" at bounding box center [384, 84] width 34 height 9
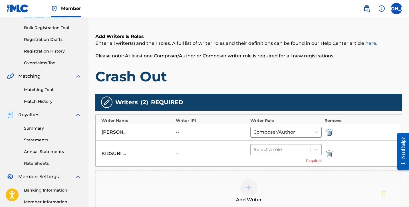
click at [291, 151] on div at bounding box center [281, 150] width 54 height 8
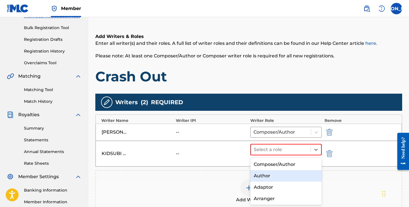
click at [280, 176] on div "Author" at bounding box center [286, 175] width 71 height 11
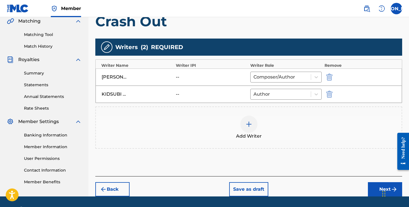
scroll to position [135, 0]
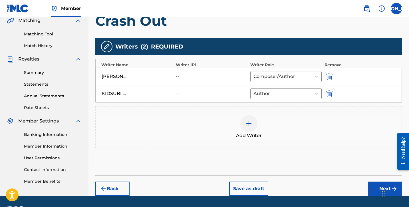
click at [375, 185] on button "Next" at bounding box center [385, 189] width 34 height 14
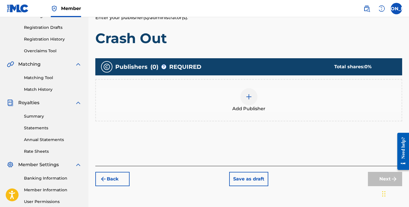
scroll to position [92, 0]
click at [252, 97] on img at bounding box center [249, 96] width 7 height 7
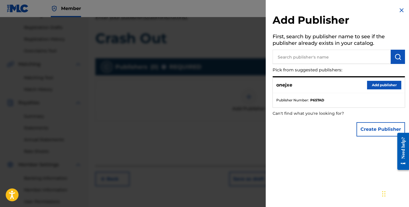
click at [370, 85] on button "Add publisher" at bounding box center [384, 85] width 34 height 9
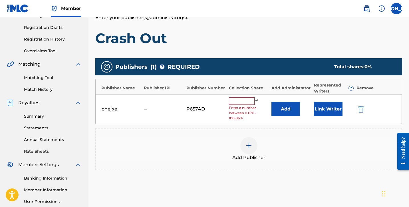
click at [250, 101] on input "text" at bounding box center [242, 100] width 26 height 7
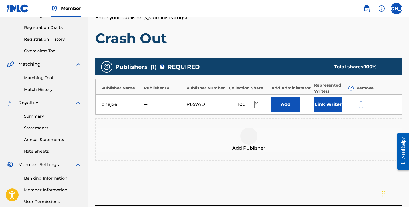
scroll to position [102, 0]
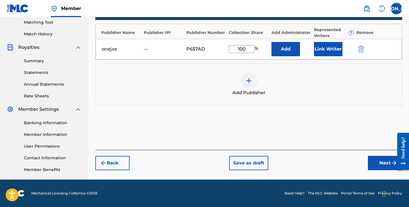
type input "100"
click at [374, 162] on button "Next" at bounding box center [385, 163] width 34 height 14
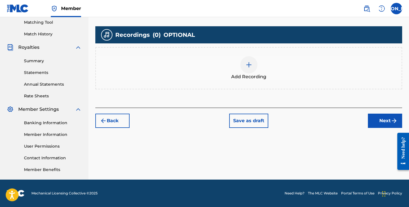
click at [243, 55] on div "Add Recording" at bounding box center [248, 68] width 307 height 42
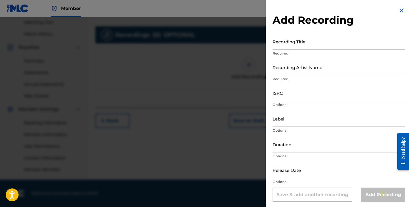
click at [297, 41] on input "Recording Title" at bounding box center [339, 41] width 133 height 16
type input "J"
type input "Crash Out"
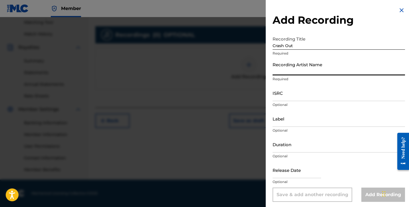
click at [281, 68] on input "Recording Artist Name" at bounding box center [339, 67] width 133 height 16
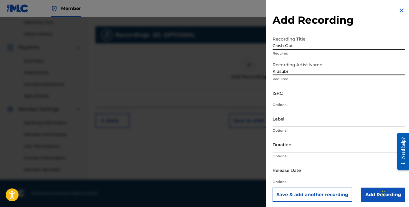
type input "Kidsubi"
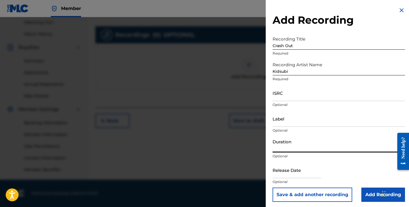
click at [292, 147] on input "Duration" at bounding box center [339, 144] width 133 height 16
type input "02:03"
click at [367, 192] on input "Add Recording" at bounding box center [384, 195] width 44 height 14
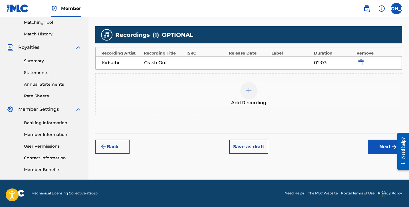
click at [380, 141] on button "Next" at bounding box center [385, 147] width 34 height 14
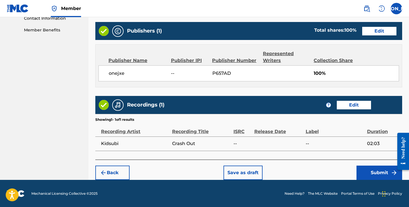
scroll to position [287, 0]
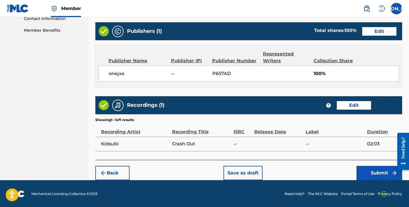
click at [371, 167] on button "Submit" at bounding box center [380, 173] width 46 height 14
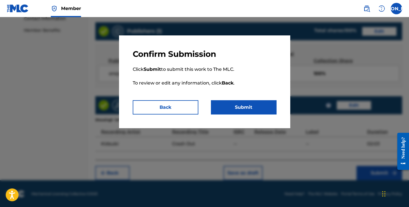
click at [263, 111] on button "Submit" at bounding box center [244, 107] width 66 height 14
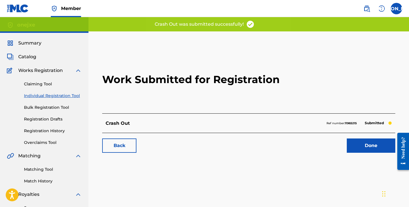
click at [370, 141] on link "Done" at bounding box center [371, 146] width 49 height 14
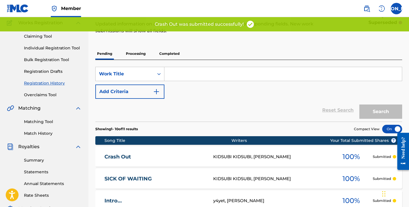
scroll to position [48, 0]
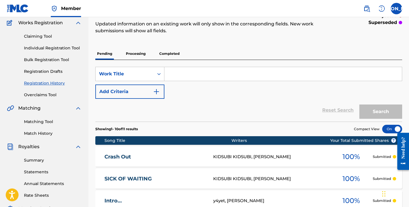
click at [52, 48] on link "Individual Registration Tool" at bounding box center [53, 48] width 58 height 6
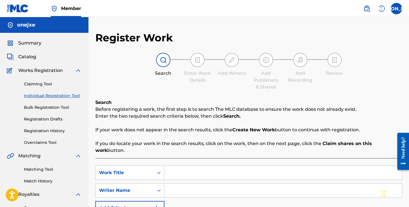
click at [180, 166] on input "Search Form" at bounding box center [284, 173] width 238 height 14
drag, startPoint x: 218, startPoint y: 163, endPoint x: 151, endPoint y: 163, distance: 67.1
click at [151, 166] on div "SearchWithCriteria52773581-2e82-47ca-a27d-17449582dfae Work Title Hate The Game" at bounding box center [248, 173] width 307 height 14
click at [187, 167] on input "Hate The Game" at bounding box center [284, 173] width 238 height 14
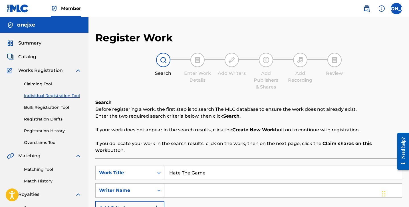
click at [187, 167] on input "Hate The Game" at bounding box center [284, 173] width 238 height 14
type input "hate the game"
click at [202, 184] on input "Search Form" at bounding box center [284, 191] width 238 height 14
type input "J"
type input "V"
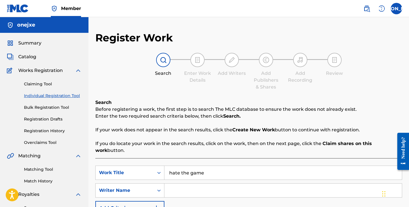
paste input "ezcodylee"
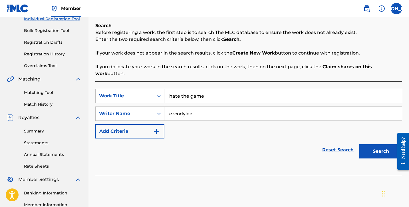
scroll to position [127, 0]
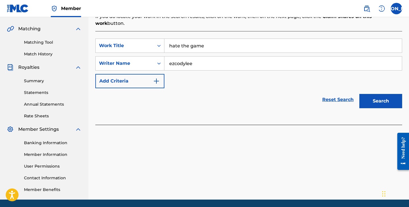
type input "ezcodylee"
click at [372, 94] on button "Search" at bounding box center [381, 101] width 43 height 14
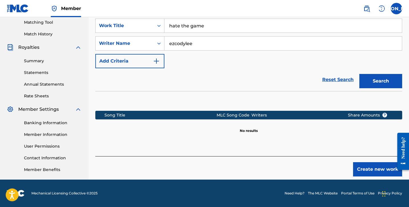
click at [366, 162] on button "Create new work" at bounding box center [377, 169] width 49 height 14
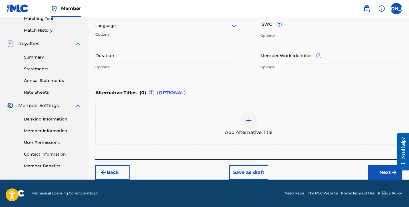
click at [372, 173] on button "Next" at bounding box center [385, 172] width 34 height 14
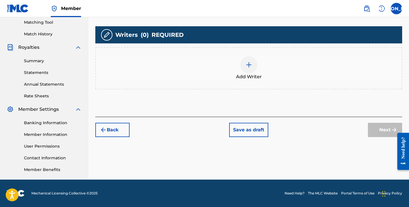
click at [225, 79] on div "Add Writer" at bounding box center [249, 68] width 306 height 24
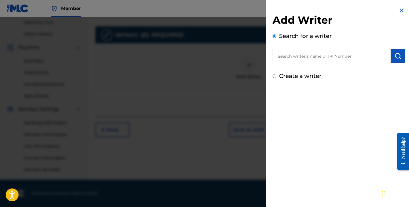
click at [327, 55] on input "text" at bounding box center [332, 56] width 118 height 14
click at [308, 76] on label "Create a writer" at bounding box center [300, 76] width 42 height 7
radio input "true"
click at [277, 76] on input "Create a writer" at bounding box center [275, 76] width 4 height 4
radio input "false"
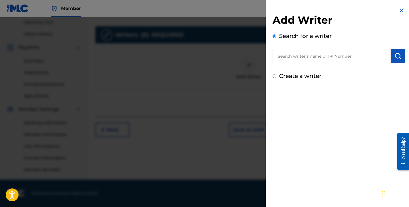
radio input "true"
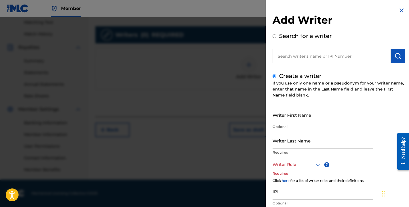
click at [307, 120] on input "Writer First Name" at bounding box center [323, 115] width 101 height 16
type input "[PERSON_NAME]"
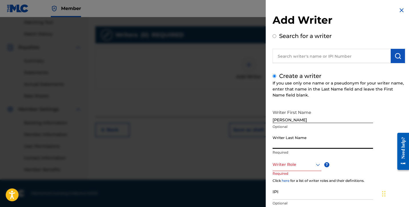
click at [311, 145] on input "Writer Last Name" at bounding box center [323, 141] width 101 height 16
type input "Olangi"
click at [294, 169] on div "Writer Role" at bounding box center [297, 164] width 49 height 13
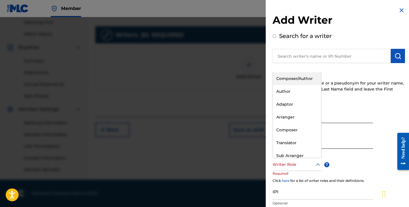
click at [302, 82] on div "Composer/Author" at bounding box center [297, 78] width 48 height 13
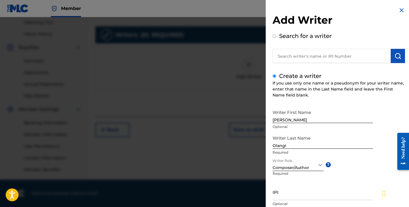
scroll to position [37, 0]
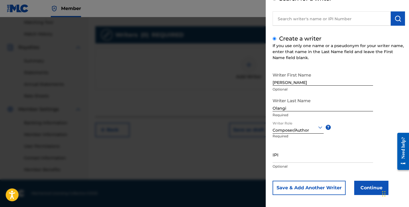
click at [365, 185] on button "Continue" at bounding box center [372, 188] width 34 height 14
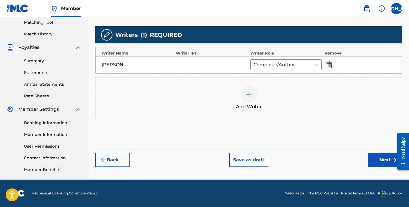
click at [268, 91] on div "Add Writer" at bounding box center [249, 98] width 306 height 24
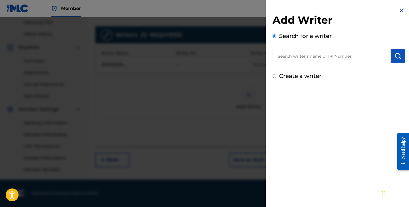
click at [292, 51] on input "text" at bounding box center [332, 56] width 118 height 14
paste input "ezcodylee"
type input "ezcodylee"
click at [400, 58] on button "submit" at bounding box center [398, 56] width 14 height 14
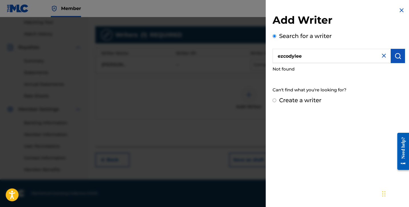
click at [302, 98] on label "Create a writer" at bounding box center [300, 100] width 42 height 7
radio input "true"
click at [277, 99] on input "Create a writer" at bounding box center [275, 101] width 4 height 4
radio input "false"
radio input "true"
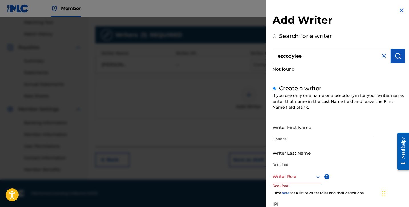
click at [300, 159] on input "Writer Last Name" at bounding box center [323, 153] width 101 height 16
paste input "ezcodylee"
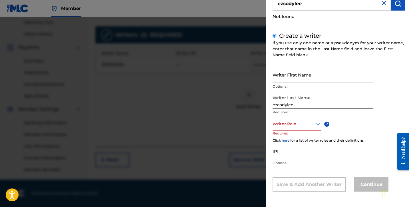
scroll to position [52, 0]
type input "ezcodylee"
click at [297, 124] on div at bounding box center [297, 124] width 49 height 7
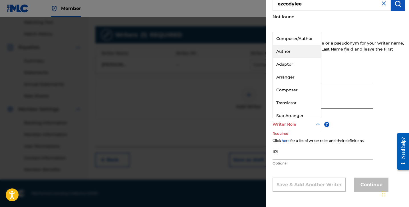
click at [292, 46] on div "Author" at bounding box center [297, 51] width 48 height 13
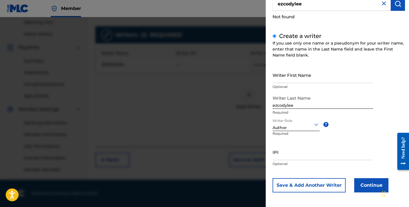
click at [367, 180] on button "Continue" at bounding box center [372, 185] width 34 height 14
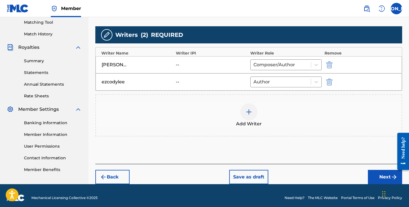
click at [378, 177] on button "Next" at bounding box center [385, 177] width 34 height 14
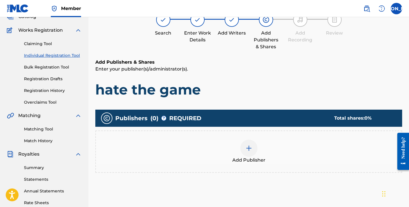
scroll to position [33, 0]
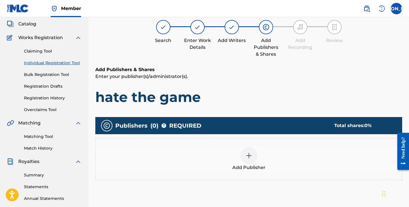
click at [251, 155] on img at bounding box center [249, 155] width 7 height 7
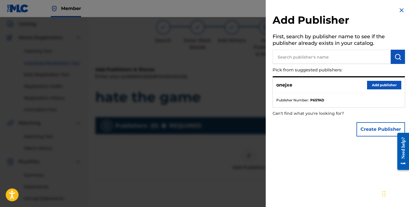
click at [384, 85] on button "Add publisher" at bounding box center [384, 85] width 34 height 9
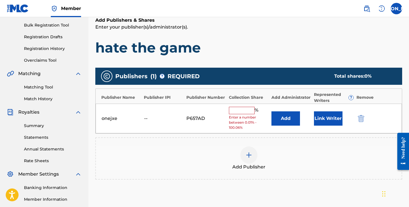
scroll to position [92, 0]
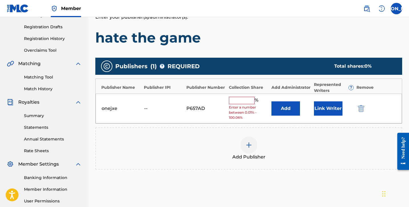
click at [239, 101] on input "text" at bounding box center [242, 100] width 26 height 7
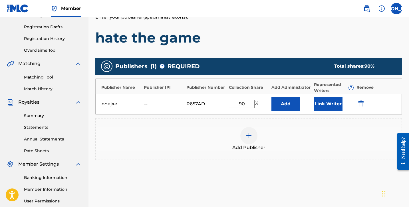
type input "9"
type input "8"
type input "89"
click at [285, 124] on div "Add Publisher" at bounding box center [248, 139] width 307 height 42
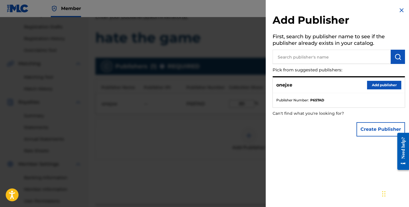
click at [404, 8] on div "Add Publisher First, search by publisher name to see if the publisher already e…" at bounding box center [339, 73] width 146 height 146
click at [396, 11] on div "Add Publisher First, search by publisher name to see if the publisher already e…" at bounding box center [339, 73] width 146 height 146
click at [399, 10] on img at bounding box center [402, 10] width 7 height 7
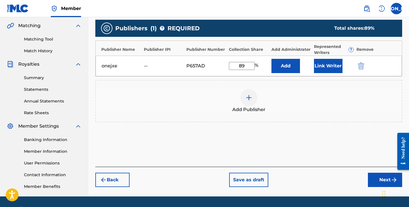
scroll to position [132, 0]
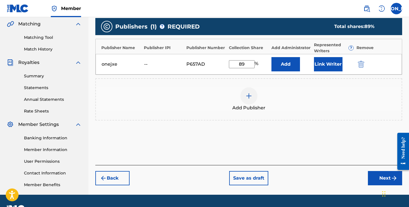
click at [388, 177] on button "Next" at bounding box center [385, 178] width 34 height 14
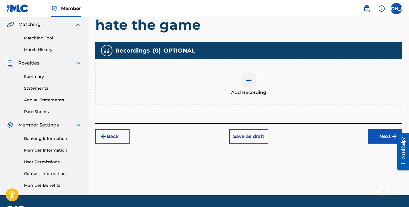
scroll to position [133, 0]
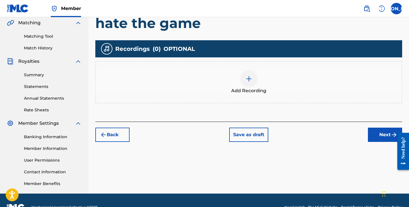
click at [124, 136] on button "Back" at bounding box center [112, 135] width 34 height 14
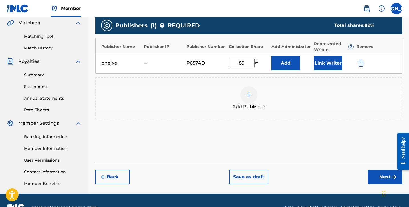
drag, startPoint x: 248, startPoint y: 61, endPoint x: 232, endPoint y: 61, distance: 16.6
click at [231, 61] on input "89" at bounding box center [242, 63] width 26 height 8
type input "90"
click at [379, 181] on button "Next" at bounding box center [385, 177] width 34 height 14
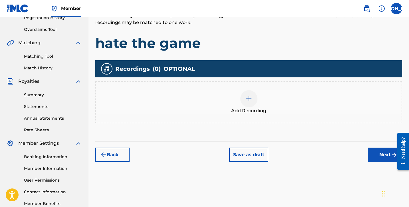
scroll to position [121, 0]
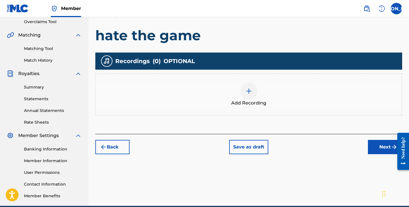
click at [236, 98] on div "Add Recording" at bounding box center [249, 95] width 306 height 24
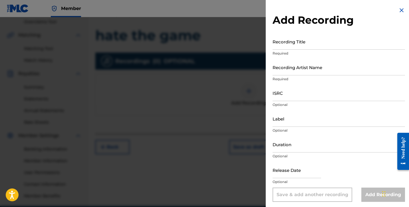
click at [293, 43] on input "Recording Title" at bounding box center [339, 41] width 133 height 16
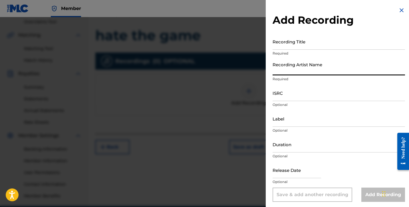
click at [298, 67] on input "Recording Artist Name" at bounding box center [339, 67] width 133 height 16
paste input "ezcodylee"
type input "ezcodylee"
click at [295, 152] on input "Duration" at bounding box center [339, 144] width 133 height 16
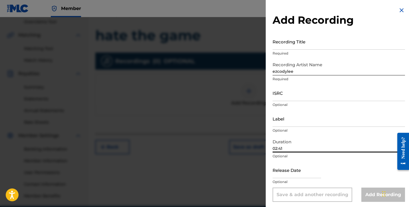
type input "02:41"
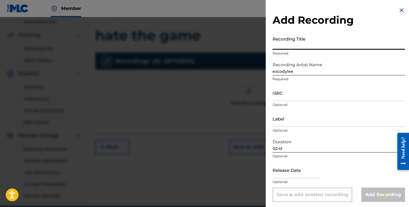
click at [301, 46] on input "Recording Title" at bounding box center [339, 41] width 133 height 16
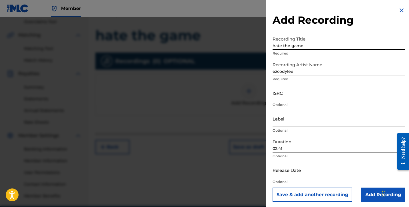
type input "hate the game"
click at [366, 197] on input "Add Recording" at bounding box center [384, 195] width 44 height 14
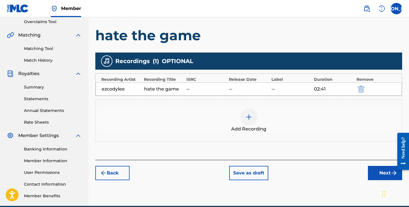
click at [381, 170] on button "Next" at bounding box center [385, 173] width 34 height 14
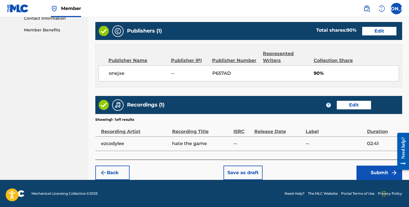
scroll to position [287, 0]
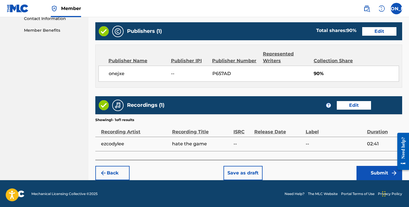
click at [370, 169] on button "Submit" at bounding box center [380, 173] width 46 height 14
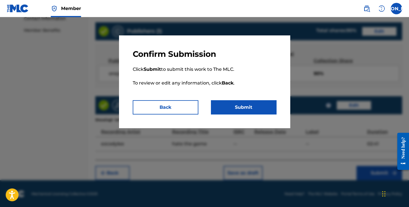
click at [253, 105] on button "Submit" at bounding box center [244, 107] width 66 height 14
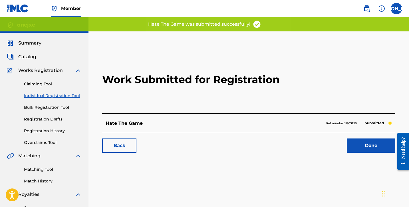
click at [380, 143] on link "Done" at bounding box center [371, 146] width 49 height 14
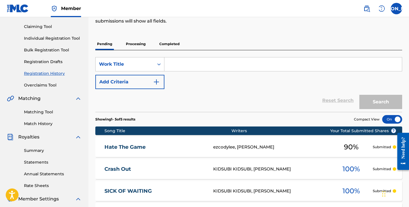
scroll to position [57, 0]
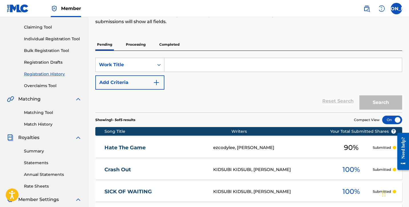
click at [43, 38] on link "Individual Registration Tool" at bounding box center [53, 39] width 58 height 6
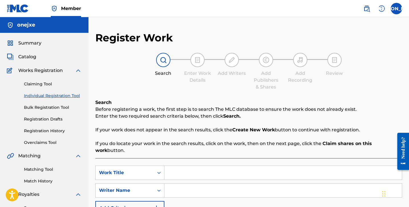
click at [181, 167] on input "Search Form" at bounding box center [284, 173] width 238 height 14
click at [134, 0] on nav "Member JO JO Josiah Olangi siaholangi89@gmail.com Notification Preferences Prof…" at bounding box center [204, 8] width 409 height 17
click at [191, 171] on input "Search Form" at bounding box center [284, 173] width 238 height 14
type input "Walk In"
click at [193, 186] on input "Search Form" at bounding box center [284, 191] width 238 height 14
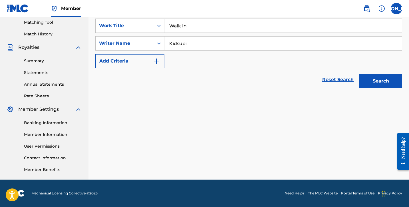
scroll to position [147, 0]
type input "Kidsubi"
click at [368, 78] on button "Search" at bounding box center [381, 81] width 43 height 14
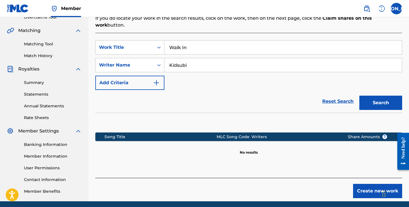
scroll to position [119, 0]
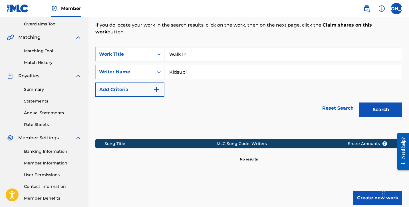
click at [366, 191] on button "Create new work" at bounding box center [377, 198] width 49 height 14
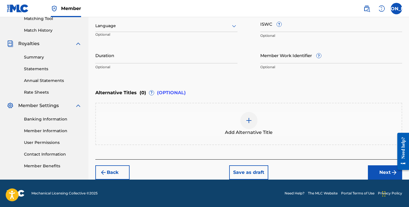
click at [382, 168] on button "Next" at bounding box center [385, 172] width 34 height 14
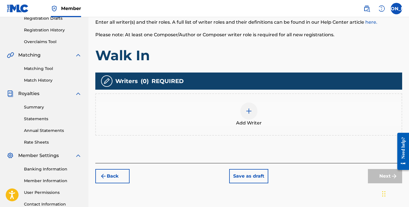
scroll to position [86, 0]
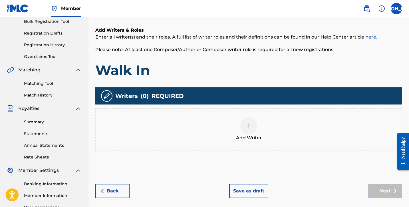
click at [249, 137] on span "Add Writer" at bounding box center [249, 138] width 26 height 7
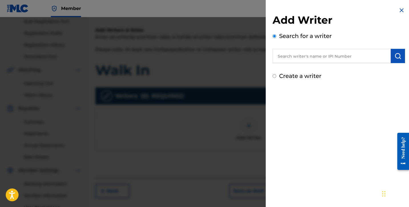
click at [290, 53] on input "text" at bounding box center [332, 56] width 118 height 14
click at [306, 78] on label "Create a writer" at bounding box center [300, 76] width 42 height 7
radio input "true"
click at [277, 78] on input "Create a writer" at bounding box center [275, 76] width 4 height 4
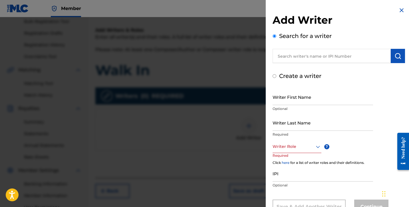
radio input "false"
radio input "true"
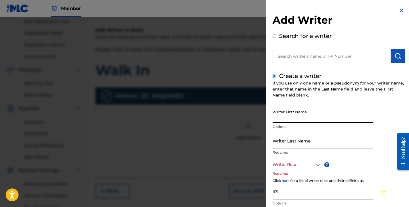
click at [296, 120] on input "Writer First Name" at bounding box center [323, 115] width 101 height 16
type input "[PERSON_NAME]"
click at [332, 146] on input "Writer Last Name" at bounding box center [323, 141] width 101 height 16
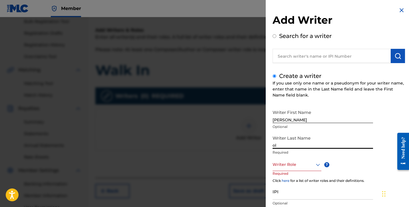
type input "o"
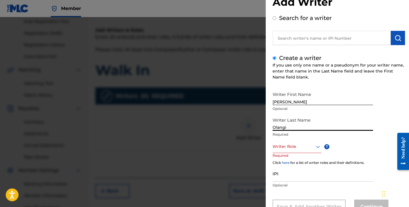
scroll to position [22, 0]
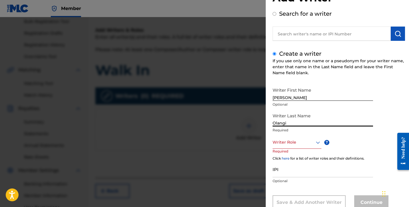
type input "Olangi"
click at [316, 148] on div "Writer Role" at bounding box center [297, 142] width 49 height 13
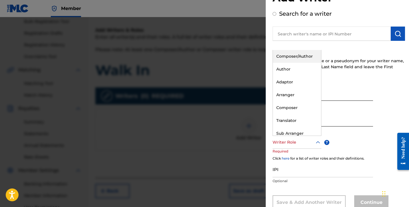
click at [291, 58] on div "Composer/Author" at bounding box center [297, 56] width 48 height 13
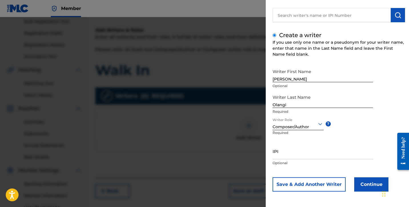
scroll to position [41, 0]
click at [377, 188] on button "Continue" at bounding box center [372, 184] width 34 height 14
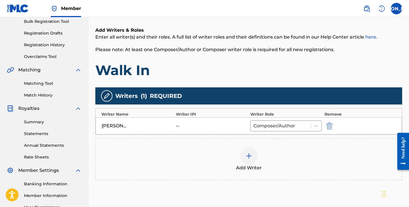
click at [250, 158] on img at bounding box center [249, 156] width 7 height 7
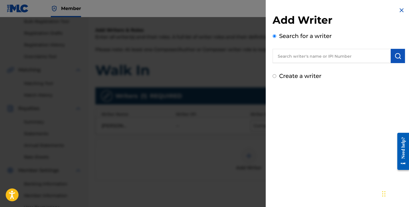
click at [293, 50] on input "text" at bounding box center [332, 56] width 118 height 14
type input "n"
type input "u"
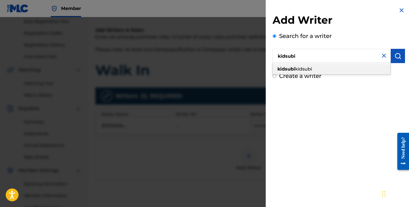
click at [314, 70] on div "kidsubi kidsubi" at bounding box center [332, 69] width 118 height 10
type input "kidsubi kidsubi"
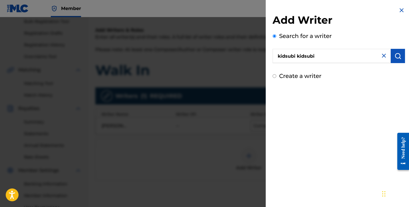
click at [395, 57] on img "submit" at bounding box center [398, 56] width 7 height 7
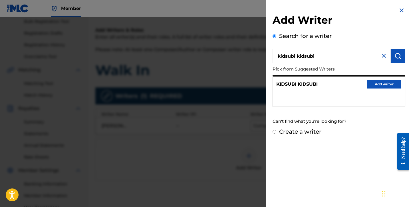
click at [377, 87] on button "Add writer" at bounding box center [384, 84] width 34 height 9
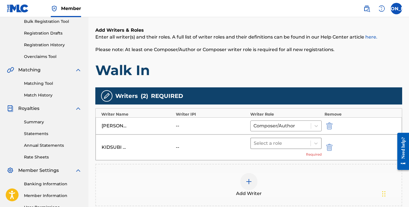
click at [292, 138] on div "Select a role" at bounding box center [286, 143] width 71 height 11
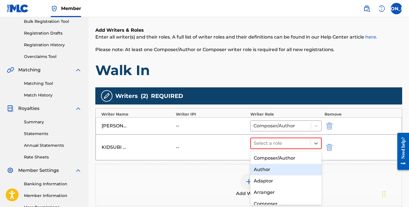
click at [287, 169] on div "Author" at bounding box center [286, 169] width 71 height 11
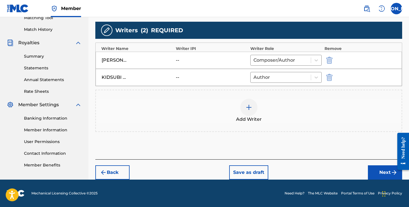
click at [379, 174] on button "Next" at bounding box center [385, 172] width 34 height 14
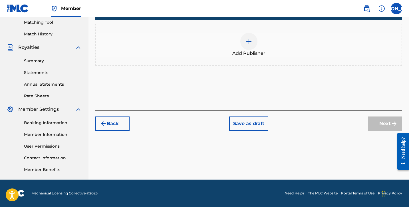
scroll to position [147, 0]
click at [252, 29] on div "Add Publisher" at bounding box center [248, 45] width 307 height 42
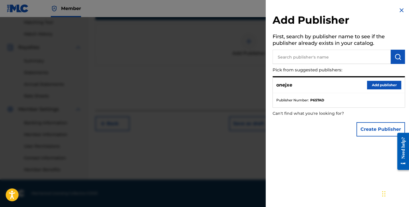
click at [373, 84] on button "Add publisher" at bounding box center [384, 85] width 34 height 9
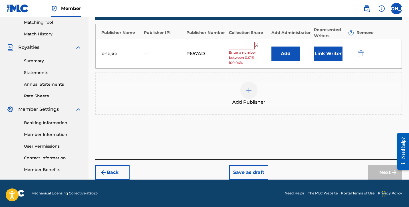
click at [237, 45] on input "text" at bounding box center [242, 45] width 26 height 7
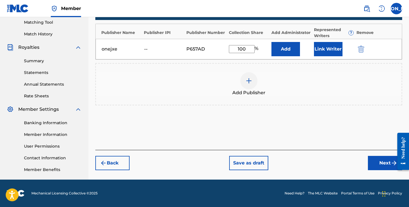
type input "100"
click at [376, 160] on button "Next" at bounding box center [385, 163] width 34 height 14
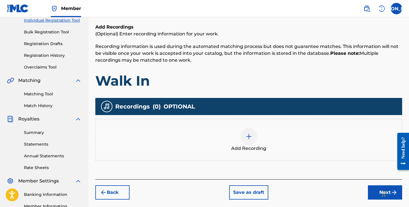
scroll to position [110, 0]
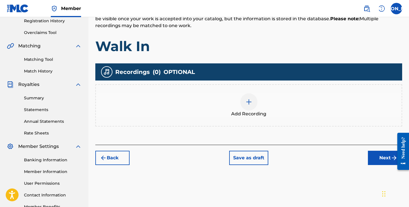
click at [270, 115] on div "Add Recording" at bounding box center [249, 105] width 306 height 24
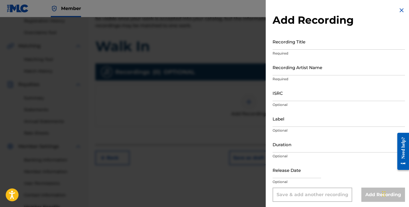
click at [294, 46] on input "Recording Title" at bounding box center [339, 41] width 133 height 16
type input "Walk In"
click at [286, 62] on input "Recording Artist Name" at bounding box center [339, 67] width 133 height 16
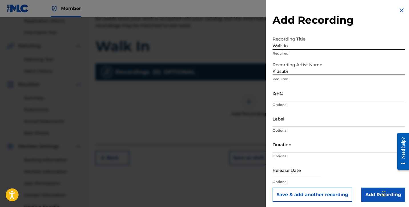
type input "Kidsubi"
click at [362, 190] on input "Add Recording" at bounding box center [384, 195] width 44 height 14
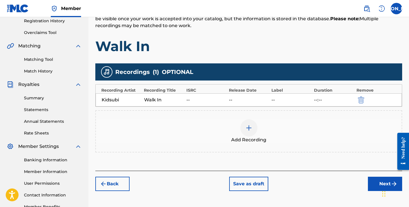
click at [377, 181] on button "Next" at bounding box center [385, 184] width 34 height 14
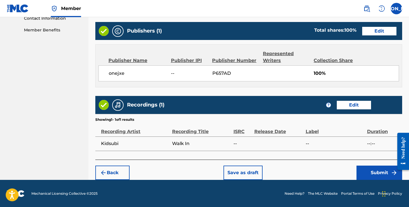
scroll to position [287, 0]
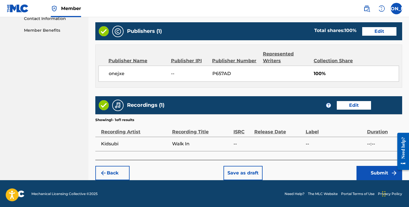
click at [358, 104] on button "Edit" at bounding box center [354, 105] width 34 height 9
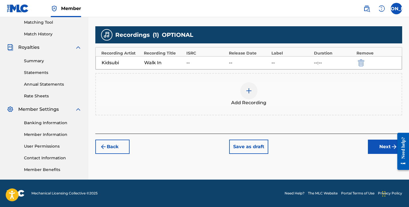
click at [300, 65] on div "--" at bounding box center [292, 62] width 40 height 7
click at [275, 64] on div "--" at bounding box center [292, 62] width 40 height 7
click at [362, 63] on img "submit" at bounding box center [361, 62] width 6 height 7
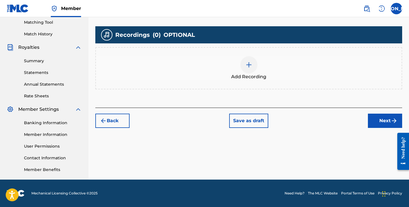
click at [249, 67] on img at bounding box center [249, 64] width 7 height 7
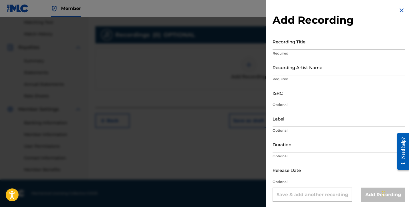
click at [304, 47] on input "Recording Title" at bounding box center [339, 41] width 133 height 16
type input "Walk In"
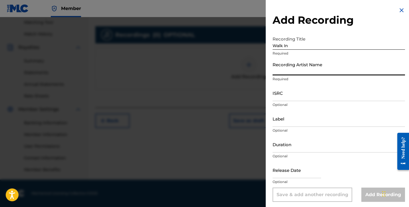
click at [318, 68] on input "Recording Artist Name" at bounding box center [339, 67] width 133 height 16
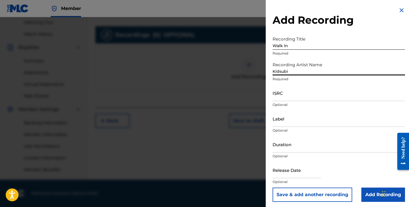
type input "Kidsubi"
click at [301, 150] on input "Duration" at bounding box center [339, 144] width 133 height 16
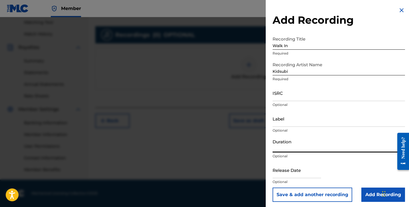
type input ")"
type input "01:50"
click at [375, 196] on input "Add Recording" at bounding box center [384, 195] width 44 height 14
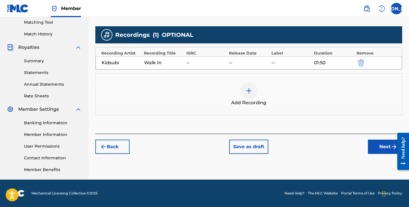
click at [373, 142] on button "Next" at bounding box center [385, 147] width 34 height 14
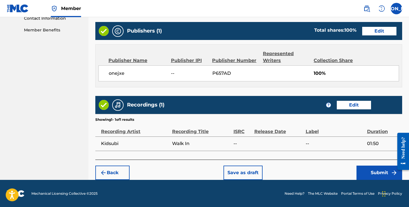
click at [370, 172] on button "Submit" at bounding box center [380, 173] width 46 height 14
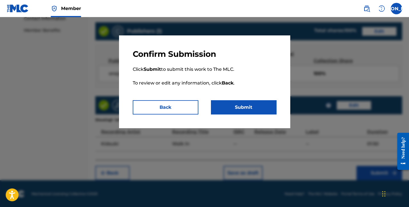
click at [258, 109] on button "Submit" at bounding box center [244, 107] width 66 height 14
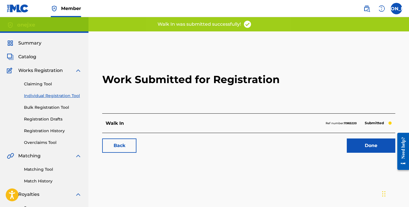
click at [374, 141] on link "Done" at bounding box center [371, 146] width 49 height 14
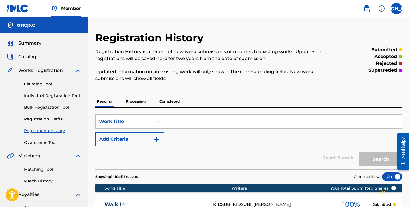
click at [55, 96] on link "Individual Registration Tool" at bounding box center [53, 96] width 58 height 6
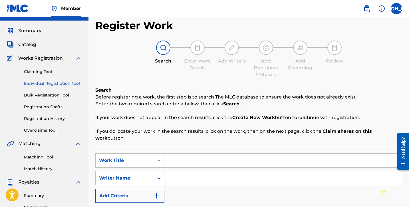
scroll to position [25, 0]
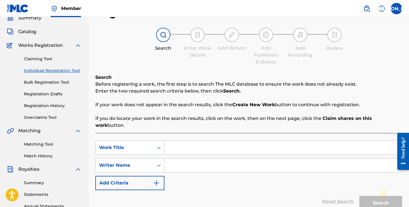
click at [196, 141] on input "Search Form" at bounding box center [284, 148] width 238 height 14
type input "Believe Them"
click at [192, 159] on input "Search Form" at bounding box center [284, 166] width 238 height 14
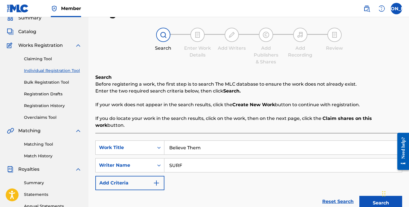
type input "SURF"
click at [375, 196] on button "Search" at bounding box center [381, 203] width 43 height 14
click at [370, 196] on button "Search" at bounding box center [381, 203] width 43 height 14
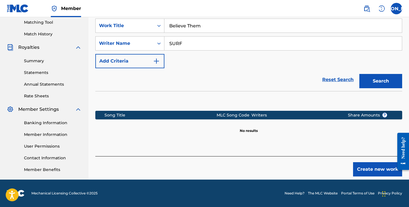
scroll to position [147, 0]
click at [361, 168] on button "Create new work" at bounding box center [377, 169] width 49 height 14
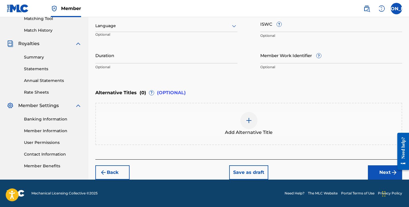
click at [379, 168] on button "Next" at bounding box center [385, 172] width 34 height 14
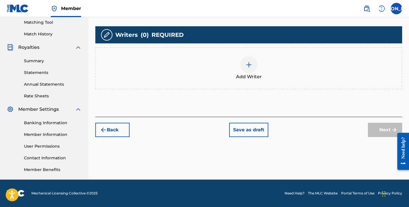
click at [224, 83] on div "Add Writer" at bounding box center [248, 68] width 307 height 42
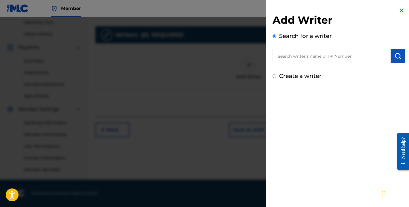
click at [293, 57] on input "text" at bounding box center [332, 56] width 118 height 14
click at [287, 74] on label "Create a writer" at bounding box center [300, 76] width 42 height 7
radio input "true"
click at [277, 74] on input "Create a writer" at bounding box center [275, 76] width 4 height 4
radio input "false"
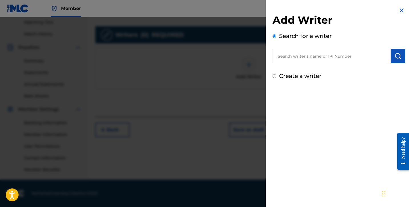
radio input "true"
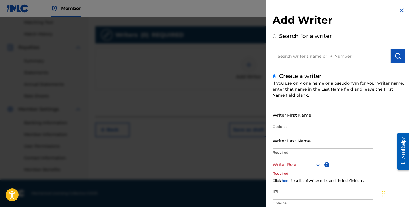
click at [306, 114] on input "Writer First Name" at bounding box center [323, 115] width 101 height 16
type input "j"
type input "[PERSON_NAME]"
click at [320, 139] on input "Writer Last Name" at bounding box center [323, 141] width 101 height 16
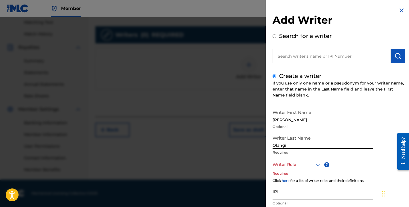
type input "Olangi"
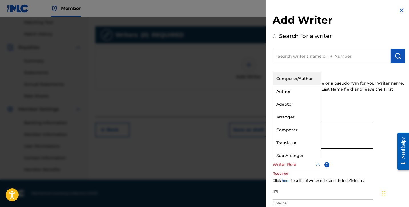
click at [287, 163] on div at bounding box center [297, 164] width 49 height 7
click at [287, 79] on div "Composer/Author" at bounding box center [297, 78] width 48 height 13
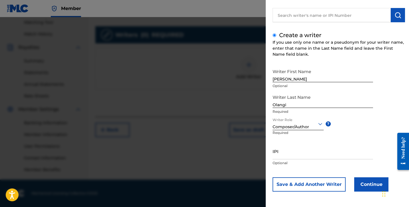
scroll to position [41, 0]
click at [377, 185] on button "Continue" at bounding box center [372, 184] width 34 height 14
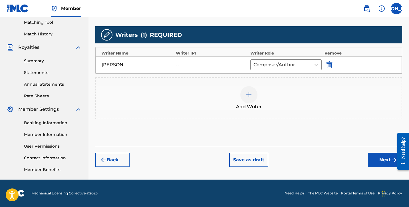
click at [248, 91] on img at bounding box center [249, 94] width 7 height 7
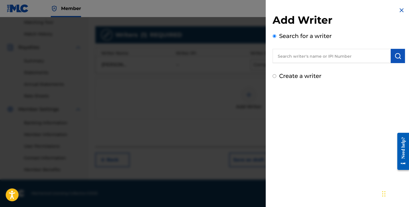
click at [290, 57] on input "text" at bounding box center [332, 56] width 118 height 14
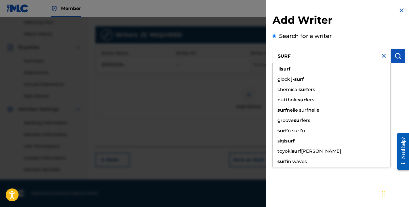
click at [397, 58] on img "submit" at bounding box center [398, 56] width 7 height 7
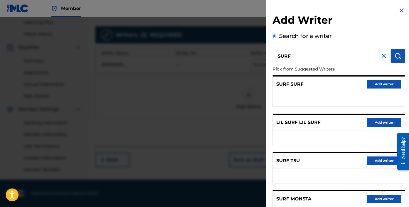
scroll to position [0, 0]
click at [303, 57] on input "SURF" at bounding box center [332, 56] width 118 height 14
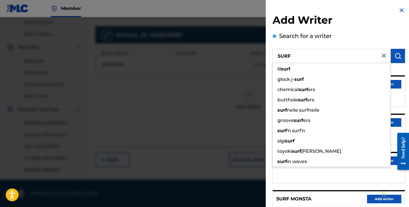
click at [303, 57] on input "SURF" at bounding box center [332, 56] width 118 height 14
paste input "Amir Benjamin"
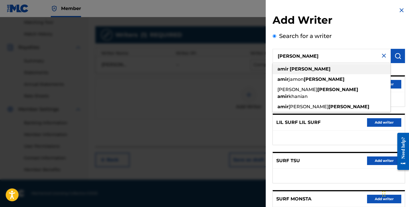
click at [344, 67] on div "amir benjamin" at bounding box center [332, 69] width 118 height 10
type input "amir benjamin"
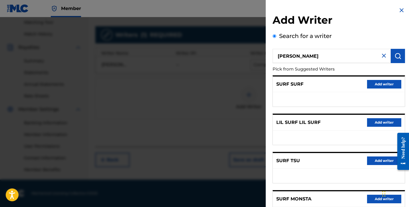
click at [395, 55] on img "submit" at bounding box center [398, 56] width 7 height 7
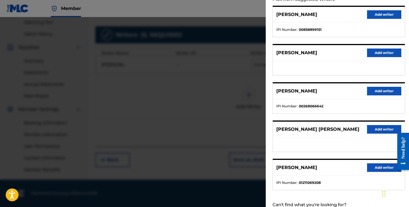
scroll to position [52, 0]
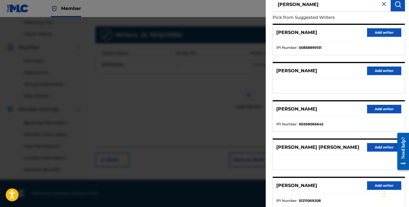
click at [377, 30] on button "Add writer" at bounding box center [384, 32] width 34 height 9
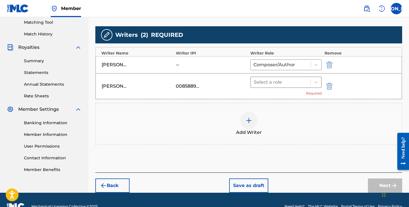
click at [298, 87] on div "Select a role" at bounding box center [281, 82] width 60 height 10
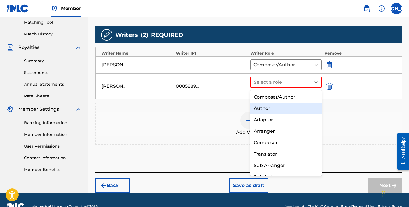
click at [292, 105] on div "Author" at bounding box center [286, 108] width 71 height 11
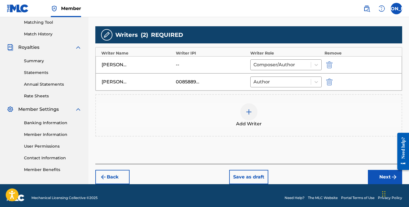
click at [377, 173] on button "Next" at bounding box center [385, 177] width 34 height 14
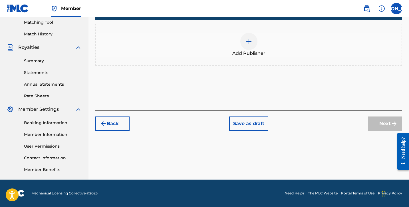
scroll to position [26, 0]
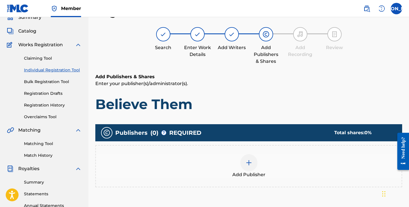
click at [275, 162] on div "Add Publisher" at bounding box center [249, 166] width 306 height 24
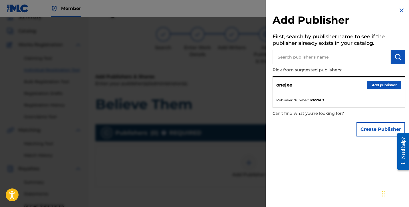
click at [373, 83] on button "Add publisher" at bounding box center [384, 85] width 34 height 9
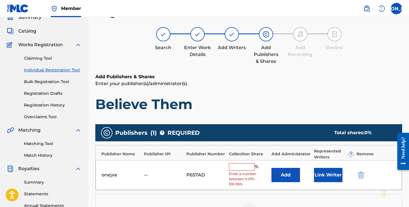
click at [250, 166] on input "text" at bounding box center [242, 166] width 26 height 7
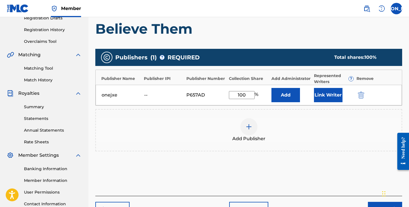
scroll to position [125, 0]
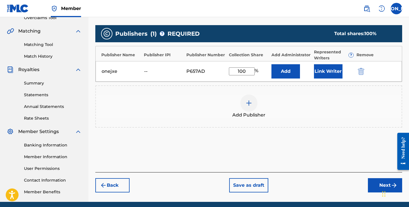
type input "100"
click at [381, 178] on div "Back Save as draft Next" at bounding box center [248, 182] width 307 height 20
click at [378, 183] on button "Next" at bounding box center [385, 185] width 34 height 14
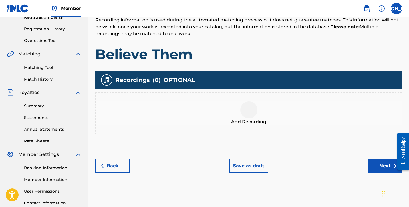
scroll to position [105, 0]
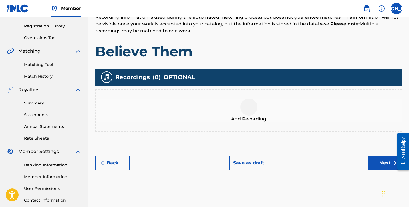
click at [243, 102] on div at bounding box center [249, 107] width 17 height 17
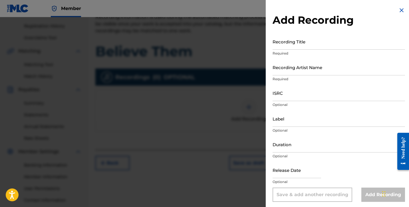
click at [305, 43] on input "Recording Title" at bounding box center [339, 41] width 133 height 16
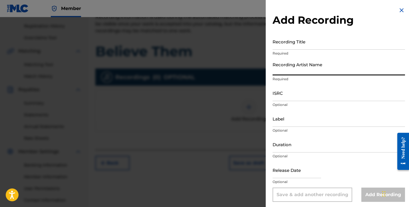
click at [300, 70] on input "Recording Artist Name" at bounding box center [339, 67] width 133 height 16
type input "SURF"
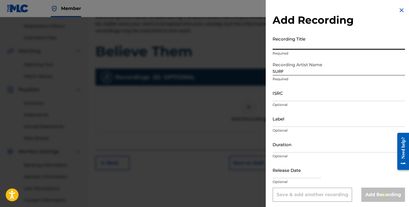
click at [290, 49] on input "Recording Title" at bounding box center [339, 41] width 133 height 16
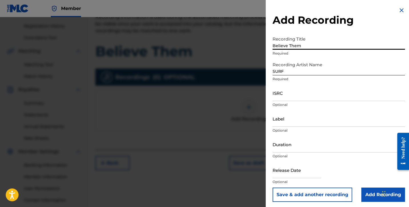
type input "Believe Them"
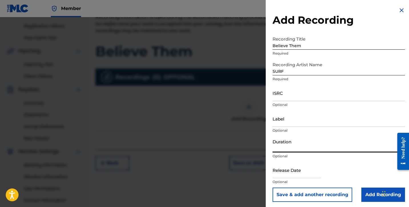
click at [299, 148] on input "Duration" at bounding box center [339, 144] width 133 height 16
type input "0"
type input "01:46"
click at [372, 198] on input "Add Recording" at bounding box center [384, 195] width 44 height 14
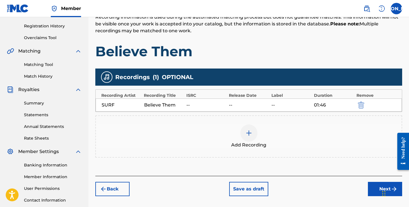
click at [374, 187] on button "Next" at bounding box center [385, 189] width 34 height 14
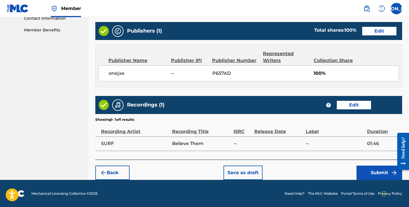
scroll to position [287, 0]
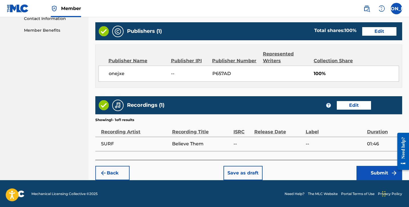
click at [369, 175] on button "Submit" at bounding box center [380, 173] width 46 height 14
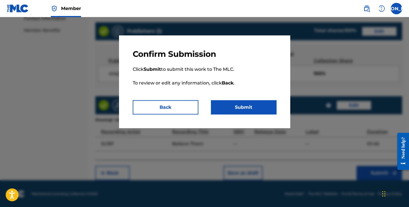
click at [271, 101] on button "Submit" at bounding box center [244, 107] width 66 height 14
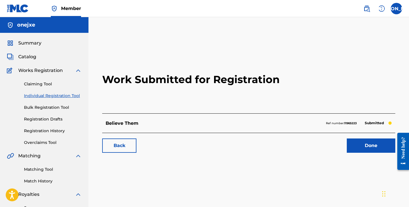
click at [271, 101] on h2 "Work Submitted for Registration" at bounding box center [248, 80] width 293 height 68
click at [361, 144] on link "Done" at bounding box center [371, 146] width 49 height 14
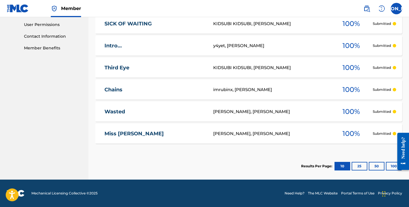
scroll to position [269, 0]
click at [361, 165] on button "25" at bounding box center [360, 166] width 16 height 9
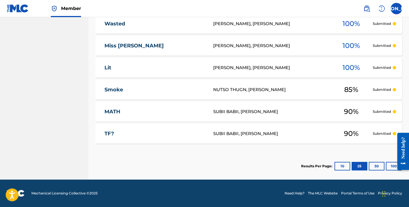
click at [376, 168] on button "50" at bounding box center [377, 166] width 16 height 9
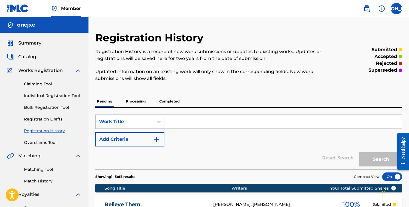
scroll to position [0, 0]
click at [57, 94] on link "Individual Registration Tool" at bounding box center [53, 96] width 58 height 6
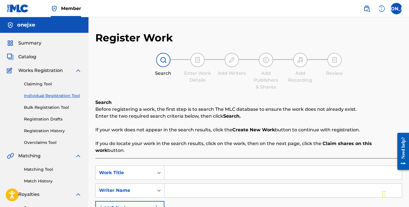
click at [188, 166] on input "Search Form" at bounding box center [284, 173] width 238 height 14
drag, startPoint x: 191, startPoint y: 167, endPoint x: 149, endPoint y: 167, distance: 41.1
click at [149, 167] on div "SearchWithCriteria52773581-2e82-47ca-a27d-17449582dfae Work Title S.E.X" at bounding box center [248, 173] width 307 height 14
click at [193, 166] on input "S.E.X" at bounding box center [284, 173] width 238 height 14
drag, startPoint x: 204, startPoint y: 168, endPoint x: 137, endPoint y: 168, distance: 66.6
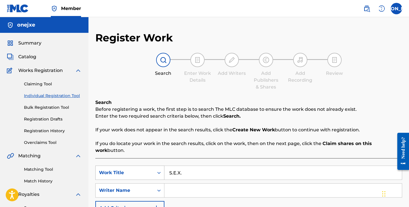
click at [137, 168] on div "SearchWithCriteria52773581-2e82-47ca-a27d-17449582dfae Work Title S.E.X." at bounding box center [248, 173] width 307 height 14
type input "S.E.X."
click at [179, 184] on input "Search Form" at bounding box center [284, 191] width 238 height 14
type input "O"
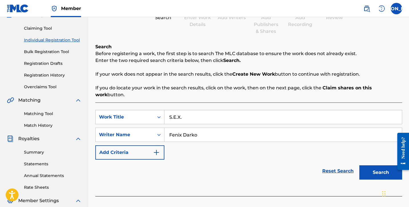
scroll to position [64, 0]
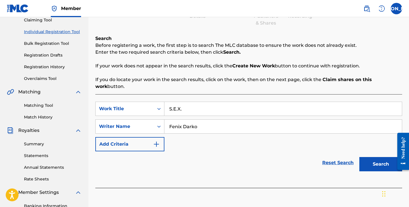
type input "Fenix Darko"
click at [370, 157] on button "Search" at bounding box center [381, 164] width 43 height 14
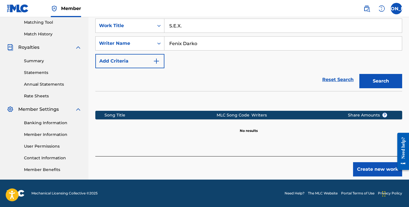
click at [363, 164] on button "Create new work" at bounding box center [377, 169] width 49 height 14
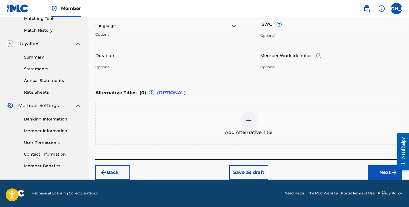
click at [376, 177] on button "Next" at bounding box center [385, 172] width 34 height 14
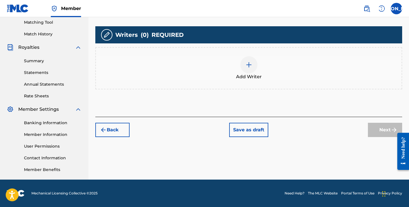
click at [217, 73] on div "Add Writer" at bounding box center [249, 68] width 306 height 24
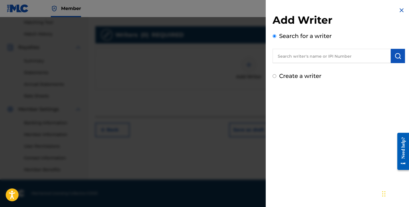
click at [291, 72] on div "Create a writer" at bounding box center [339, 76] width 133 height 9
click at [291, 74] on label "Create a writer" at bounding box center [300, 76] width 42 height 7
radio input "true"
click at [277, 74] on input "Create a writer" at bounding box center [275, 76] width 4 height 4
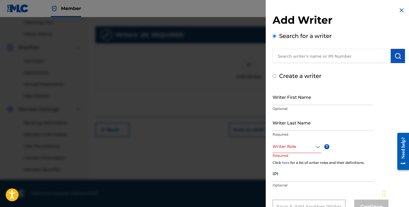
radio input "false"
radio input "true"
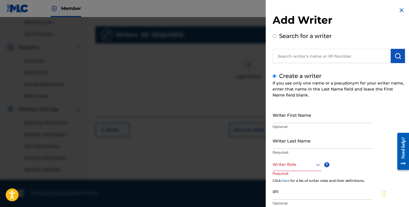
click at [293, 120] on input "Writer First Name" at bounding box center [323, 115] width 101 height 16
type input "[PERSON_NAME]"
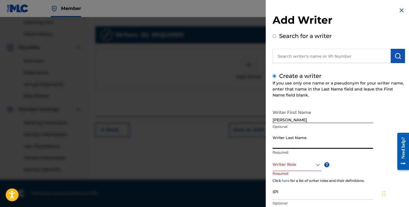
click at [289, 144] on input "Writer Last Name" at bounding box center [323, 141] width 101 height 16
type input "Olangi"
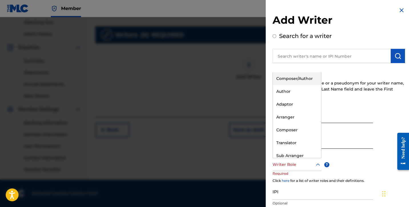
click at [298, 161] on div at bounding box center [297, 164] width 49 height 7
click at [300, 79] on div "Composer/Author" at bounding box center [297, 78] width 48 height 13
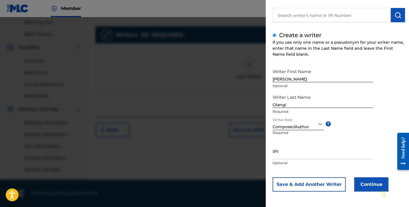
click at [362, 183] on button "Continue" at bounding box center [372, 184] width 34 height 14
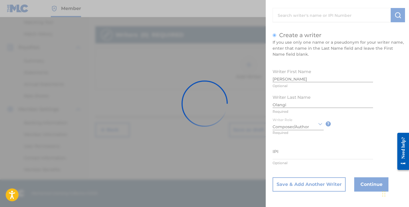
scroll to position [41, 0]
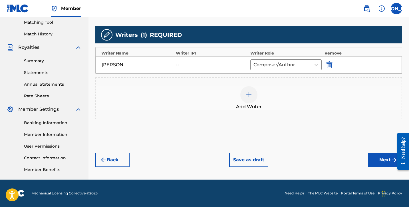
click at [269, 107] on div "Add Writer" at bounding box center [249, 98] width 306 height 24
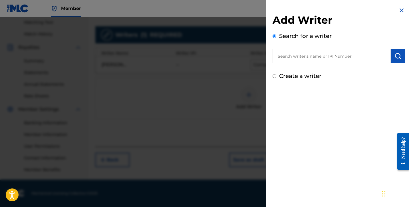
click at [289, 58] on input "text" at bounding box center [332, 56] width 118 height 14
click at [293, 78] on label "Create a writer" at bounding box center [300, 76] width 42 height 7
radio input "true"
click at [277, 78] on input "Create a writer" at bounding box center [275, 76] width 4 height 4
radio input "false"
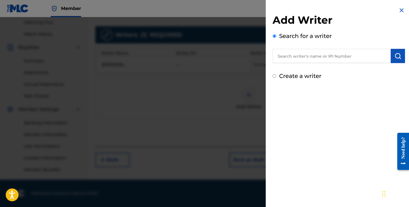
radio input "true"
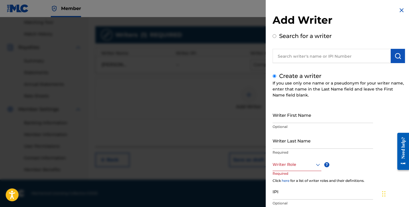
click at [294, 147] on input "Writer Last Name" at bounding box center [323, 141] width 101 height 16
click at [305, 59] on input "text" at bounding box center [332, 56] width 118 height 14
radio input "true"
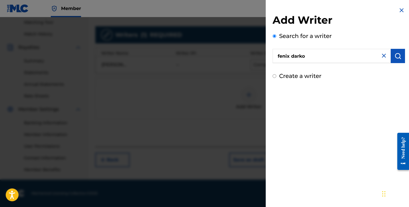
click at [396, 53] on img "submit" at bounding box center [398, 56] width 7 height 7
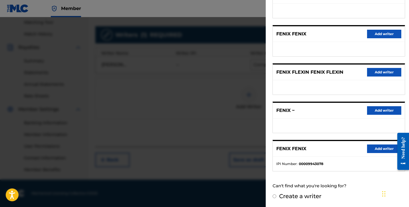
scroll to position [147, 0]
click at [300, 196] on label "Create a writer" at bounding box center [300, 196] width 42 height 7
click at [277, 196] on input "Create a writer" at bounding box center [275, 197] width 4 height 4
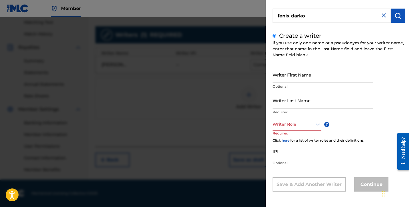
click at [298, 99] on input "Writer Last Name" at bounding box center [323, 100] width 101 height 16
click at [307, 123] on div at bounding box center [297, 124] width 49 height 7
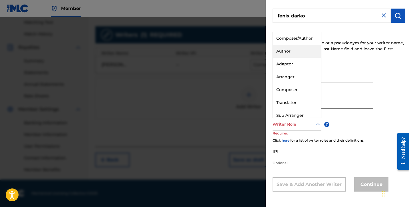
click at [296, 54] on div "Author" at bounding box center [297, 51] width 48 height 13
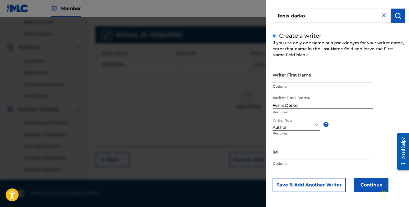
click at [377, 184] on button "Continue" at bounding box center [372, 185] width 34 height 14
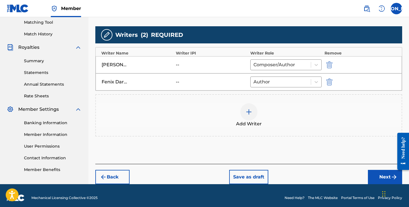
click at [387, 175] on button "Next" at bounding box center [385, 177] width 34 height 14
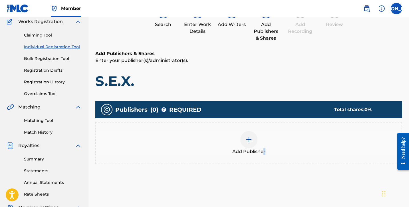
scroll to position [52, 0]
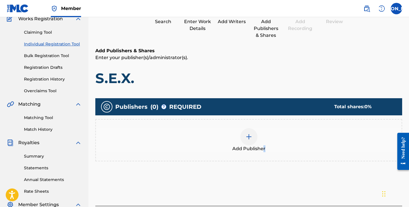
click at [263, 153] on div "Add Publisher" at bounding box center [248, 140] width 307 height 42
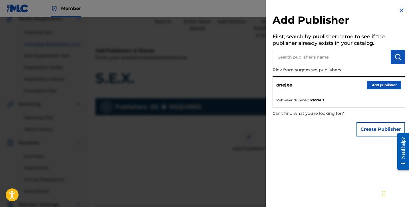
click at [381, 89] on div "onejxe Add publisher" at bounding box center [339, 85] width 132 height 16
click at [376, 83] on button "Add publisher" at bounding box center [384, 85] width 34 height 9
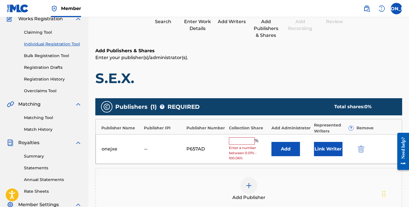
click at [247, 141] on input "text" at bounding box center [242, 140] width 26 height 7
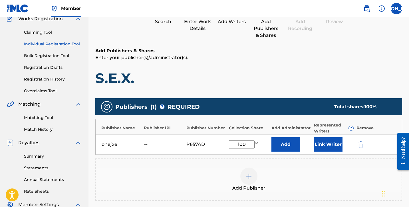
click at [285, 146] on button "Add" at bounding box center [286, 144] width 29 height 14
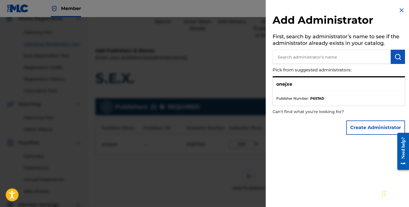
click at [310, 88] on div "onejxe" at bounding box center [339, 84] width 132 height 14
click at [399, 12] on img at bounding box center [402, 10] width 7 height 7
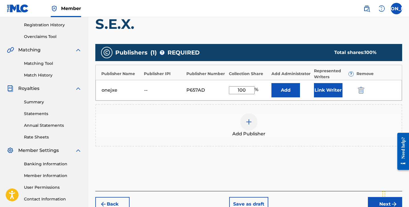
click at [376, 201] on button "Next" at bounding box center [385, 204] width 34 height 14
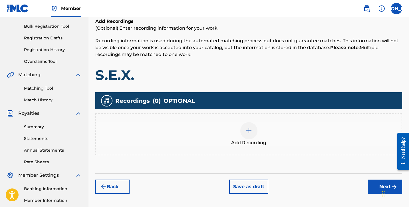
scroll to position [87, 0]
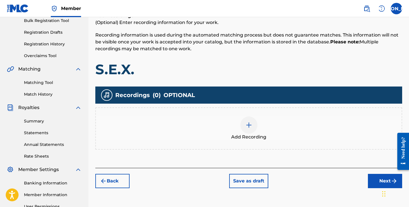
click at [234, 109] on div "Add Recording" at bounding box center [248, 128] width 307 height 42
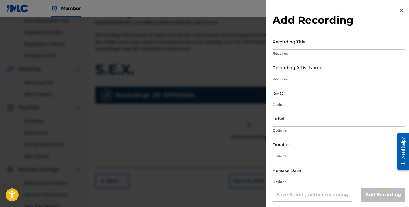
click at [284, 42] on input "Recording Title" at bounding box center [339, 41] width 133 height 16
paste input "S.E.X."
click at [297, 66] on input "Recording Artist Name" at bounding box center [339, 67] width 133 height 16
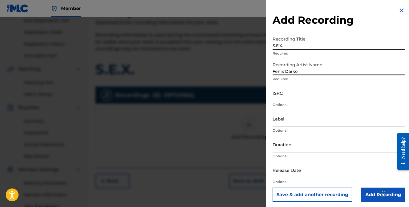
click at [300, 146] on input "Duration" at bounding box center [339, 144] width 133 height 16
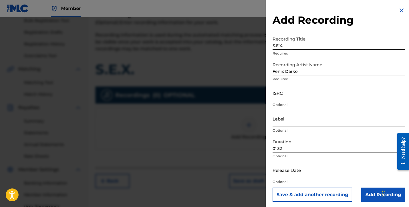
click at [373, 196] on input "Add Recording" at bounding box center [384, 195] width 44 height 14
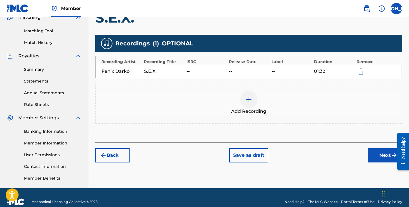
click at [382, 156] on button "Next" at bounding box center [385, 155] width 34 height 14
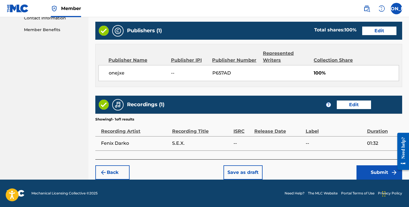
scroll to position [287, 0]
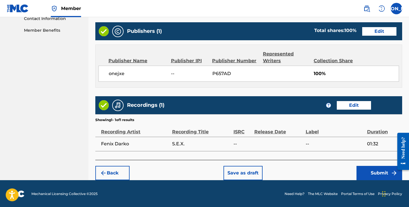
click at [380, 177] on button "Submit" at bounding box center [380, 173] width 46 height 14
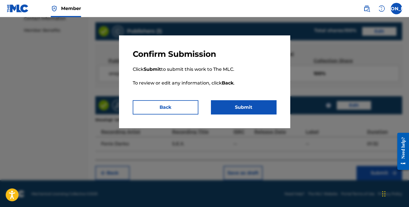
click at [267, 111] on button "Submit" at bounding box center [244, 107] width 66 height 14
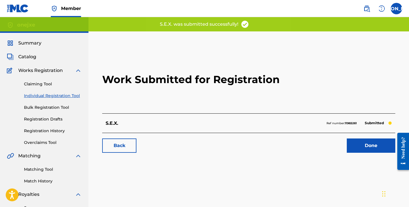
click at [361, 146] on link "Done" at bounding box center [371, 146] width 49 height 14
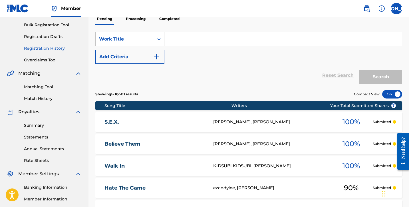
scroll to position [90, 0]
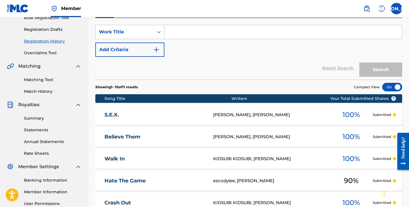
click at [146, 1] on nav "Member JO JO Josiah Olangi siaholangi89@gmail.com Notification Preferences Prof…" at bounding box center [204, 8] width 409 height 17
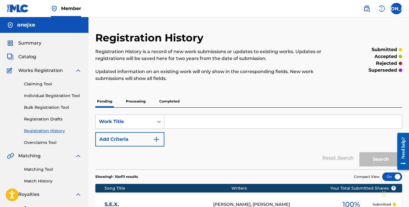
scroll to position [0, 0]
click at [55, 96] on link "Individual Registration Tool" at bounding box center [53, 96] width 58 height 6
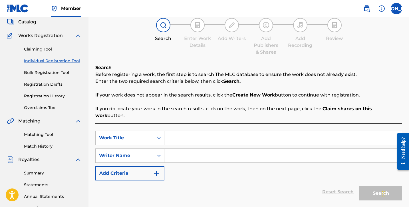
scroll to position [37, 0]
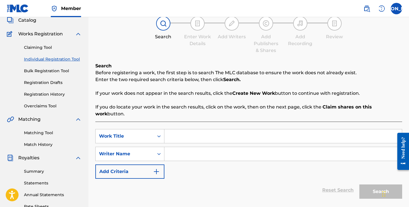
click at [187, 133] on input "Search Form" at bounding box center [284, 136] width 238 height 14
drag, startPoint x: 203, startPoint y: 126, endPoint x: 159, endPoint y: 126, distance: 44.0
click at [159, 129] on div "SearchWithCriteria52773581-2e82-47ca-a27d-17449582dfae Work Title 10/10+" at bounding box center [248, 136] width 307 height 14
click at [185, 129] on input "10/10+" at bounding box center [284, 136] width 238 height 14
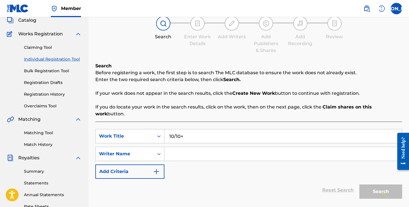
click at [185, 129] on input "10/10+" at bounding box center [284, 136] width 238 height 14
click at [193, 150] on input "Search Form" at bounding box center [284, 154] width 238 height 14
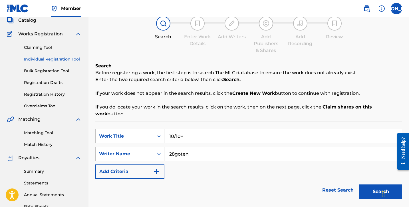
click at [369, 185] on button "Search" at bounding box center [381, 192] width 43 height 14
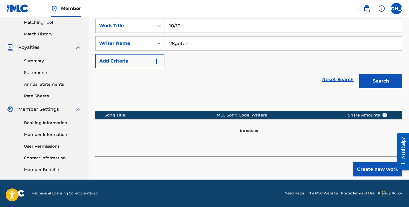
click at [363, 162] on button "Create new work" at bounding box center [377, 169] width 49 height 14
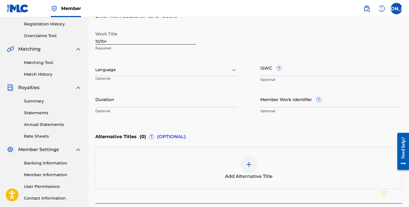
scroll to position [84, 0]
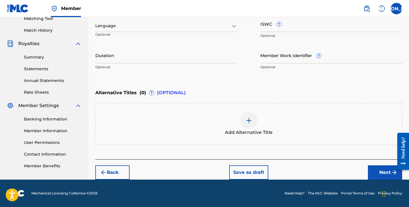
click at [372, 174] on button "Next" at bounding box center [385, 172] width 34 height 14
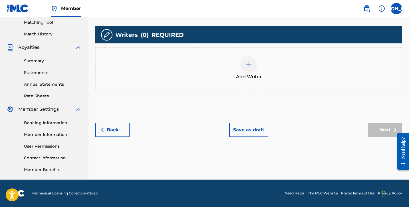
scroll to position [147, 0]
click at [199, 75] on div "Add Writer" at bounding box center [249, 68] width 306 height 24
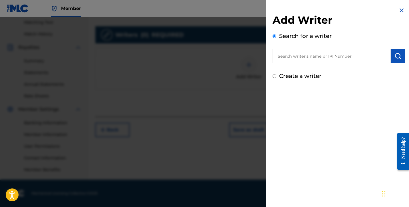
click at [287, 59] on input "text" at bounding box center [332, 56] width 118 height 14
click at [396, 60] on button "submit" at bounding box center [398, 56] width 14 height 14
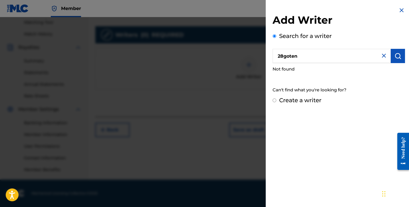
click at [313, 102] on label "Create a writer" at bounding box center [300, 100] width 42 height 7
click at [277, 102] on input "Create a writer" at bounding box center [275, 101] width 4 height 4
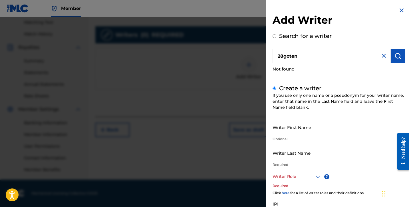
click at [302, 133] on input "Writer First Name" at bounding box center [323, 127] width 101 height 16
click at [383, 53] on img at bounding box center [384, 55] width 7 height 7
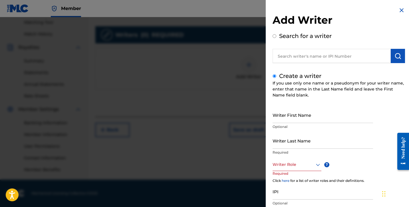
click at [330, 115] on input "Writer First Name" at bounding box center [323, 115] width 101 height 16
click at [303, 140] on input "Writer Last Name" at bounding box center [323, 141] width 101 height 16
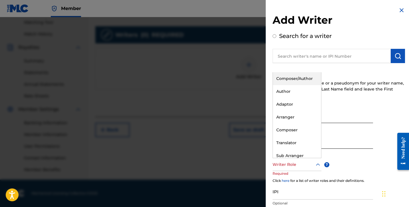
click at [291, 164] on div at bounding box center [297, 164] width 49 height 7
click at [292, 81] on div "Composer/Author" at bounding box center [297, 78] width 48 height 13
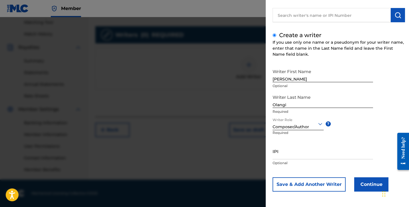
scroll to position [41, 0]
click at [363, 183] on button "Continue" at bounding box center [372, 184] width 34 height 14
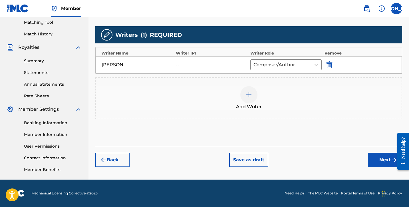
click at [238, 96] on div "Add Writer" at bounding box center [249, 98] width 306 height 24
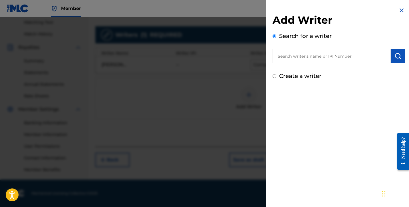
click at [296, 76] on label "Create a writer" at bounding box center [300, 76] width 42 height 7
click at [277, 76] on input "Create a writer" at bounding box center [275, 76] width 4 height 4
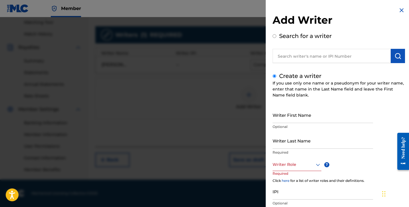
click at [313, 142] on input "Writer Last Name" at bounding box center [323, 141] width 101 height 16
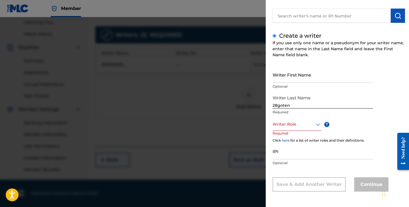
click at [299, 117] on div "Writer Last Name 28goten Required" at bounding box center [323, 105] width 101 height 26
click at [312, 127] on div at bounding box center [297, 124] width 49 height 7
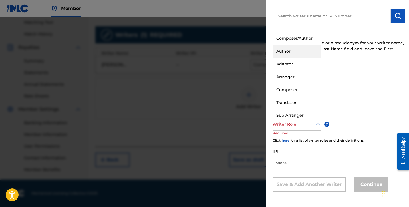
click at [296, 51] on div "Author" at bounding box center [297, 51] width 48 height 13
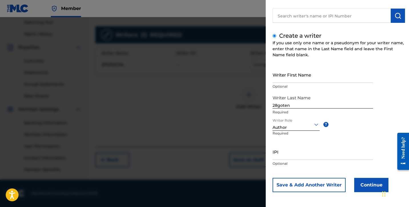
click at [365, 180] on button "Continue" at bounding box center [372, 185] width 34 height 14
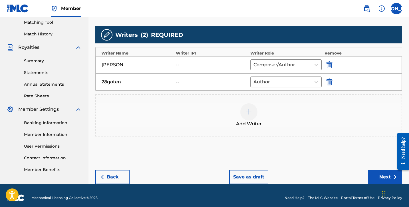
click at [379, 177] on button "Next" at bounding box center [385, 177] width 34 height 14
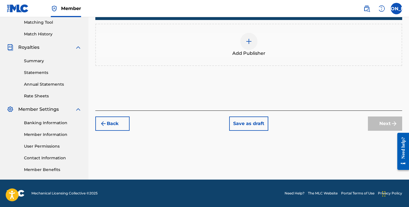
click at [241, 45] on div "Add Publisher" at bounding box center [249, 45] width 306 height 24
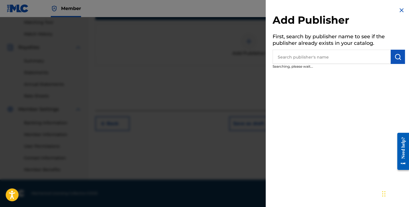
scroll to position [147, 0]
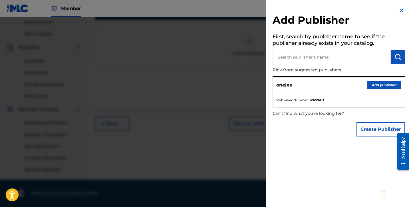
click at [385, 87] on button "Add publisher" at bounding box center [384, 85] width 34 height 9
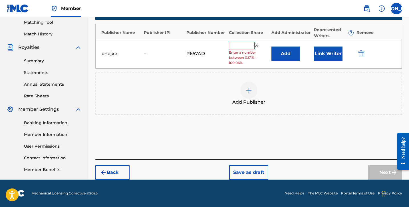
click at [234, 46] on input "text" at bounding box center [242, 45] width 26 height 7
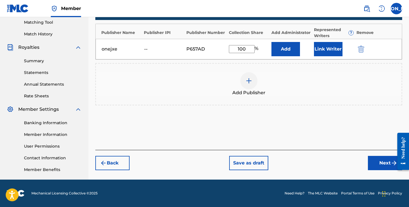
click at [378, 154] on div "Back Save as draft Next" at bounding box center [248, 160] width 307 height 20
click at [381, 159] on button "Next" at bounding box center [385, 163] width 34 height 14
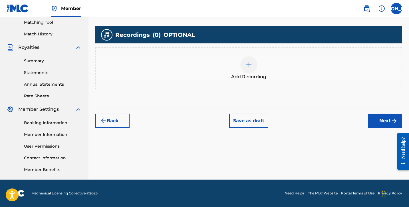
click at [272, 73] on div "Add Recording" at bounding box center [249, 68] width 306 height 24
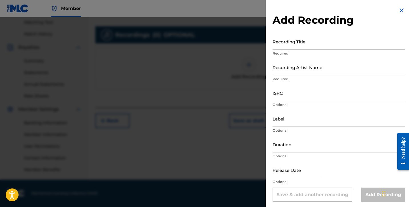
click at [297, 41] on input "Recording Title" at bounding box center [339, 41] width 133 height 16
click at [290, 65] on input "Recording Artist Name" at bounding box center [339, 67] width 133 height 16
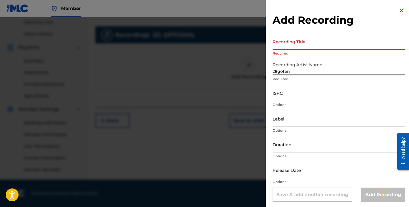
click at [298, 47] on input "Recording Title" at bounding box center [339, 41] width 133 height 16
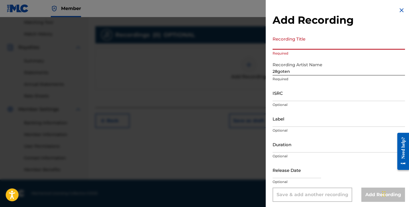
paste input "10/10+"
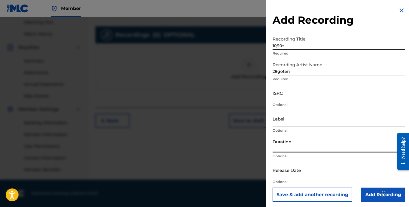
click at [303, 147] on input "Duration" at bounding box center [339, 144] width 133 height 16
click at [375, 190] on input "Add Recording" at bounding box center [384, 195] width 44 height 14
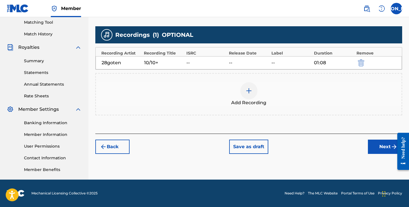
click at [383, 143] on button "Next" at bounding box center [385, 147] width 34 height 14
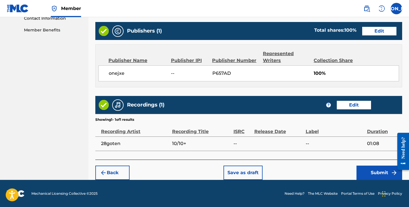
scroll to position [287, 0]
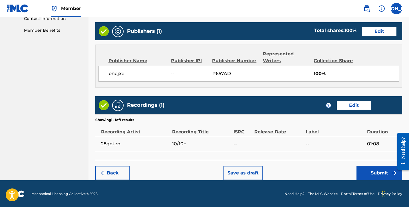
click at [370, 169] on button "Submit" at bounding box center [380, 173] width 46 height 14
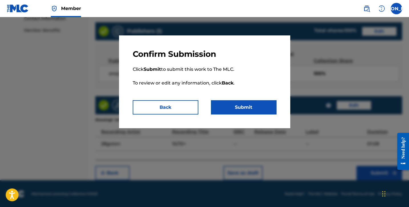
click at [251, 110] on button "Submit" at bounding box center [244, 107] width 66 height 14
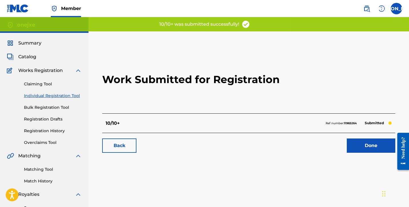
click at [370, 142] on link "Done" at bounding box center [371, 146] width 49 height 14
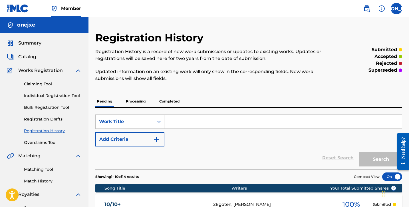
click at [46, 98] on link "Individual Registration Tool" at bounding box center [53, 96] width 58 height 6
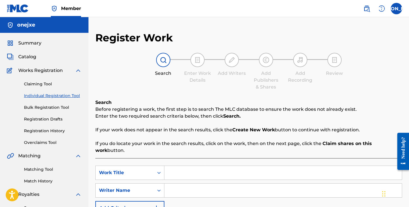
click at [191, 168] on input "Search Form" at bounding box center [284, 173] width 238 height 14
click at [198, 169] on input "Search Form" at bounding box center [284, 173] width 238 height 14
click at [181, 184] on input "Search Form" at bounding box center [284, 191] width 238 height 14
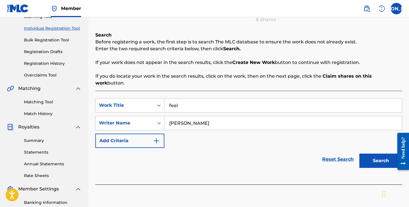
scroll to position [69, 0]
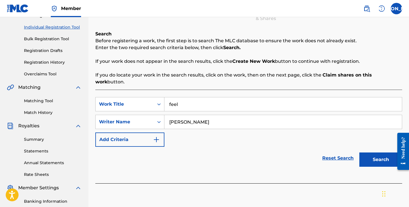
click at [375, 155] on button "Search" at bounding box center [381, 160] width 43 height 14
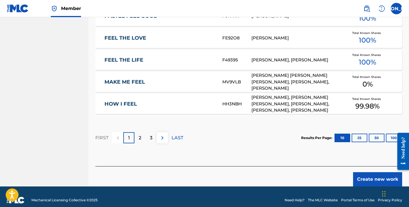
click at [164, 135] on img at bounding box center [162, 138] width 7 height 7
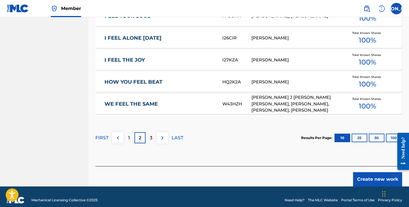
click at [165, 135] on img at bounding box center [162, 138] width 7 height 7
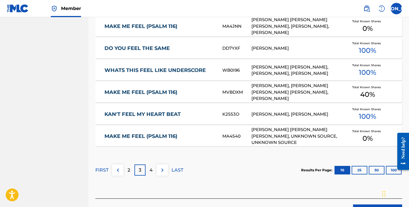
scroll to position [348, 0]
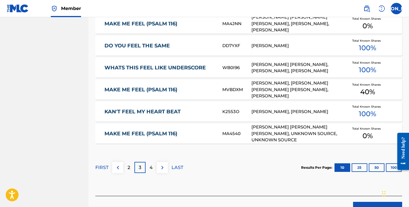
click at [164, 162] on button at bounding box center [162, 167] width 11 height 11
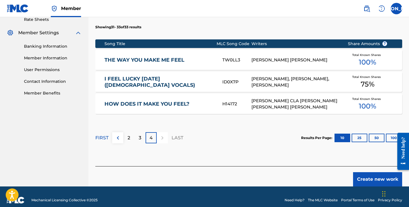
click at [385, 172] on button "Create new work" at bounding box center [377, 179] width 49 height 14
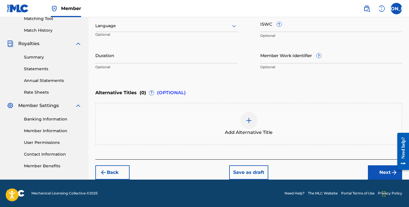
click at [374, 167] on button "Next" at bounding box center [385, 172] width 34 height 14
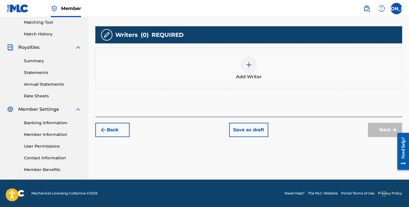
scroll to position [147, 0]
click at [241, 74] on span "Add Writer" at bounding box center [249, 76] width 26 height 7
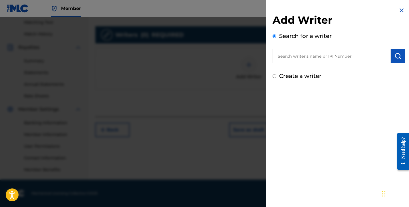
click at [287, 57] on input "text" at bounding box center [332, 56] width 118 height 14
click at [396, 60] on button "submit" at bounding box center [398, 56] width 14 height 14
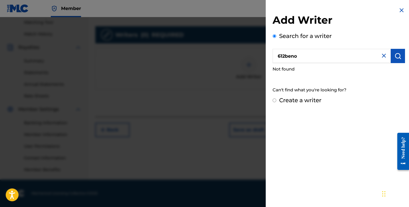
drag, startPoint x: 317, startPoint y: 53, endPoint x: 253, endPoint y: 56, distance: 63.5
click at [253, 56] on div "Add Writer Search for a writer 612beno Not found Can't find what you're looking…" at bounding box center [204, 112] width 409 height 190
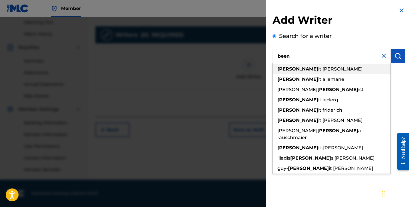
drag, startPoint x: 304, startPoint y: 65, endPoint x: 341, endPoint y: 56, distance: 37.4
click at [341, 56] on input "been" at bounding box center [332, 56] width 118 height 14
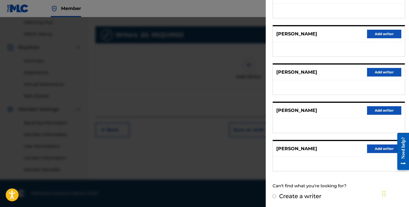
click at [309, 197] on label "Create a writer" at bounding box center [300, 196] width 42 height 7
click at [277, 197] on input "Create a writer" at bounding box center [275, 197] width 4 height 4
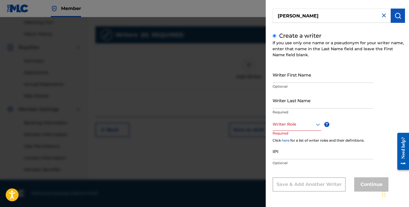
click at [298, 92] on input "Writer Last Name" at bounding box center [323, 100] width 101 height 16
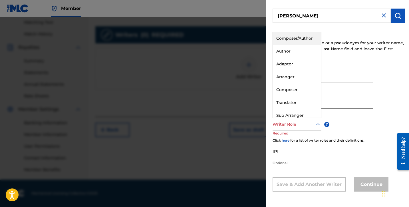
click at [314, 122] on div at bounding box center [297, 124] width 49 height 7
click at [297, 51] on div "Author" at bounding box center [297, 51] width 48 height 13
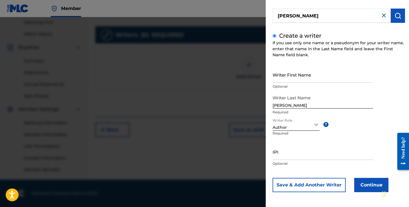
click at [362, 182] on button "Continue" at bounding box center [372, 185] width 34 height 14
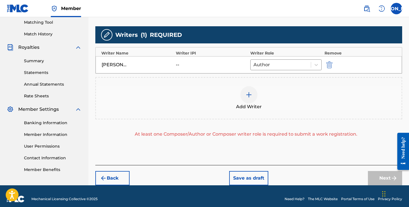
click at [253, 90] on div at bounding box center [249, 94] width 17 height 17
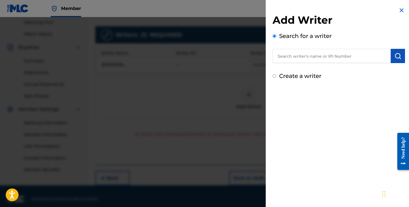
click at [300, 55] on input "text" at bounding box center [332, 56] width 118 height 14
click at [302, 82] on div "Add Writer Search for a writer Create a writer" at bounding box center [339, 43] width 146 height 87
click at [297, 78] on label "Create a writer" at bounding box center [300, 76] width 42 height 7
click at [277, 78] on input "Create a writer" at bounding box center [275, 76] width 4 height 4
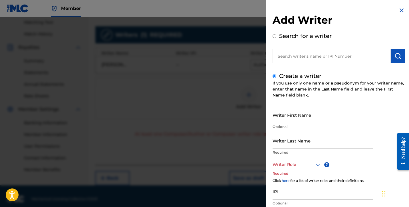
click at [289, 122] on input "Writer First Name" at bounding box center [323, 115] width 101 height 16
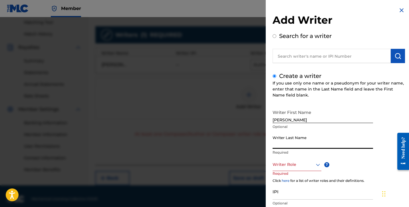
click at [313, 141] on input "Writer Last Name" at bounding box center [323, 141] width 101 height 16
click at [293, 162] on div at bounding box center [297, 164] width 49 height 7
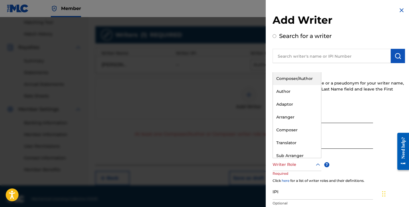
click at [295, 79] on div "Composer/Author" at bounding box center [297, 78] width 48 height 13
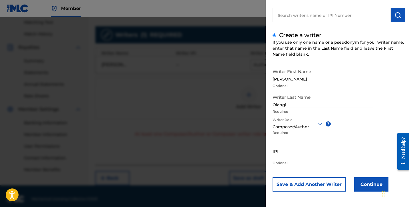
scroll to position [41, 0]
click at [371, 184] on button "Continue" at bounding box center [372, 184] width 34 height 14
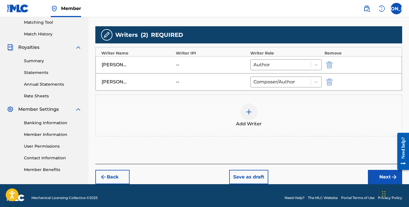
click at [381, 171] on button "Next" at bounding box center [385, 177] width 34 height 14
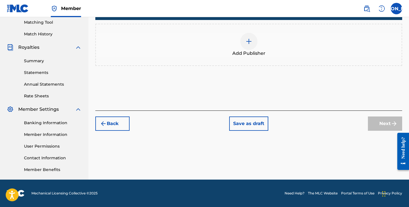
scroll to position [26, 0]
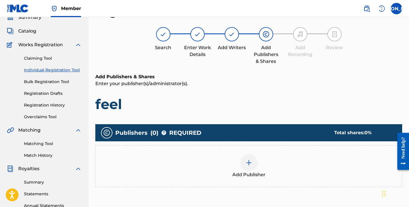
click at [253, 161] on div at bounding box center [249, 162] width 17 height 17
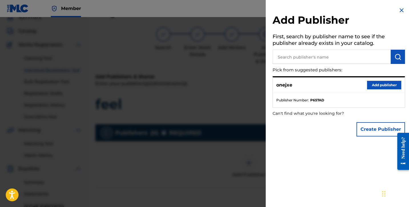
click at [389, 85] on button "Add publisher" at bounding box center [384, 85] width 34 height 9
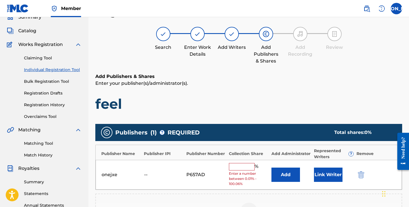
scroll to position [59, 0]
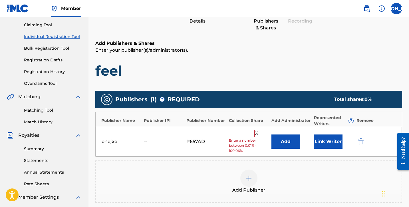
click at [238, 133] on input "text" at bounding box center [242, 133] width 26 height 7
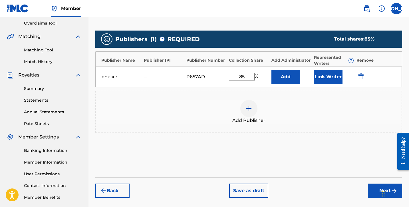
scroll to position [120, 0]
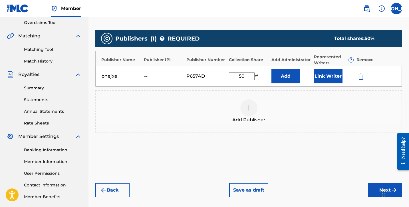
click at [344, 177] on div "Add Publishers & Shares Enter your publisher(s)/administrator(s). feel Publishe…" at bounding box center [248, 78] width 307 height 198
click at [374, 187] on button "Next" at bounding box center [385, 190] width 34 height 14
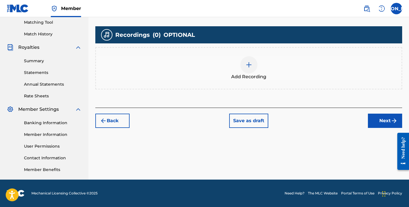
click at [253, 68] on div at bounding box center [249, 64] width 17 height 17
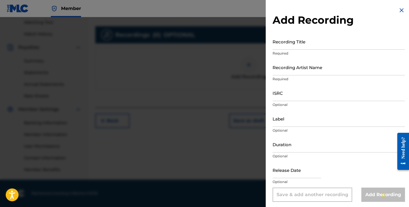
scroll to position [147, 0]
click at [302, 40] on input "Recording Title" at bounding box center [339, 41] width 133 height 16
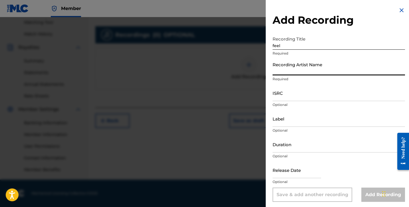
click at [304, 75] on input "Recording Artist Name" at bounding box center [339, 67] width 133 height 16
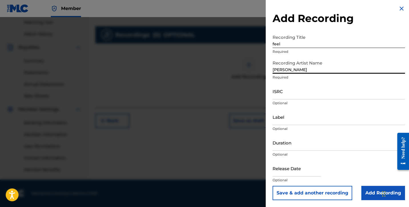
scroll to position [2, 0]
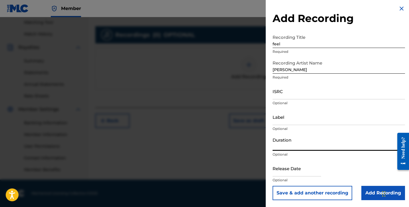
click at [296, 149] on input "Duration" at bounding box center [339, 143] width 133 height 16
click at [373, 192] on input "Add Recording" at bounding box center [384, 193] width 44 height 14
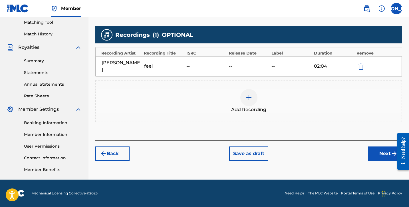
click at [375, 147] on button "Next" at bounding box center [385, 154] width 34 height 14
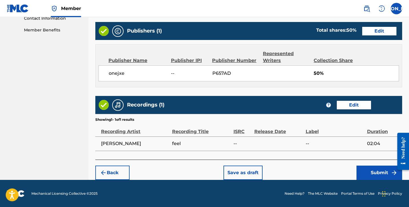
click at [380, 173] on button "Submit" at bounding box center [380, 173] width 46 height 14
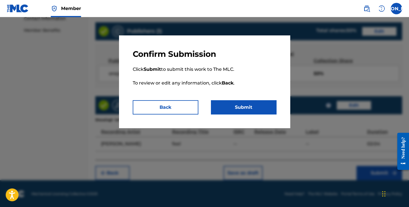
click at [246, 108] on button "Submit" at bounding box center [244, 107] width 66 height 14
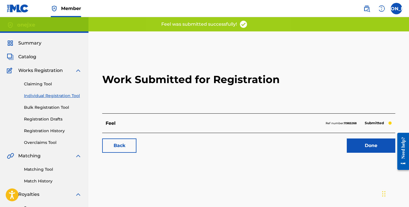
click at [366, 143] on link "Done" at bounding box center [371, 146] width 49 height 14
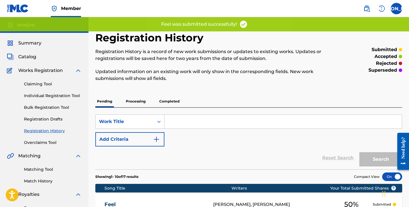
click at [54, 98] on link "Individual Registration Tool" at bounding box center [53, 96] width 58 height 6
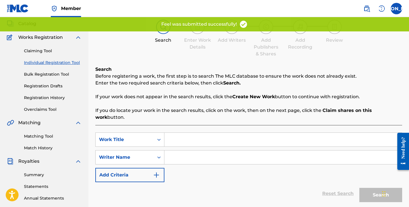
scroll to position [59, 0]
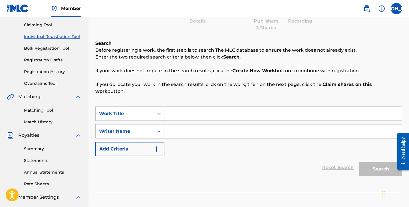
click at [197, 107] on input "Search Form" at bounding box center [284, 114] width 238 height 14
click at [201, 125] on input "Search Form" at bounding box center [284, 132] width 238 height 14
click at [176, 107] on input "Search Form" at bounding box center [284, 114] width 238 height 14
click at [110, 0] on nav "Member JO JO Josiah Olangi siaholangi89@gmail.com Notification Preferences Prof…" at bounding box center [204, 8] width 409 height 17
click at [175, 107] on input "Search Form" at bounding box center [284, 114] width 238 height 14
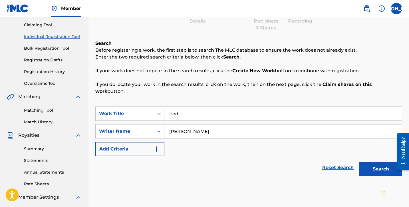
click at [386, 163] on button "Search" at bounding box center [381, 169] width 43 height 14
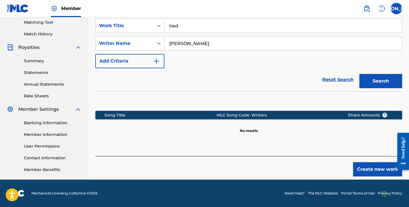
scroll to position [147, 0]
click at [371, 169] on button "Create new work" at bounding box center [377, 169] width 49 height 14
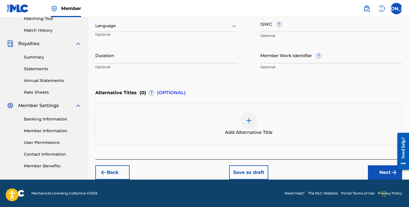
click at [389, 168] on button "Next" at bounding box center [385, 172] width 34 height 14
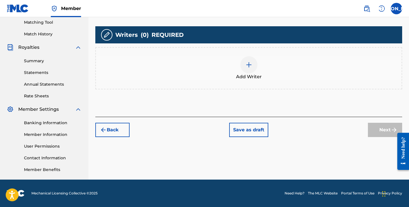
click at [249, 66] on img at bounding box center [249, 64] width 7 height 7
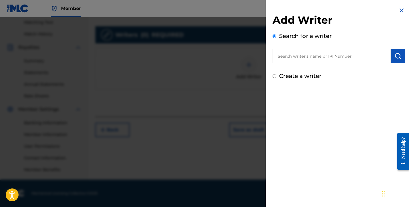
click at [284, 58] on input "text" at bounding box center [332, 56] width 118 height 14
click at [287, 74] on label "Create a writer" at bounding box center [300, 76] width 42 height 7
click at [277, 74] on input "Create a writer" at bounding box center [275, 76] width 4 height 4
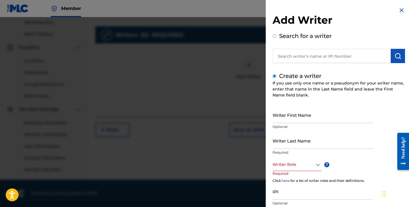
click at [299, 143] on input "Writer Last Name" at bounding box center [323, 141] width 101 height 16
click at [305, 162] on div at bounding box center [297, 164] width 49 height 7
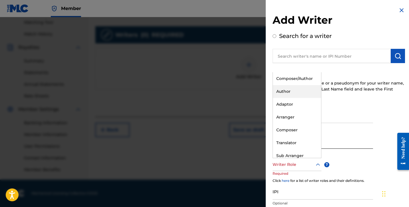
click at [297, 88] on div "Author" at bounding box center [297, 91] width 48 height 13
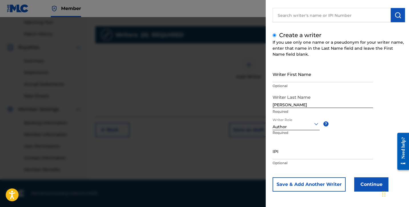
click at [372, 183] on button "Continue" at bounding box center [372, 184] width 34 height 14
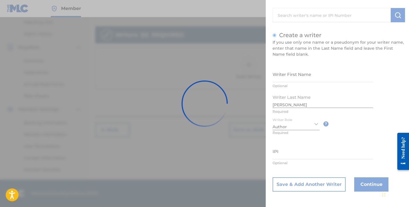
scroll to position [41, 0]
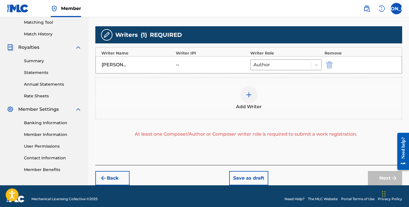
click at [245, 87] on div at bounding box center [249, 94] width 17 height 17
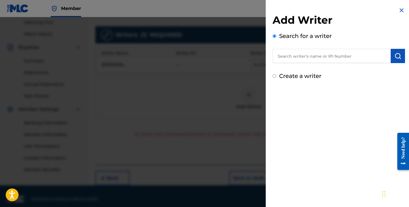
click at [295, 77] on label "Create a writer" at bounding box center [300, 76] width 42 height 7
click at [277, 77] on input "Create a writer" at bounding box center [275, 76] width 4 height 4
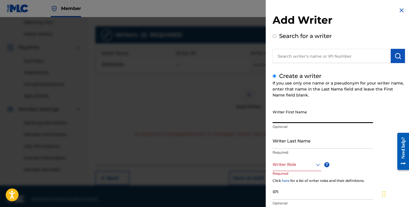
click at [295, 122] on input "Writer First Name" at bounding box center [323, 115] width 101 height 16
click at [318, 148] on input "Writer Last Name" at bounding box center [323, 141] width 101 height 16
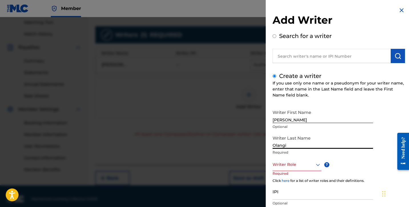
click at [301, 164] on div at bounding box center [297, 164] width 49 height 7
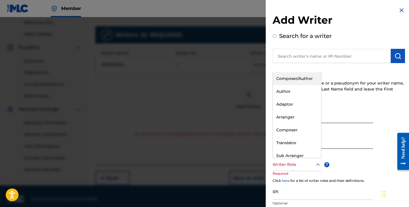
click at [293, 80] on div "Composer/Author" at bounding box center [297, 78] width 48 height 13
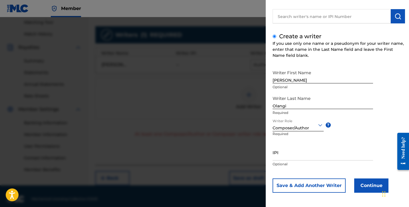
scroll to position [40, 0]
click at [373, 186] on button "Continue" at bounding box center [372, 185] width 34 height 14
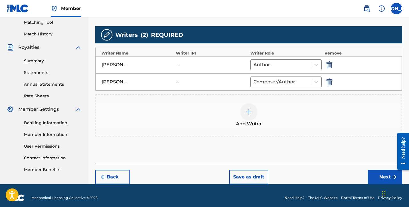
click at [374, 176] on button "Next" at bounding box center [385, 177] width 34 height 14
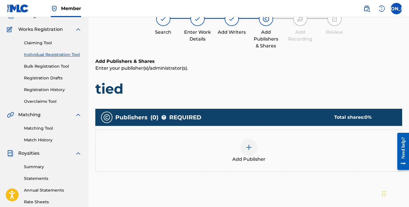
scroll to position [26, 0]
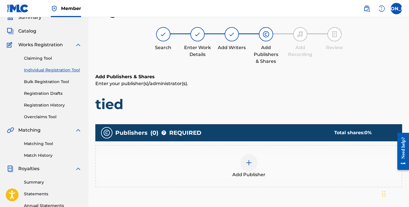
click at [275, 154] on div "Add Publisher" at bounding box center [249, 166] width 306 height 24
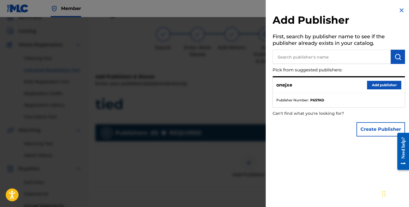
click at [387, 85] on button "Add publisher" at bounding box center [384, 85] width 34 height 9
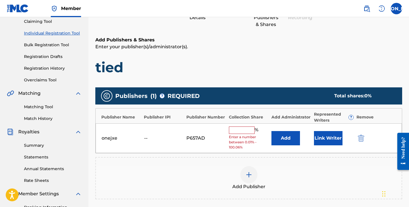
scroll to position [70, 0]
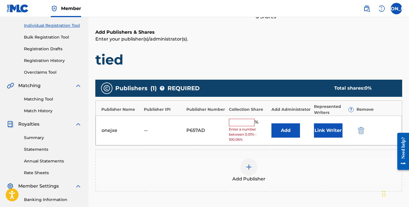
click at [243, 121] on input "text" at bounding box center [242, 122] width 26 height 7
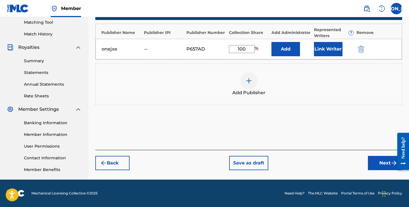
scroll to position [147, 0]
click at [381, 161] on button "Next" at bounding box center [385, 163] width 34 height 14
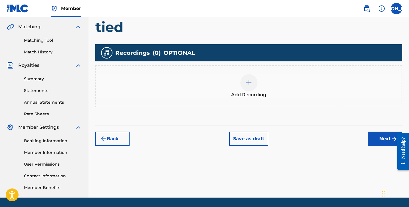
scroll to position [140, 0]
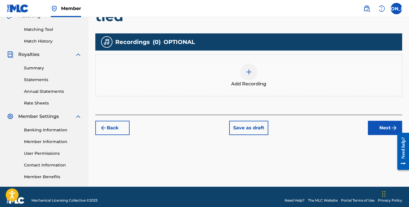
click at [267, 82] on div "Add Recording" at bounding box center [249, 75] width 306 height 24
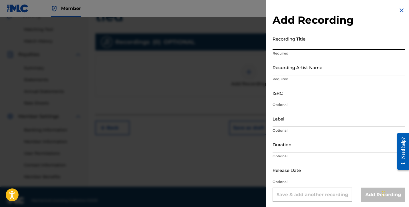
click at [293, 45] on input "Recording Title" at bounding box center [339, 41] width 133 height 16
click at [280, 67] on input "Recording Artist Name" at bounding box center [339, 67] width 133 height 16
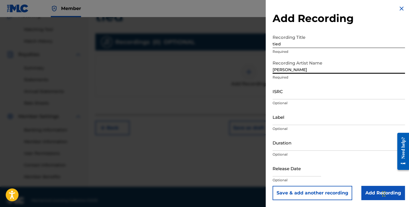
scroll to position [2, 0]
click at [316, 143] on input "Duration" at bounding box center [339, 143] width 133 height 16
click at [373, 195] on input "Add Recording" at bounding box center [384, 193] width 44 height 14
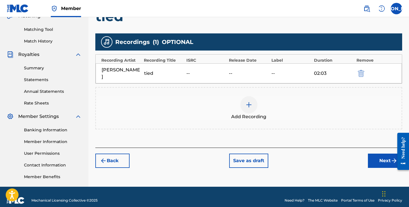
click at [267, 103] on div "Add Recording" at bounding box center [249, 108] width 306 height 24
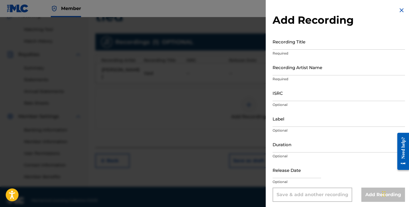
click at [402, 8] on img at bounding box center [402, 10] width 7 height 7
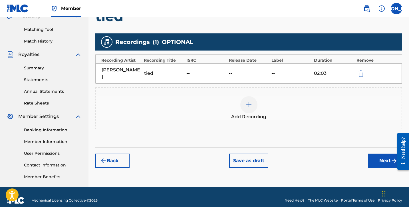
click at [387, 154] on button "Next" at bounding box center [385, 161] width 34 height 14
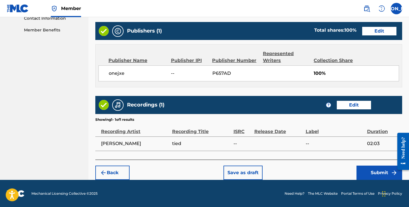
scroll to position [287, 0]
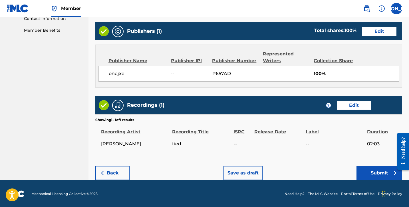
click at [379, 171] on button "Submit" at bounding box center [380, 173] width 46 height 14
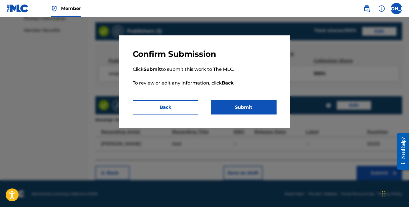
click at [256, 111] on button "Submit" at bounding box center [244, 107] width 66 height 14
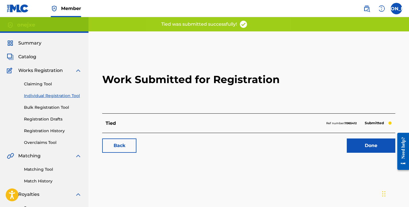
click at [375, 144] on link "Done" at bounding box center [371, 146] width 49 height 14
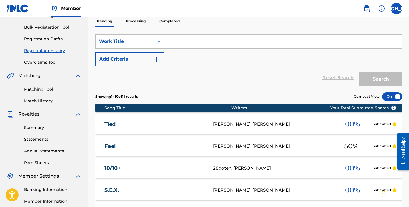
scroll to position [73, 0]
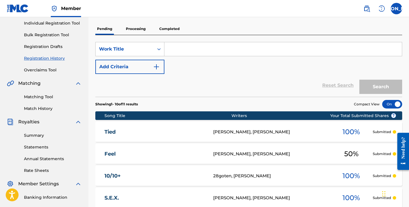
click at [45, 25] on link "Individual Registration Tool" at bounding box center [53, 23] width 58 height 6
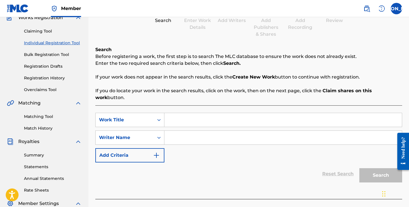
scroll to position [57, 0]
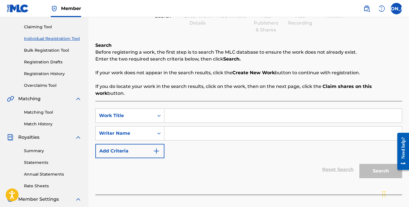
click at [183, 109] on input "Search Form" at bounding box center [284, 116] width 238 height 14
click at [187, 127] on input "Search Form" at bounding box center [284, 134] width 238 height 14
click at [189, 109] on input "Search Form" at bounding box center [284, 116] width 238 height 14
click at [198, 111] on input "Search Form" at bounding box center [284, 116] width 238 height 14
paste input "K(C)rime"
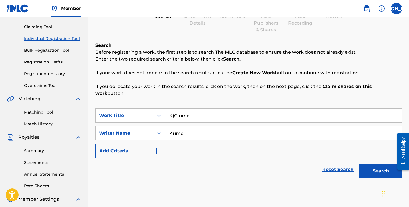
click at [384, 167] on button "Search" at bounding box center [381, 171] width 43 height 14
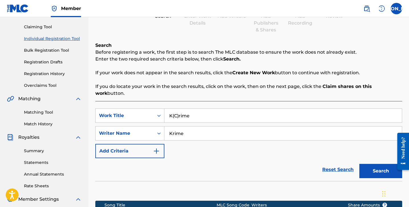
click at [365, 164] on button "Search" at bounding box center [381, 171] width 43 height 14
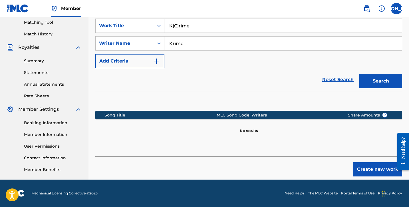
click at [374, 162] on button "Create new work" at bounding box center [377, 169] width 49 height 14
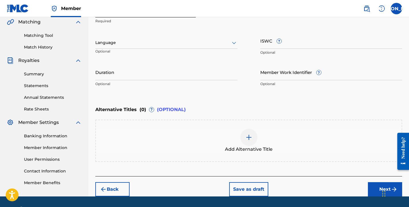
scroll to position [148, 0]
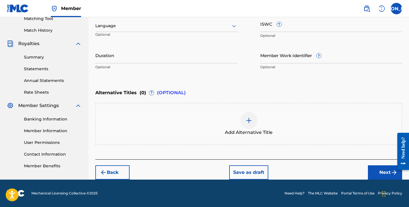
click at [378, 169] on button "Next" at bounding box center [385, 172] width 34 height 14
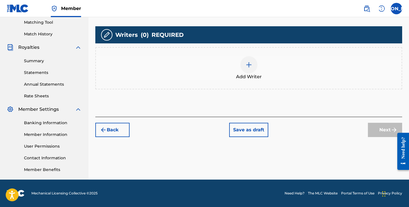
scroll to position [147, 0]
click at [247, 73] on div at bounding box center [249, 64] width 17 height 17
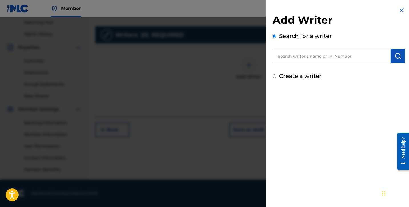
click at [312, 57] on input "text" at bounding box center [332, 56] width 118 height 14
click at [301, 75] on label "Create a writer" at bounding box center [300, 76] width 42 height 7
click at [277, 75] on input "Create a writer" at bounding box center [275, 76] width 4 height 4
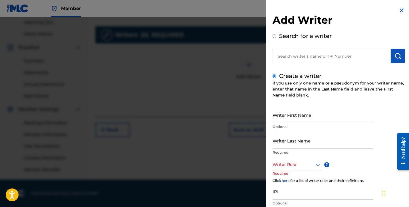
click at [303, 117] on input "Writer First Name" at bounding box center [323, 115] width 101 height 16
click at [326, 140] on input "Writer Last Name" at bounding box center [323, 141] width 101 height 16
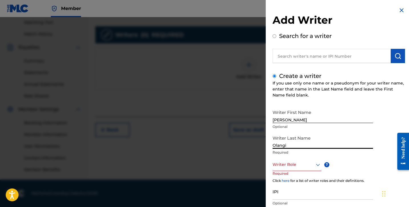
click at [305, 164] on div at bounding box center [297, 164] width 49 height 7
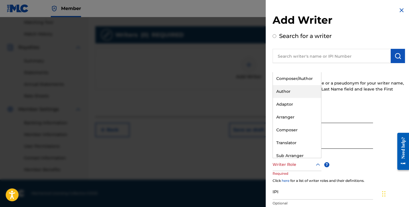
click at [292, 90] on div "Author" at bounding box center [297, 91] width 48 height 13
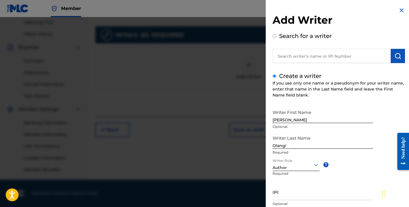
click at [303, 177] on div "Writer Role Author ? Required" at bounding box center [303, 171] width 60 height 26
click at [302, 165] on div at bounding box center [296, 164] width 47 height 7
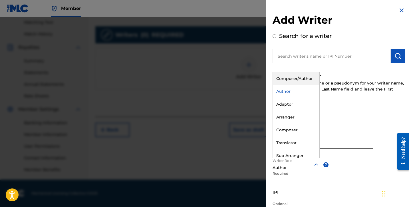
click at [297, 81] on div "Composer/Author" at bounding box center [296, 78] width 47 height 13
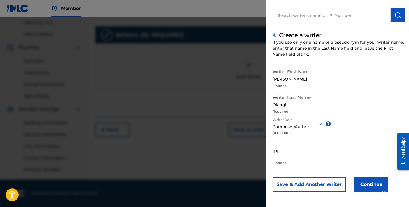
scroll to position [41, 0]
click at [367, 182] on button "Continue" at bounding box center [372, 184] width 34 height 14
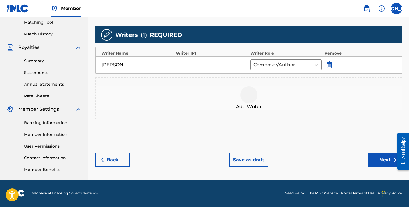
click at [253, 108] on span "Add Writer" at bounding box center [249, 106] width 26 height 7
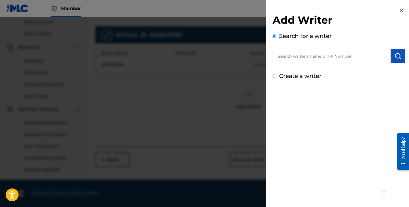
click at [300, 76] on label "Create a writer" at bounding box center [300, 76] width 42 height 7
click at [277, 76] on input "Create a writer" at bounding box center [275, 76] width 4 height 4
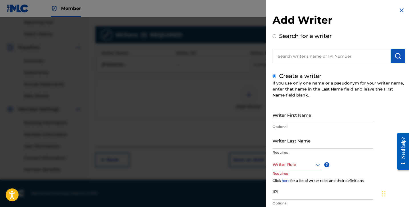
click at [305, 35] on label "Search for a writer" at bounding box center [305, 36] width 53 height 7
click at [277, 35] on input "Search for a writer" at bounding box center [275, 36] width 4 height 4
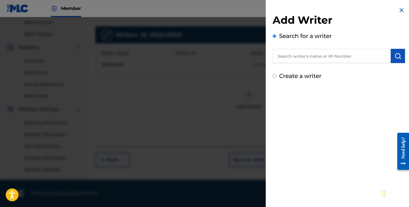
click at [306, 55] on input "text" at bounding box center [332, 56] width 118 height 14
click at [401, 56] on button "submit" at bounding box center [398, 56] width 14 height 14
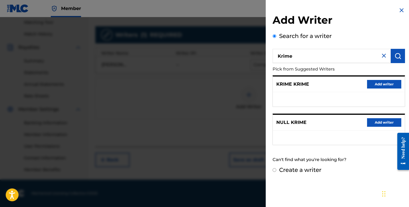
scroll to position [147, 0]
click at [311, 57] on input "Krime" at bounding box center [332, 56] width 118 height 14
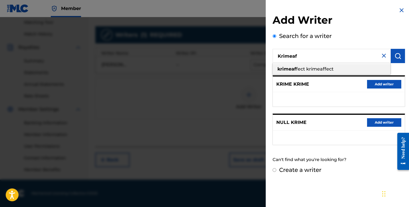
click at [329, 71] on span "fect krimeaffect" at bounding box center [315, 68] width 38 height 5
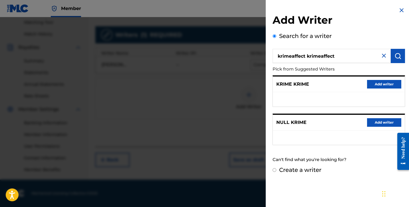
click at [395, 57] on img "submit" at bounding box center [398, 56] width 7 height 7
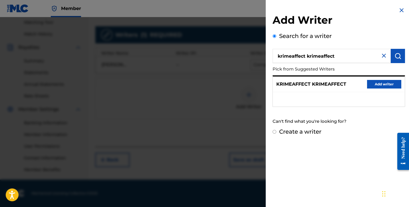
click at [373, 84] on button "Add writer" at bounding box center [384, 84] width 34 height 9
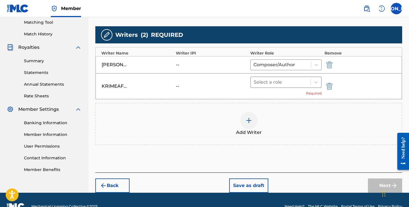
click at [286, 83] on div at bounding box center [281, 82] width 54 height 8
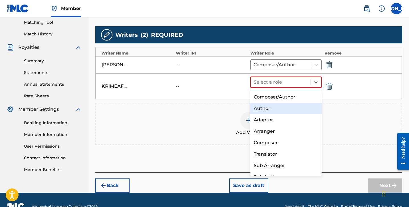
click at [274, 106] on div "Author" at bounding box center [286, 108] width 71 height 11
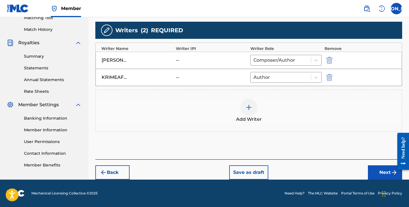
scroll to position [152, 0]
click at [372, 171] on button "Next" at bounding box center [385, 172] width 34 height 14
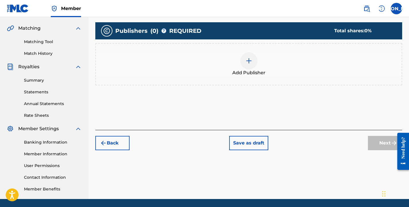
scroll to position [126, 0]
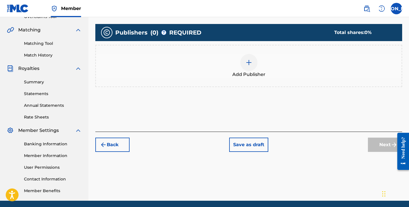
click at [277, 85] on div "Add Publisher" at bounding box center [248, 66] width 307 height 42
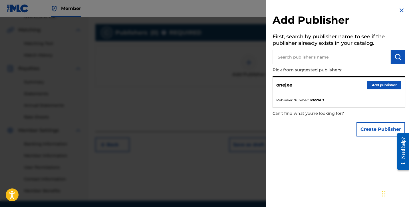
click at [382, 86] on button "Add publisher" at bounding box center [384, 85] width 34 height 9
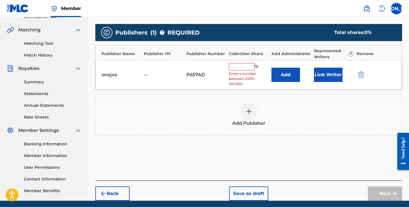
click at [245, 66] on input "text" at bounding box center [242, 66] width 26 height 7
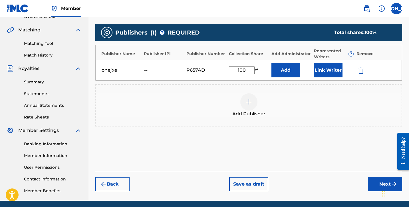
click at [371, 179] on button "Next" at bounding box center [385, 184] width 34 height 14
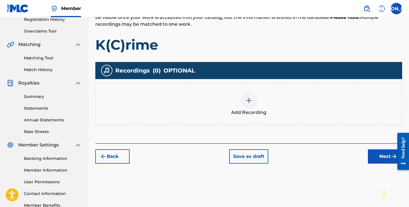
scroll to position [122, 0]
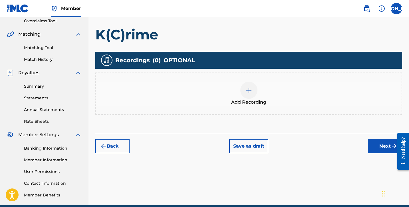
click at [302, 96] on div "Add Recording" at bounding box center [249, 94] width 306 height 24
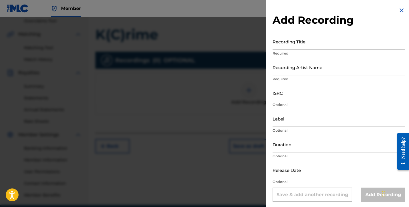
click at [289, 44] on input "Recording Title" at bounding box center [339, 41] width 133 height 16
paste input "K(C)rime"
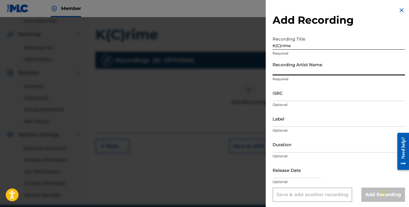
click at [295, 68] on input "Recording Artist Name" at bounding box center [339, 67] width 133 height 16
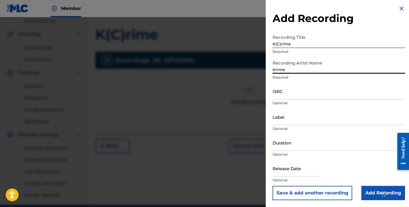
scroll to position [2, 0]
click at [321, 58] on input "Krime" at bounding box center [339, 65] width 133 height 16
click at [300, 93] on input "ISRC" at bounding box center [339, 91] width 133 height 16
click at [307, 129] on p "Optional" at bounding box center [339, 128] width 133 height 5
click at [307, 146] on input "Duration" at bounding box center [339, 143] width 133 height 16
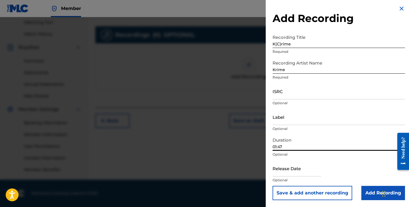
scroll to position [147, 0]
click at [373, 195] on input "Add Recording" at bounding box center [384, 193] width 44 height 14
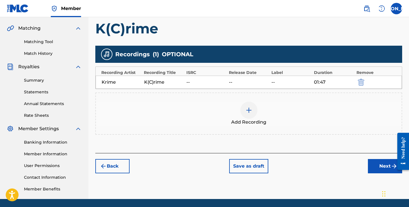
scroll to position [122, 0]
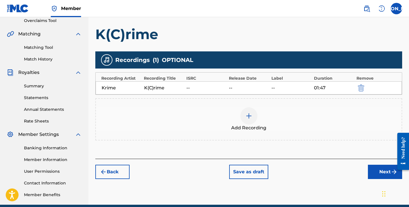
click at [378, 173] on button "Next" at bounding box center [385, 172] width 34 height 14
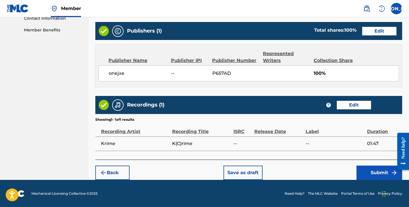
scroll to position [287, 0]
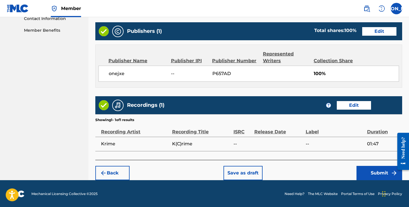
click at [372, 173] on button "Submit" at bounding box center [380, 173] width 46 height 14
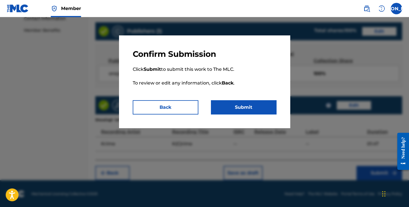
click at [262, 115] on div "Confirm Submission Click Submit to submit this work to The MLC. To review or ed…" at bounding box center [204, 81] width 171 height 93
click at [261, 113] on button "Submit" at bounding box center [244, 107] width 66 height 14
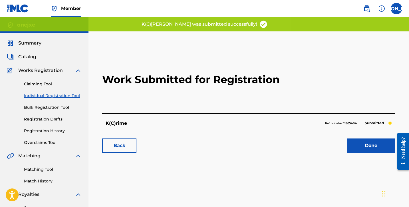
click at [368, 141] on link "Done" at bounding box center [371, 146] width 49 height 14
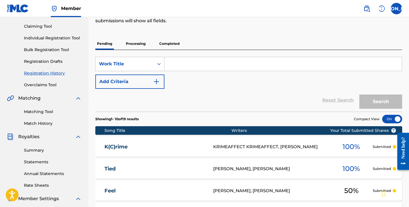
scroll to position [55, 0]
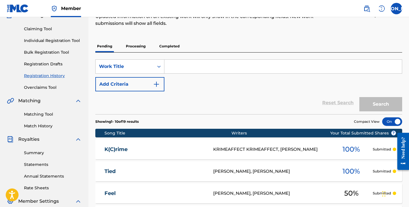
click at [54, 41] on link "Individual Registration Tool" at bounding box center [53, 41] width 58 height 6
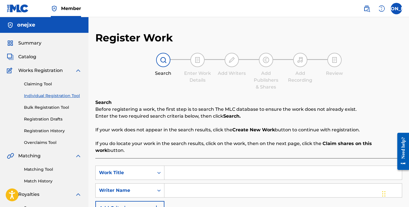
click at [173, 166] on input "Search Form" at bounding box center [284, 173] width 238 height 14
paste input "Dro"
click at [186, 184] on input "Search Form" at bounding box center [284, 191] width 238 height 14
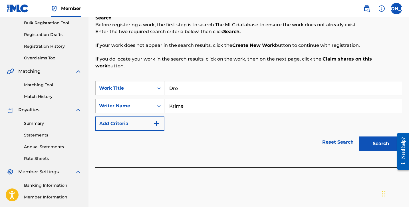
scroll to position [116, 0]
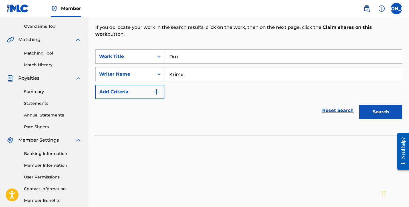
click at [379, 111] on button "Search" at bounding box center [381, 112] width 43 height 14
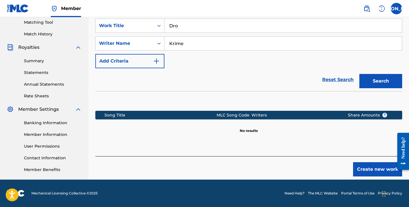
click at [379, 162] on button "Create new work" at bounding box center [377, 169] width 49 height 14
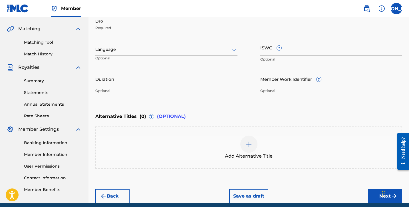
click at [376, 192] on button "Next" at bounding box center [385, 196] width 34 height 14
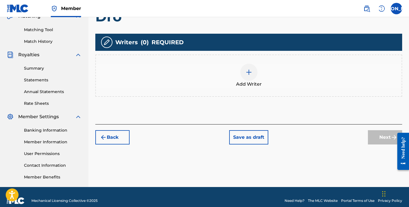
scroll to position [142, 0]
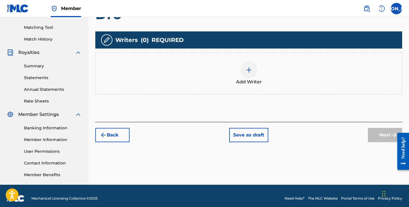
click at [247, 69] on img at bounding box center [249, 70] width 7 height 7
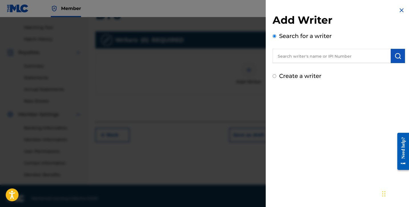
click at [281, 57] on input "text" at bounding box center [332, 56] width 118 height 14
click at [299, 77] on label "Create a writer" at bounding box center [300, 76] width 42 height 7
click at [277, 77] on input "Create a writer" at bounding box center [275, 76] width 4 height 4
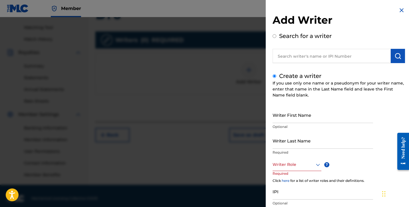
click at [301, 124] on div "Writer First Name Optional" at bounding box center [323, 120] width 101 height 26
click at [291, 116] on input "Writer First Name" at bounding box center [323, 115] width 101 height 16
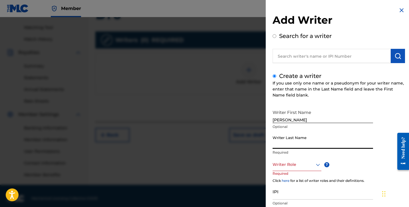
click at [305, 145] on input "Writer Last Name" at bounding box center [323, 141] width 101 height 16
click at [306, 166] on div at bounding box center [297, 164] width 49 height 7
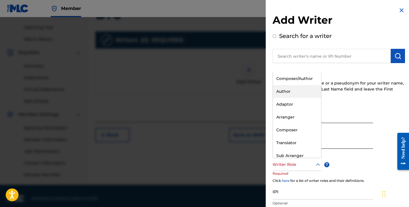
click at [296, 81] on div "Composer/Author" at bounding box center [297, 78] width 48 height 13
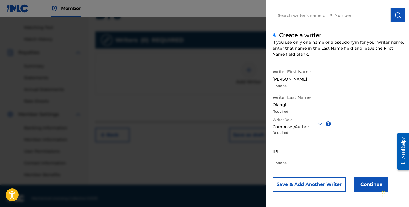
scroll to position [12, 0]
click at [367, 180] on button "Continue" at bounding box center [372, 184] width 34 height 14
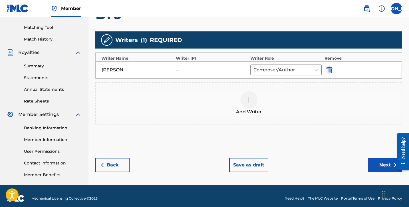
click at [243, 107] on div "Add Writer" at bounding box center [249, 103] width 306 height 24
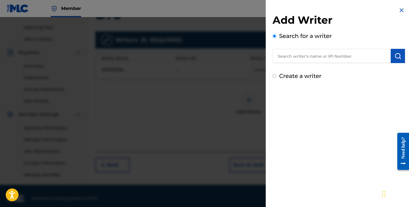
click at [306, 52] on input "text" at bounding box center [332, 56] width 118 height 14
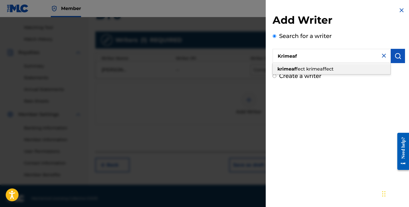
click at [315, 67] on span "fect krimeaffect" at bounding box center [315, 68] width 38 height 5
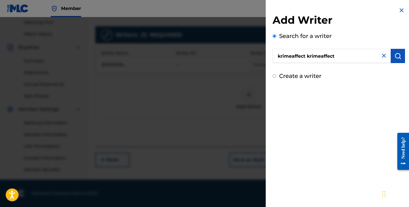
scroll to position [147, 0]
click at [395, 57] on img "submit" at bounding box center [398, 56] width 7 height 7
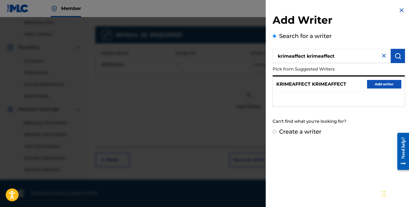
click at [387, 83] on button "Add writer" at bounding box center [384, 84] width 34 height 9
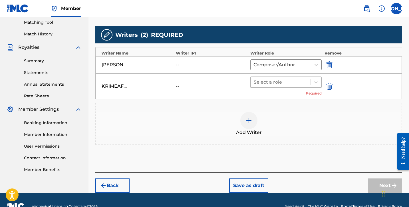
click at [278, 78] on div "Select a role" at bounding box center [281, 82] width 60 height 10
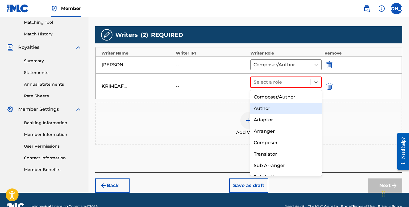
click at [277, 108] on div "Author" at bounding box center [286, 108] width 71 height 11
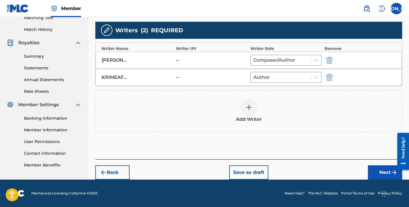
click at [380, 173] on button "Next" at bounding box center [385, 172] width 34 height 14
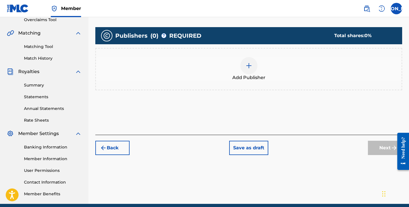
scroll to position [117, 0]
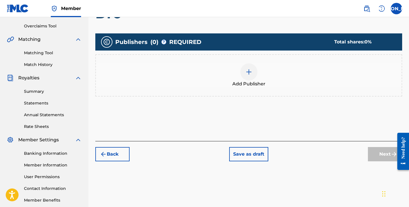
click at [275, 84] on div "Add Publisher" at bounding box center [249, 75] width 306 height 24
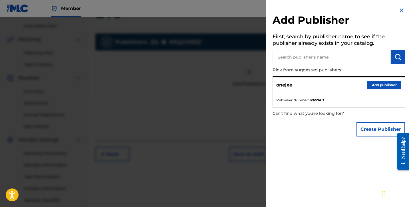
click at [385, 85] on button "Add publisher" at bounding box center [384, 85] width 34 height 9
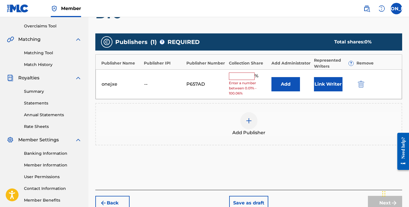
click at [242, 78] on input "text" at bounding box center [242, 76] width 26 height 7
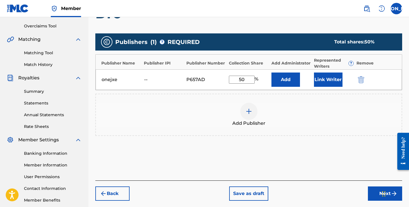
click at [375, 193] on button "Next" at bounding box center [385, 194] width 34 height 14
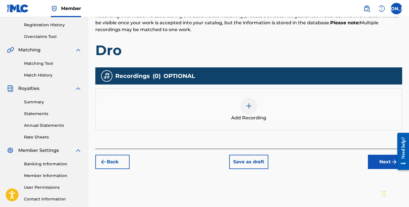
scroll to position [110, 0]
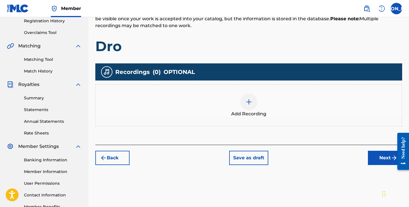
click at [258, 104] on div "Add Recording" at bounding box center [249, 105] width 306 height 24
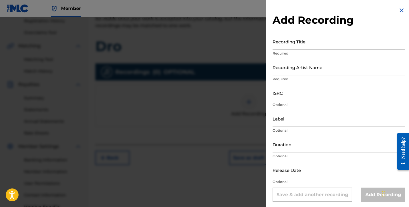
click at [301, 42] on input "Recording Title" at bounding box center [339, 41] width 133 height 16
click at [316, 69] on input "Recording Artist Name" at bounding box center [339, 67] width 133 height 16
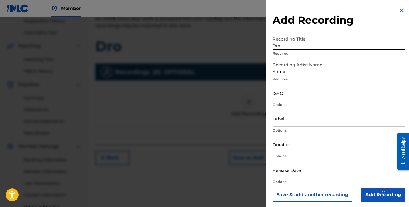
click at [322, 158] on p "Optional" at bounding box center [339, 156] width 133 height 5
click at [317, 144] on input "Duration" at bounding box center [339, 144] width 133 height 16
click at [373, 193] on input "Add Recording" at bounding box center [384, 195] width 44 height 14
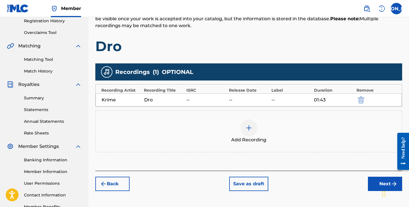
click at [366, 178] on div "Back Save as draft Next" at bounding box center [248, 181] width 307 height 20
click at [379, 182] on button "Next" at bounding box center [385, 184] width 34 height 14
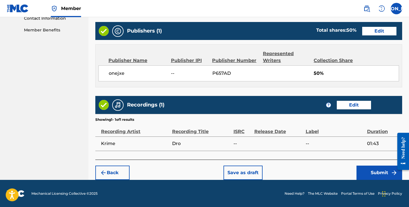
scroll to position [287, 0]
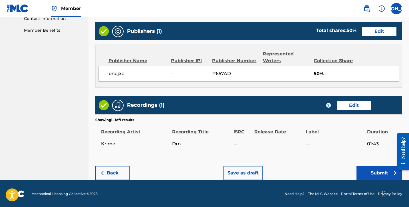
click at [366, 166] on button "Submit" at bounding box center [380, 173] width 46 height 14
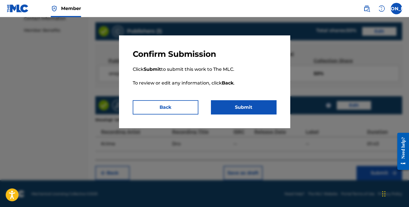
click at [272, 103] on button "Submit" at bounding box center [244, 107] width 66 height 14
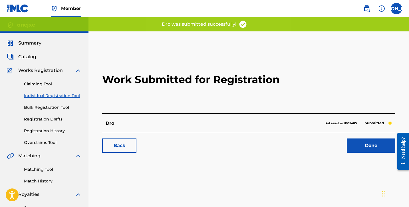
click at [368, 145] on link "Done" at bounding box center [371, 146] width 49 height 14
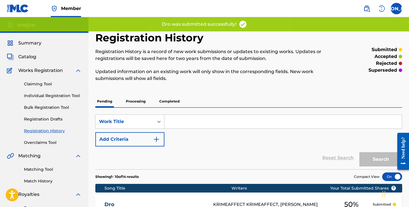
click at [61, 91] on div "Claiming Tool Individual Registration Tool Bulk Registration Tool Registration …" at bounding box center [44, 110] width 75 height 72
click at [62, 92] on div "Claiming Tool Individual Registration Tool Bulk Registration Tool Registration …" at bounding box center [44, 110] width 75 height 72
click at [63, 94] on link "Individual Registration Tool" at bounding box center [53, 96] width 58 height 6
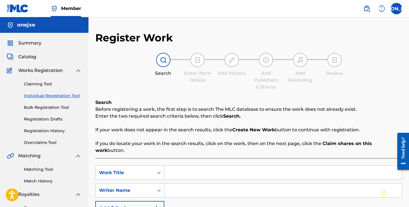
click at [185, 167] on input "Search Form" at bounding box center [284, 173] width 238 height 14
paste input "Rodeo Drive"
click at [187, 184] on input "Search Form" at bounding box center [284, 191] width 238 height 14
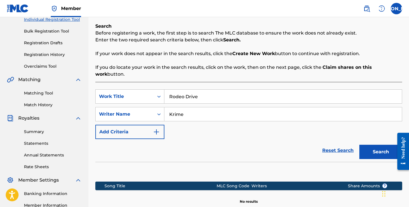
scroll to position [80, 0]
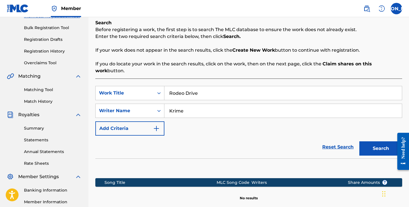
click at [372, 142] on button "Search" at bounding box center [381, 148] width 43 height 14
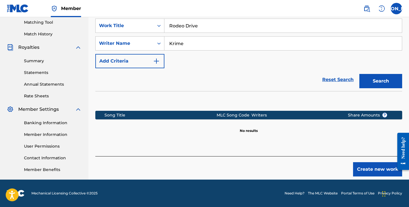
scroll to position [147, 0]
click at [366, 167] on button "Create new work" at bounding box center [377, 169] width 49 height 14
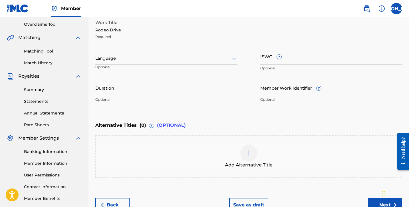
scroll to position [153, 0]
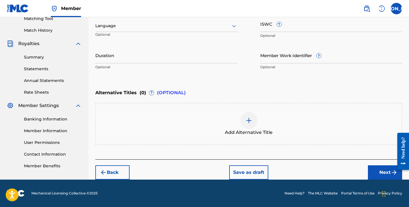
click at [374, 173] on button "Next" at bounding box center [385, 172] width 34 height 14
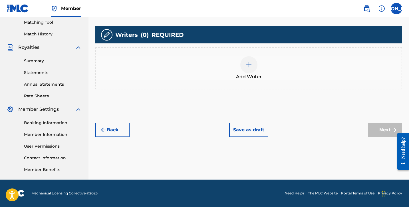
scroll to position [147, 0]
click at [237, 69] on div "Add Writer" at bounding box center [249, 68] width 306 height 24
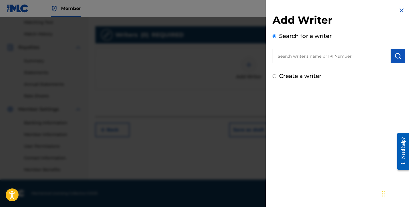
click at [296, 55] on input "text" at bounding box center [332, 56] width 118 height 14
click at [296, 77] on label "Create a writer" at bounding box center [300, 76] width 42 height 7
click at [277, 77] on input "Create a writer" at bounding box center [275, 76] width 4 height 4
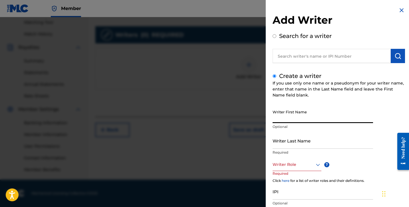
click at [298, 115] on input "Writer First Name" at bounding box center [323, 115] width 101 height 16
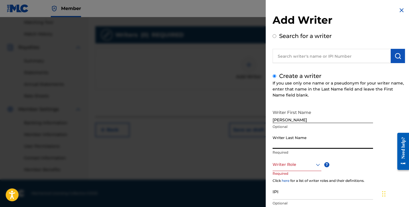
click at [343, 140] on input "Writer Last Name" at bounding box center [323, 141] width 101 height 16
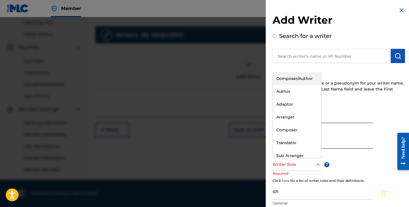
click at [313, 163] on div at bounding box center [297, 164] width 49 height 7
click at [295, 81] on div "Composer/Author" at bounding box center [297, 78] width 48 height 13
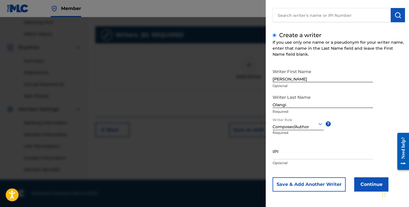
click at [379, 180] on button "Continue" at bounding box center [372, 184] width 34 height 14
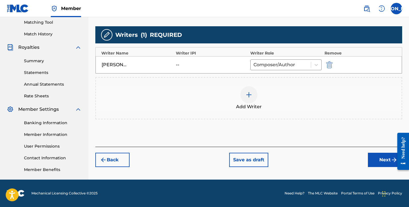
click at [251, 107] on span "Add Writer" at bounding box center [249, 106] width 26 height 7
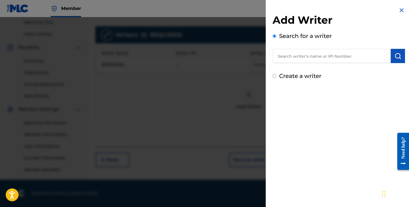
click at [306, 54] on input "text" at bounding box center [332, 56] width 118 height 14
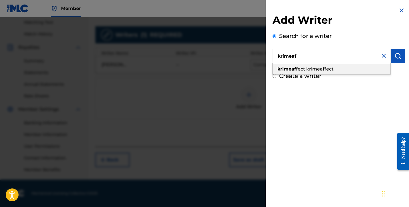
click at [306, 69] on span "fect krimeaffect" at bounding box center [315, 68] width 38 height 5
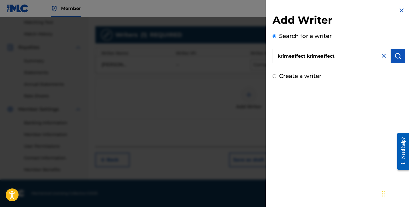
scroll to position [147, 0]
click at [395, 58] on img "submit" at bounding box center [398, 56] width 7 height 7
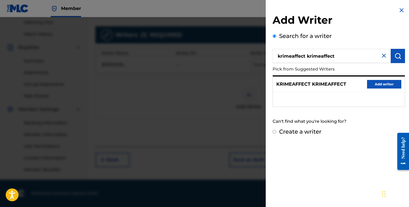
click at [387, 81] on button "Add writer" at bounding box center [384, 84] width 34 height 9
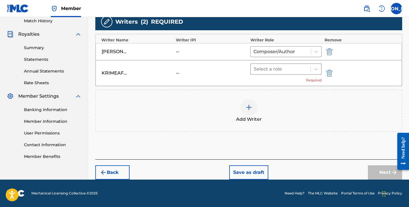
click at [306, 71] on div at bounding box center [281, 69] width 54 height 8
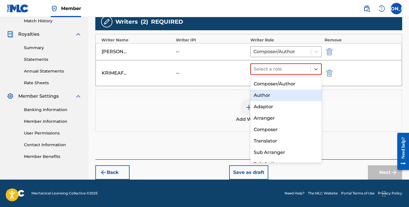
click at [285, 93] on div "Author" at bounding box center [286, 95] width 71 height 11
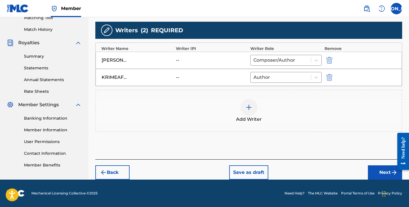
click at [376, 174] on button "Next" at bounding box center [385, 172] width 34 height 14
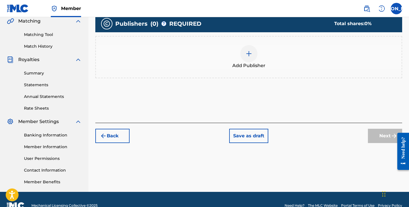
scroll to position [129, 0]
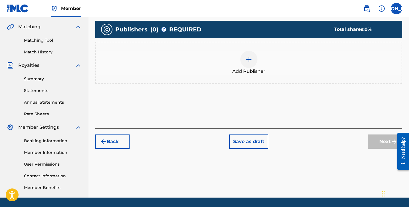
click at [279, 78] on div "Add Publisher" at bounding box center [248, 63] width 307 height 42
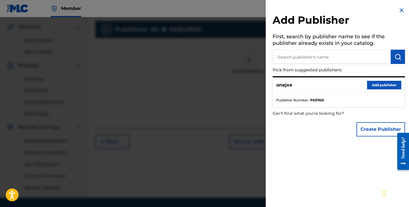
click at [378, 79] on div "onejxe Add publisher" at bounding box center [339, 85] width 132 height 16
click at [379, 83] on button "Add publisher" at bounding box center [384, 85] width 34 height 9
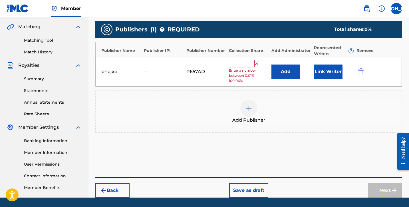
click at [244, 65] on input "text" at bounding box center [242, 63] width 26 height 7
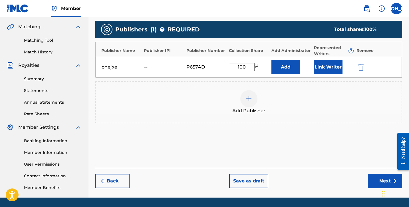
click at [378, 177] on button "Next" at bounding box center [385, 181] width 34 height 14
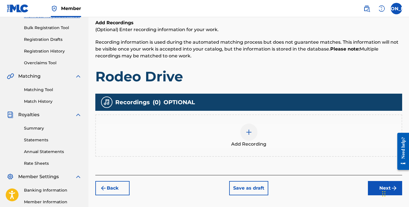
scroll to position [124, 0]
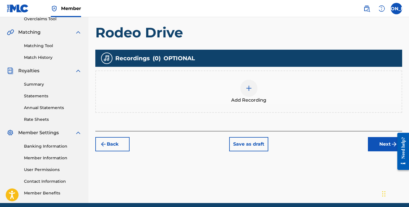
click at [255, 91] on div at bounding box center [249, 88] width 17 height 17
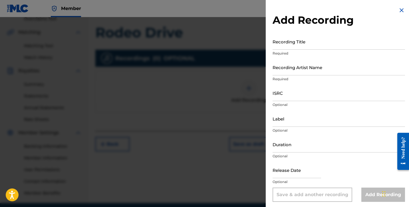
click at [291, 43] on input "Recording Title" at bounding box center [339, 41] width 133 height 16
paste input "Rodeo Drive"
click at [301, 73] on input "Recording Artist Name" at bounding box center [339, 67] width 133 height 16
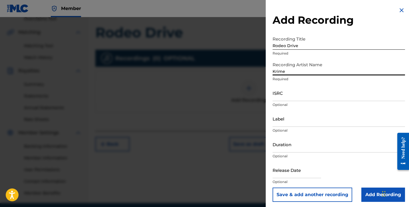
click at [369, 194] on input "Add Recording" at bounding box center [384, 195] width 44 height 14
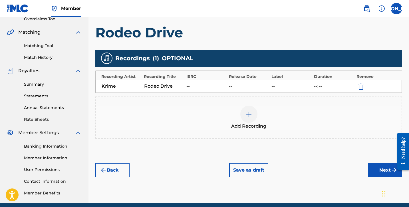
click at [292, 80] on div "Krime Rodeo Drive -- -- -- --:--" at bounding box center [249, 86] width 307 height 13
click at [354, 88] on div "Krime Rodeo Drive -- -- -- --:--" at bounding box center [249, 86] width 307 height 13
click at [359, 88] on img "submit" at bounding box center [361, 86] width 6 height 7
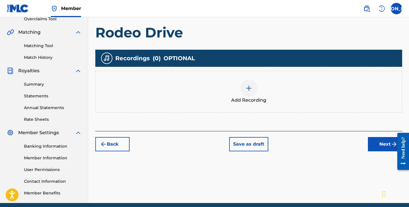
click at [241, 91] on div at bounding box center [249, 88] width 17 height 17
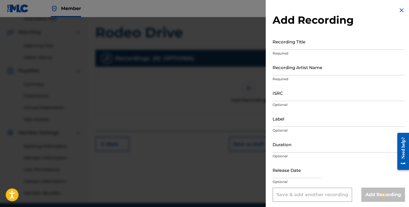
click at [302, 44] on input "Recording Title" at bounding box center [339, 41] width 133 height 16
paste input "Rodeo Drive"
click at [309, 67] on input "Recording Artist Name" at bounding box center [339, 67] width 133 height 16
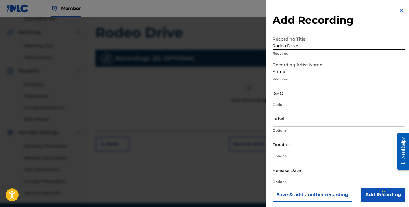
click at [308, 150] on input "Duration" at bounding box center [339, 144] width 133 height 16
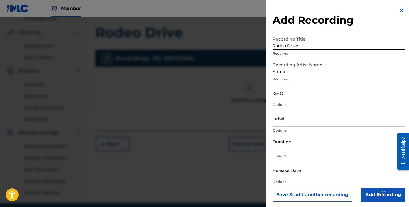
click at [305, 173] on input "text" at bounding box center [297, 170] width 49 height 16
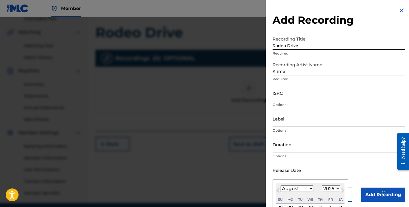
click at [298, 144] on input "Duration" at bounding box center [339, 144] width 133 height 16
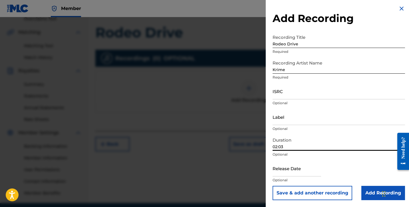
scroll to position [2, 0]
click at [368, 195] on input "Add Recording" at bounding box center [384, 193] width 44 height 14
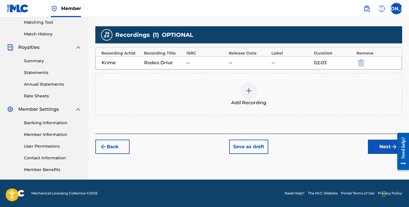
click at [377, 147] on button "Next" at bounding box center [385, 147] width 34 height 14
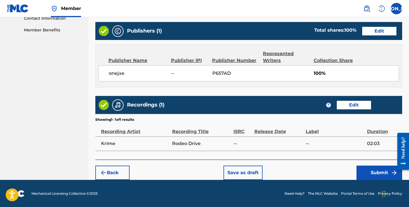
click at [358, 163] on div "Back Save as draft Submit" at bounding box center [248, 170] width 307 height 20
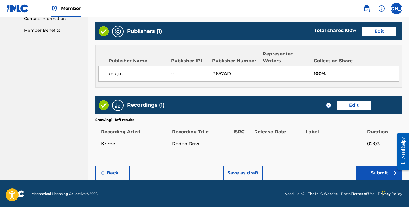
click at [363, 169] on button "Submit" at bounding box center [380, 173] width 46 height 14
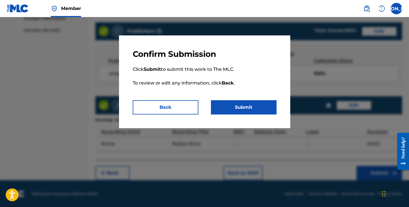
click at [257, 106] on button "Submit" at bounding box center [244, 107] width 66 height 14
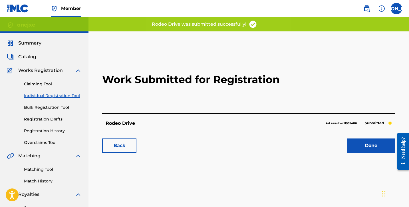
click at [372, 145] on link "Done" at bounding box center [371, 146] width 49 height 14
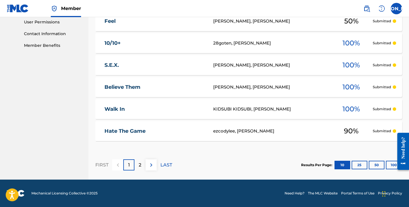
scroll to position [271, 0]
click at [361, 164] on button "25" at bounding box center [360, 165] width 16 height 9
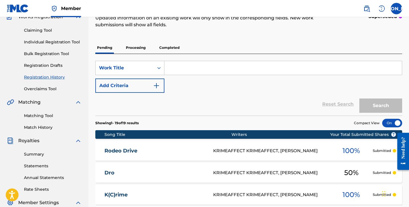
scroll to position [54, 0]
click at [47, 46] on div "Claiming Tool Individual Registration Tool Bulk Registration Tool Registration …" at bounding box center [44, 56] width 75 height 72
click at [45, 41] on link "Individual Registration Tool" at bounding box center [53, 42] width 58 height 6
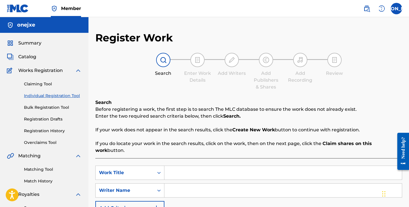
scroll to position [0, 0]
click at [187, 166] on input "Search Form" at bounding box center [284, 173] width 238 height 14
click at [193, 187] on input "Search Form" at bounding box center [284, 190] width 238 height 14
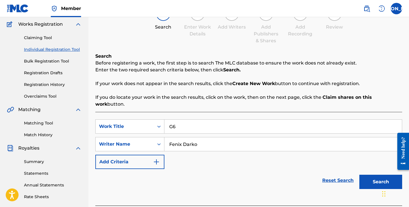
scroll to position [48, 0]
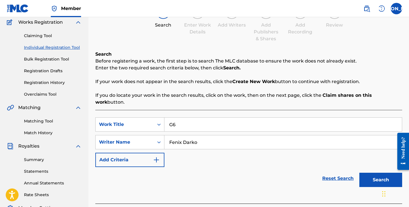
click at [372, 173] on button "Search" at bounding box center [381, 180] width 43 height 14
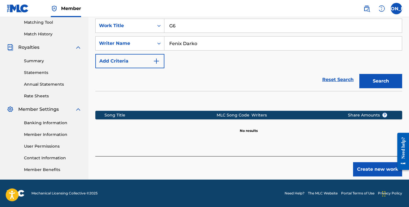
click at [376, 162] on button "Create new work" at bounding box center [377, 169] width 49 height 14
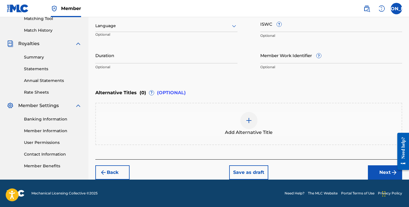
scroll to position [151, 0]
click at [376, 171] on button "Next" at bounding box center [385, 172] width 34 height 14
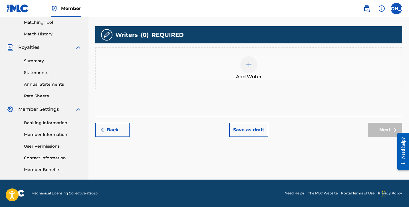
click at [243, 92] on div "Add Writers & Roles Enter all writer(s) and their roles. A full list of writer …" at bounding box center [248, 34] width 307 height 165
click at [236, 76] on div "Add Writer" at bounding box center [249, 68] width 306 height 24
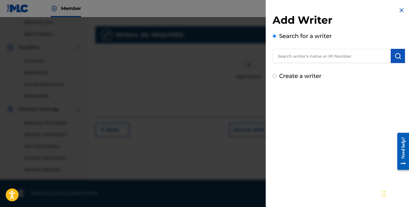
click at [289, 62] on input "text" at bounding box center [332, 56] width 118 height 14
click at [292, 74] on label "Create a writer" at bounding box center [300, 76] width 42 height 7
click at [277, 74] on input "Create a writer" at bounding box center [275, 76] width 4 height 4
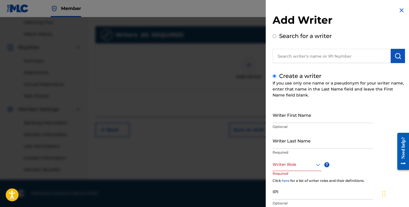
click at [291, 113] on input "Writer First Name" at bounding box center [323, 115] width 101 height 16
click at [320, 143] on input "Writer Last Name" at bounding box center [323, 141] width 101 height 16
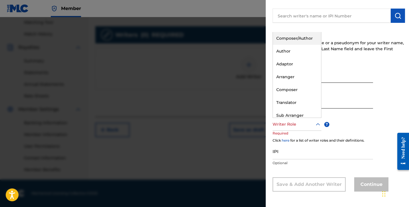
click at [302, 124] on div at bounding box center [297, 124] width 49 height 7
click at [293, 38] on div "Composer/Author" at bounding box center [297, 38] width 48 height 13
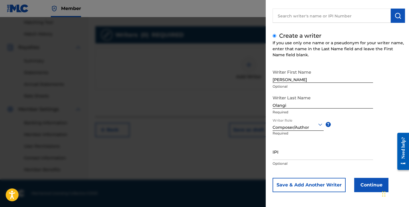
click at [365, 182] on button "Continue" at bounding box center [372, 185] width 34 height 14
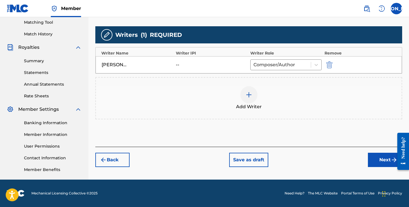
click at [246, 99] on div at bounding box center [249, 94] width 17 height 17
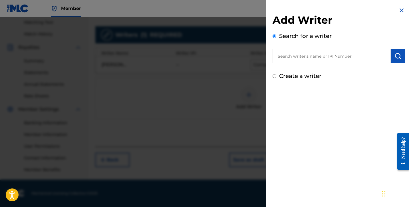
click at [303, 55] on input "text" at bounding box center [332, 56] width 118 height 14
click at [298, 75] on label "Create a writer" at bounding box center [300, 76] width 42 height 7
click at [277, 75] on input "Create a writer" at bounding box center [275, 76] width 4 height 4
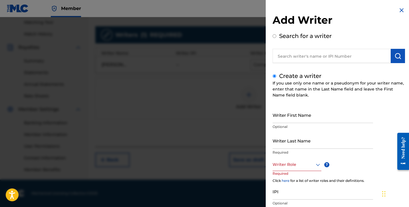
click at [300, 142] on input "Writer Last Name" at bounding box center [323, 141] width 101 height 16
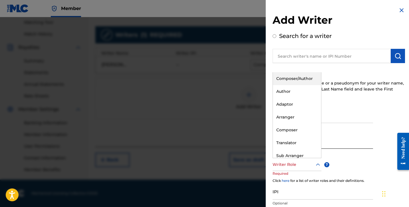
click at [306, 159] on div "Writer Role" at bounding box center [297, 164] width 49 height 13
click at [295, 95] on div "Author" at bounding box center [297, 91] width 48 height 13
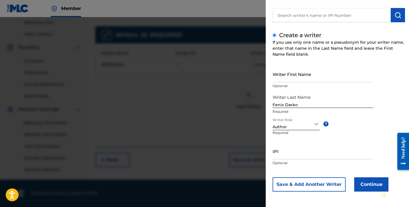
scroll to position [41, 0]
click at [366, 178] on button "Continue" at bounding box center [372, 184] width 34 height 14
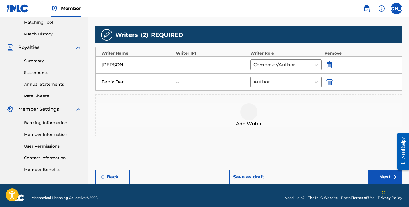
click at [383, 172] on button "Next" at bounding box center [385, 177] width 34 height 14
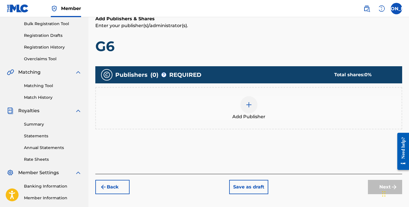
scroll to position [105, 0]
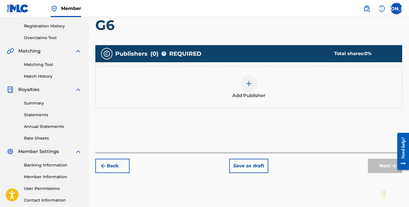
click at [235, 79] on div "Add Publisher" at bounding box center [249, 87] width 306 height 24
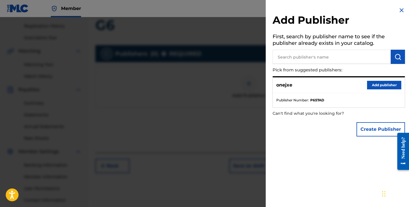
click at [373, 84] on button "Add publisher" at bounding box center [384, 85] width 34 height 9
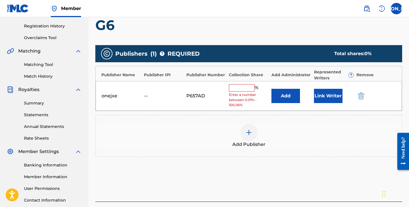
click at [246, 90] on input "text" at bounding box center [242, 87] width 26 height 7
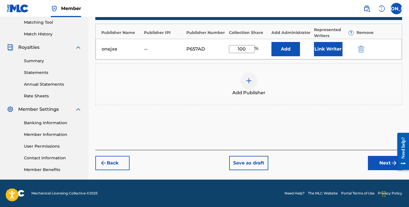
click at [383, 166] on button "Next" at bounding box center [385, 163] width 34 height 14
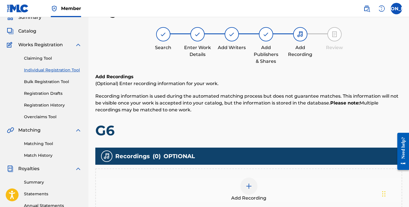
scroll to position [92, 0]
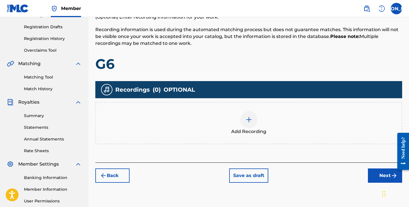
click at [244, 129] on span "Add Recording" at bounding box center [248, 131] width 35 height 7
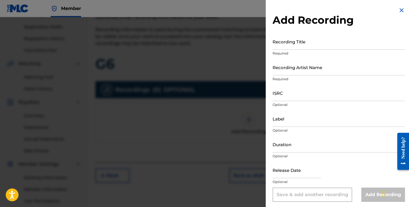
click at [298, 41] on input "Recording Title" at bounding box center [339, 41] width 133 height 16
click at [301, 68] on input "Recording Artist Name" at bounding box center [339, 67] width 133 height 16
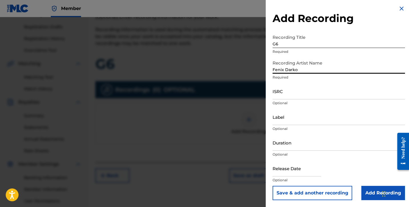
scroll to position [2, 0]
click at [326, 145] on input "Duration" at bounding box center [339, 143] width 133 height 16
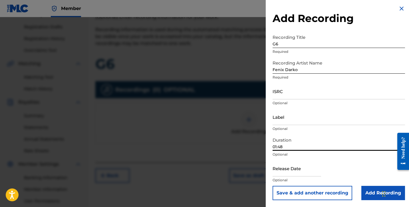
click at [370, 194] on input "Add Recording" at bounding box center [384, 193] width 44 height 14
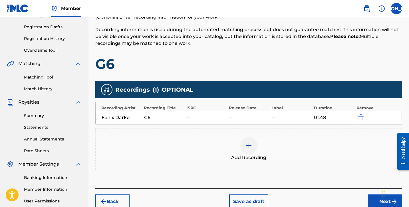
click at [376, 198] on button "Next" at bounding box center [385, 202] width 34 height 14
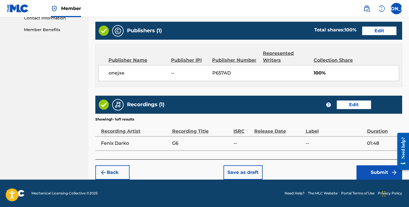
scroll to position [287, 0]
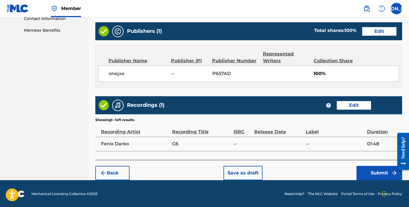
click at [374, 172] on button "Submit" at bounding box center [380, 173] width 46 height 14
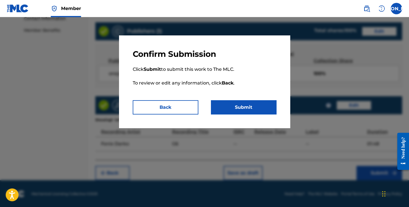
click at [268, 109] on button "Submit" at bounding box center [244, 107] width 66 height 14
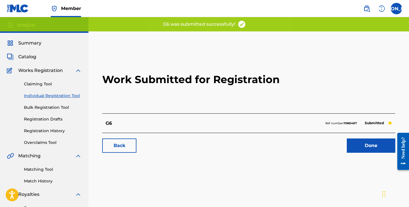
click at [371, 148] on link "Done" at bounding box center [371, 146] width 49 height 14
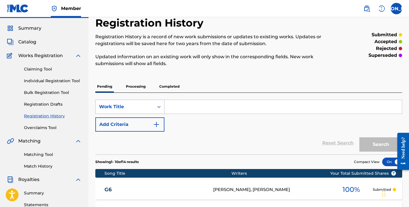
scroll to position [29, 0]
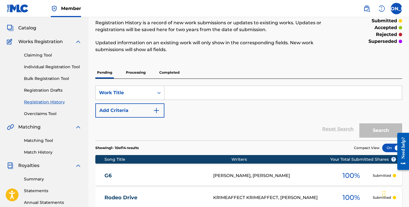
click at [61, 69] on link "Individual Registration Tool" at bounding box center [53, 67] width 58 height 6
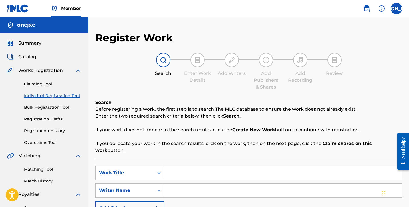
click at [183, 168] on input "Search Form" at bounding box center [284, 173] width 238 height 14
click at [177, 186] on input "Search Form" at bounding box center [284, 191] width 238 height 14
click at [183, 166] on input "Search Form" at bounding box center [284, 173] width 238 height 14
drag, startPoint x: 194, startPoint y: 163, endPoint x: 159, endPoint y: 165, distance: 35.2
click at [156, 166] on div "SearchWithCriteria52773581-2e82-47ca-a27d-17449582dfae Work Title uh uh" at bounding box center [248, 173] width 307 height 14
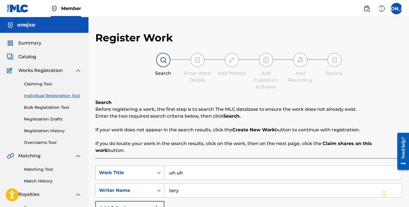
drag, startPoint x: 191, startPoint y: 165, endPoint x: 159, endPoint y: 165, distance: 32.0
click at [159, 166] on div "SearchWithCriteria52773581-2e82-47ca-a27d-17449582dfae Work Title uh uh" at bounding box center [248, 173] width 307 height 14
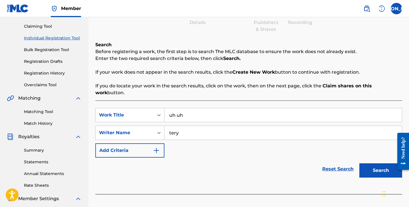
scroll to position [88, 0]
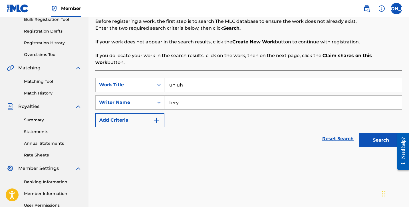
click at [371, 135] on button "Search" at bounding box center [381, 140] width 43 height 14
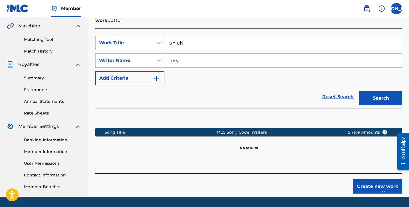
scroll to position [140, 0]
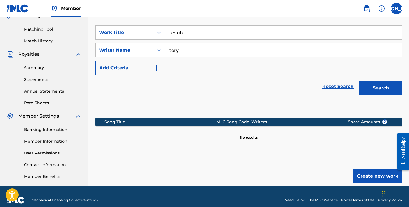
click at [365, 169] on button "Create new work" at bounding box center [377, 176] width 49 height 14
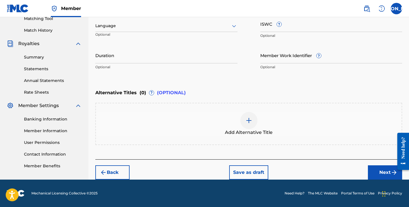
click at [371, 168] on button "Next" at bounding box center [385, 172] width 34 height 14
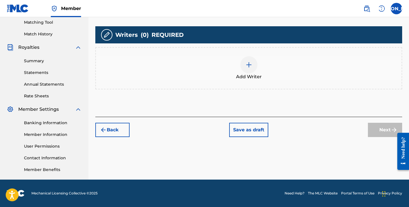
scroll to position [147, 0]
click at [225, 67] on div "Add Writer" at bounding box center [249, 68] width 306 height 24
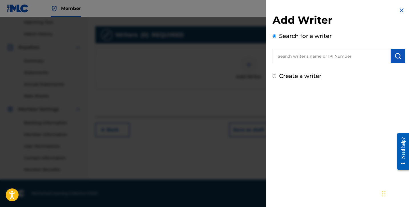
click at [295, 58] on input "text" at bounding box center [332, 56] width 118 height 14
click at [323, 186] on div "Add Writer Search for a writer tery Create a writer" at bounding box center [339, 103] width 146 height 207
click at [307, 75] on label "Create a writer" at bounding box center [300, 76] width 42 height 7
click at [277, 75] on input "Create a writer" at bounding box center [275, 76] width 4 height 4
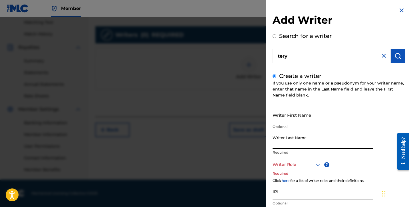
click at [299, 143] on input "Writer Last Name" at bounding box center [323, 141] width 101 height 16
click at [299, 166] on div at bounding box center [297, 164] width 49 height 7
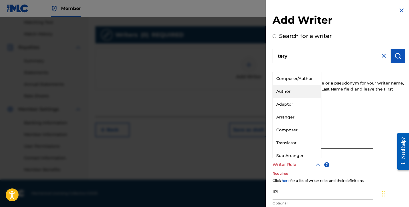
click at [296, 89] on div "Author" at bounding box center [297, 91] width 48 height 13
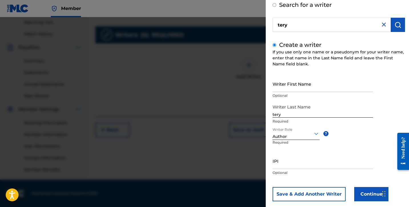
scroll to position [33, 0]
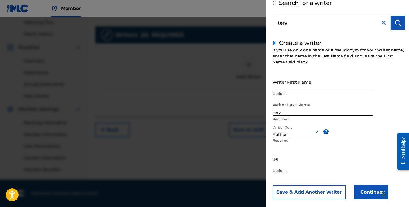
click at [368, 191] on button "Continue" at bounding box center [372, 192] width 34 height 14
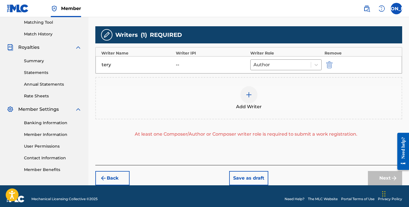
click at [253, 111] on div "Add Writer" at bounding box center [248, 98] width 307 height 42
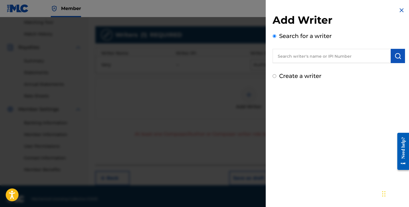
click at [294, 60] on input "text" at bounding box center [332, 56] width 118 height 14
click at [295, 77] on label "Create a writer" at bounding box center [300, 76] width 42 height 7
click at [277, 77] on input "Create a writer" at bounding box center [275, 76] width 4 height 4
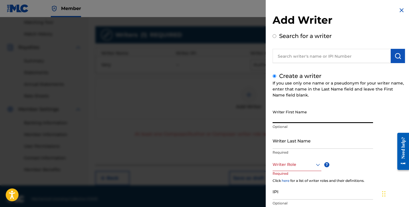
click at [296, 118] on input "Writer First Name" at bounding box center [323, 115] width 101 height 16
click at [309, 147] on input "Writer Last Name" at bounding box center [323, 141] width 101 height 16
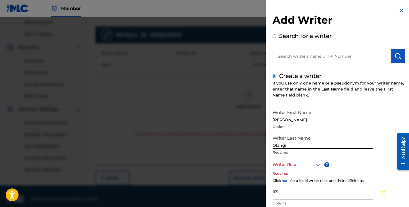
click at [314, 167] on div "Writer Role" at bounding box center [297, 164] width 49 height 13
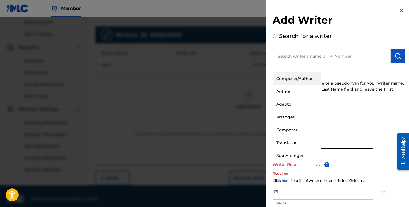
click at [300, 80] on div "Composer/Author" at bounding box center [297, 78] width 48 height 13
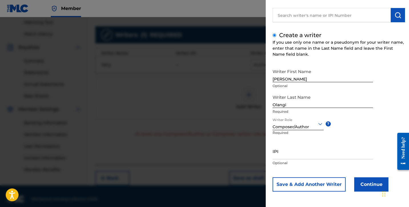
scroll to position [41, 0]
click at [361, 189] on button "Continue" at bounding box center [372, 184] width 34 height 14
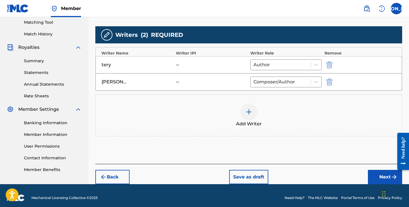
click at [375, 173] on button "Next" at bounding box center [385, 177] width 34 height 14
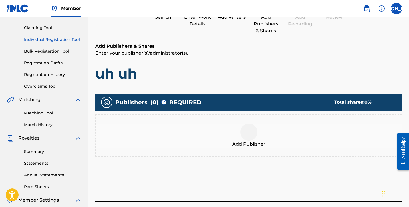
scroll to position [77, 0]
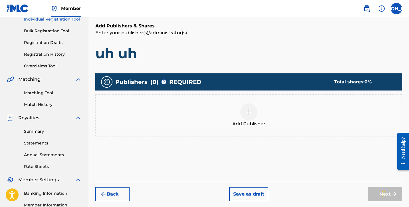
click at [262, 112] on div "Add Publisher" at bounding box center [249, 115] width 306 height 24
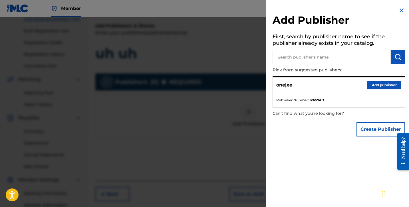
click at [375, 87] on button "Add publisher" at bounding box center [384, 85] width 34 height 9
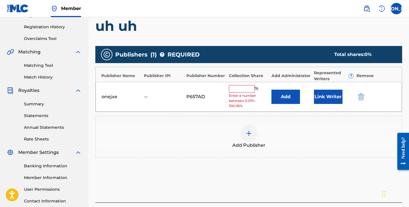
scroll to position [122, 0]
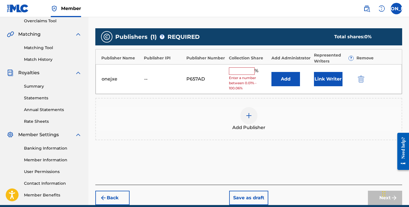
click at [248, 70] on input "text" at bounding box center [242, 70] width 26 height 7
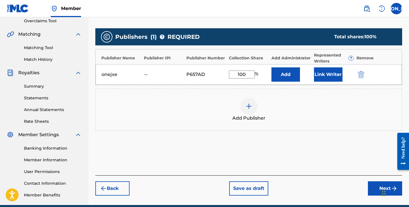
click at [376, 184] on button "Next" at bounding box center [385, 188] width 34 height 14
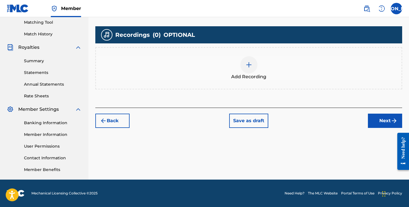
click at [277, 84] on div "Add Recording" at bounding box center [248, 68] width 307 height 42
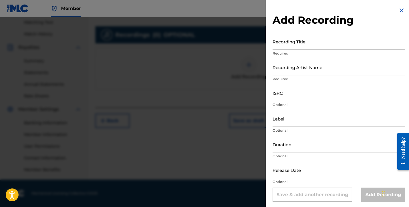
scroll to position [147, 0]
click at [291, 44] on input "Recording Title" at bounding box center [339, 41] width 133 height 16
click at [310, 71] on input "Recording Artist Name" at bounding box center [339, 67] width 133 height 16
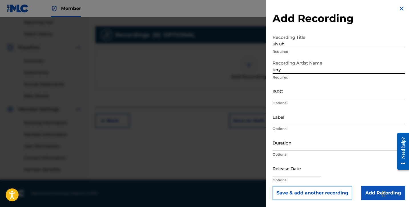
scroll to position [2, 0]
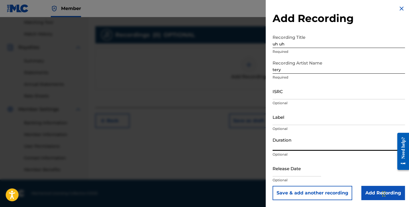
click at [309, 147] on input "Duration" at bounding box center [339, 143] width 133 height 16
click at [374, 192] on input "Add Recording" at bounding box center [384, 193] width 44 height 14
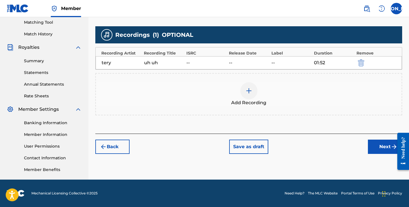
click at [389, 146] on button "Next" at bounding box center [385, 147] width 34 height 14
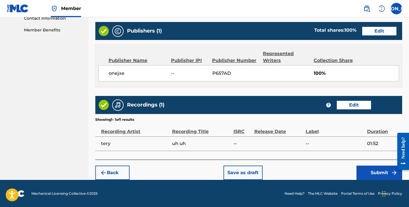
scroll to position [287, 0]
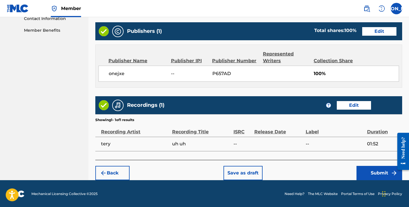
click at [363, 171] on button "Submit" at bounding box center [380, 173] width 46 height 14
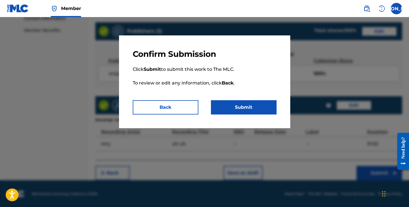
click at [254, 111] on button "Submit" at bounding box center [244, 107] width 66 height 14
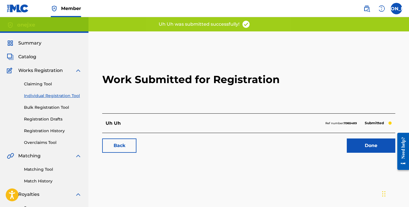
click at [378, 136] on div "Back Done" at bounding box center [248, 143] width 293 height 20
click at [378, 138] on div "Back Done" at bounding box center [248, 143] width 293 height 20
click at [378, 141] on link "Done" at bounding box center [371, 146] width 49 height 14
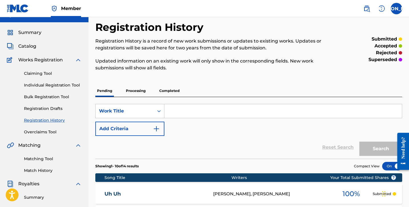
scroll to position [8, 0]
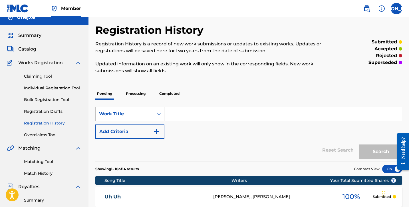
click at [47, 74] on link "Claiming Tool" at bounding box center [53, 76] width 58 height 6
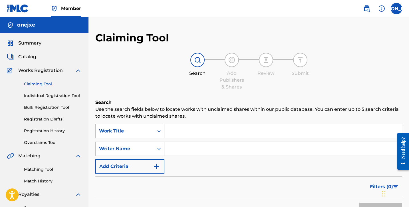
click at [37, 43] on span "Summary" at bounding box center [29, 43] width 23 height 7
